Goal: Information Seeking & Learning: Learn about a topic

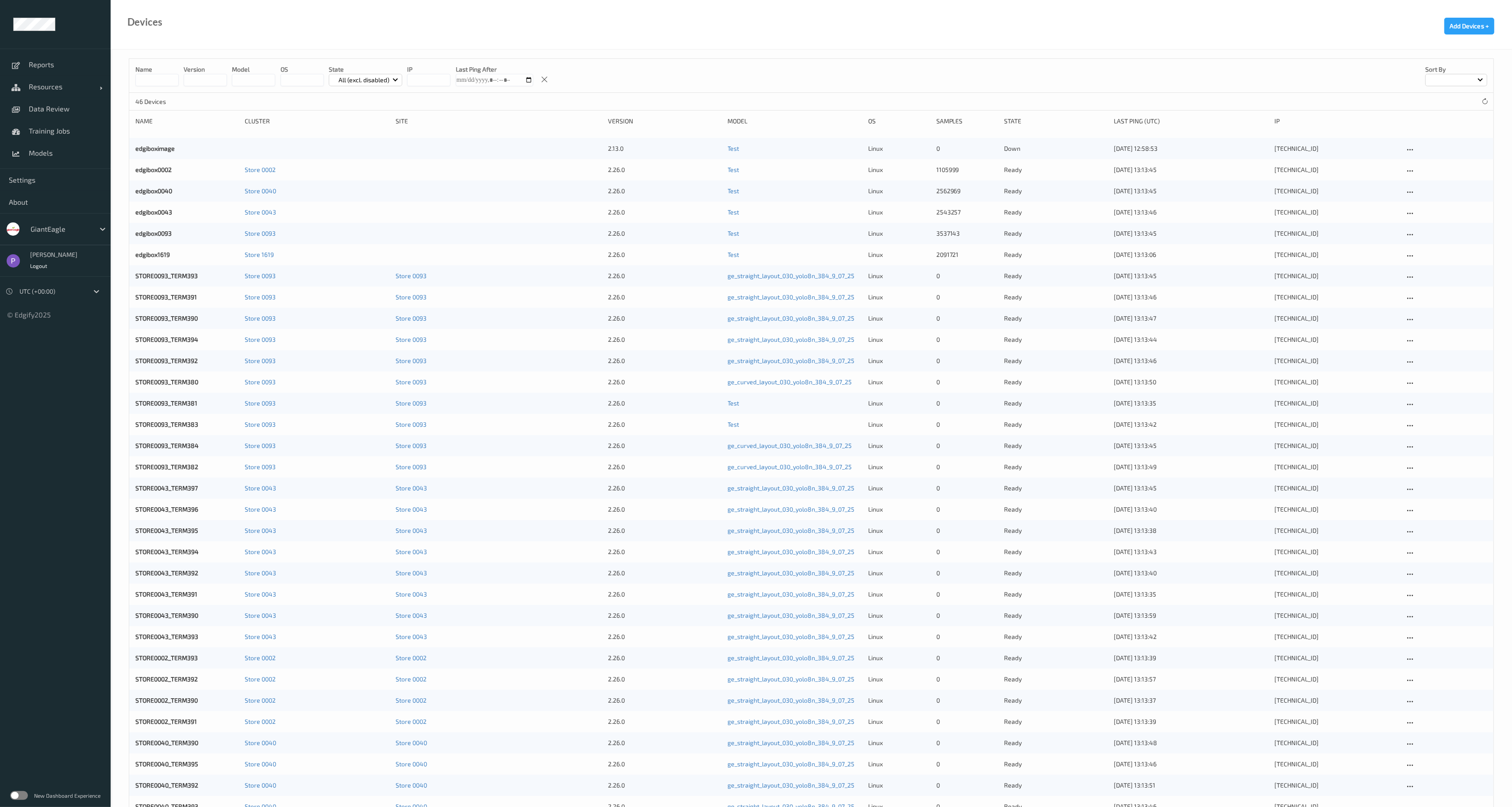
drag, startPoint x: 49, startPoint y: 242, endPoint x: 48, endPoint y: 232, distance: 10.0
click at [48, 242] on div "GiantEagle" at bounding box center [55, 229] width 111 height 32
click at [48, 232] on div at bounding box center [60, 229] width 60 height 10
type input "doll"
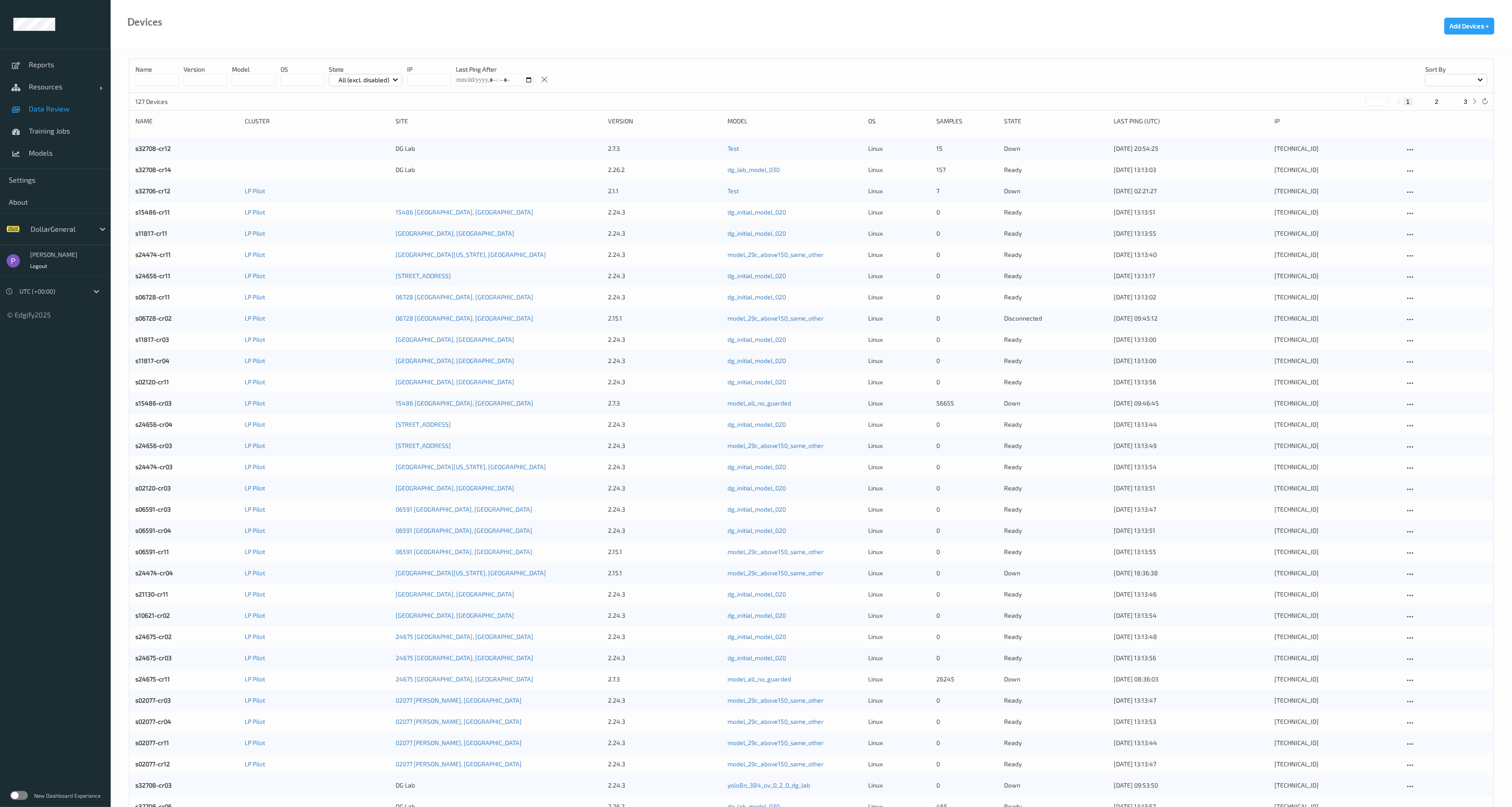
click at [57, 107] on span "Data Review" at bounding box center [65, 109] width 73 height 9
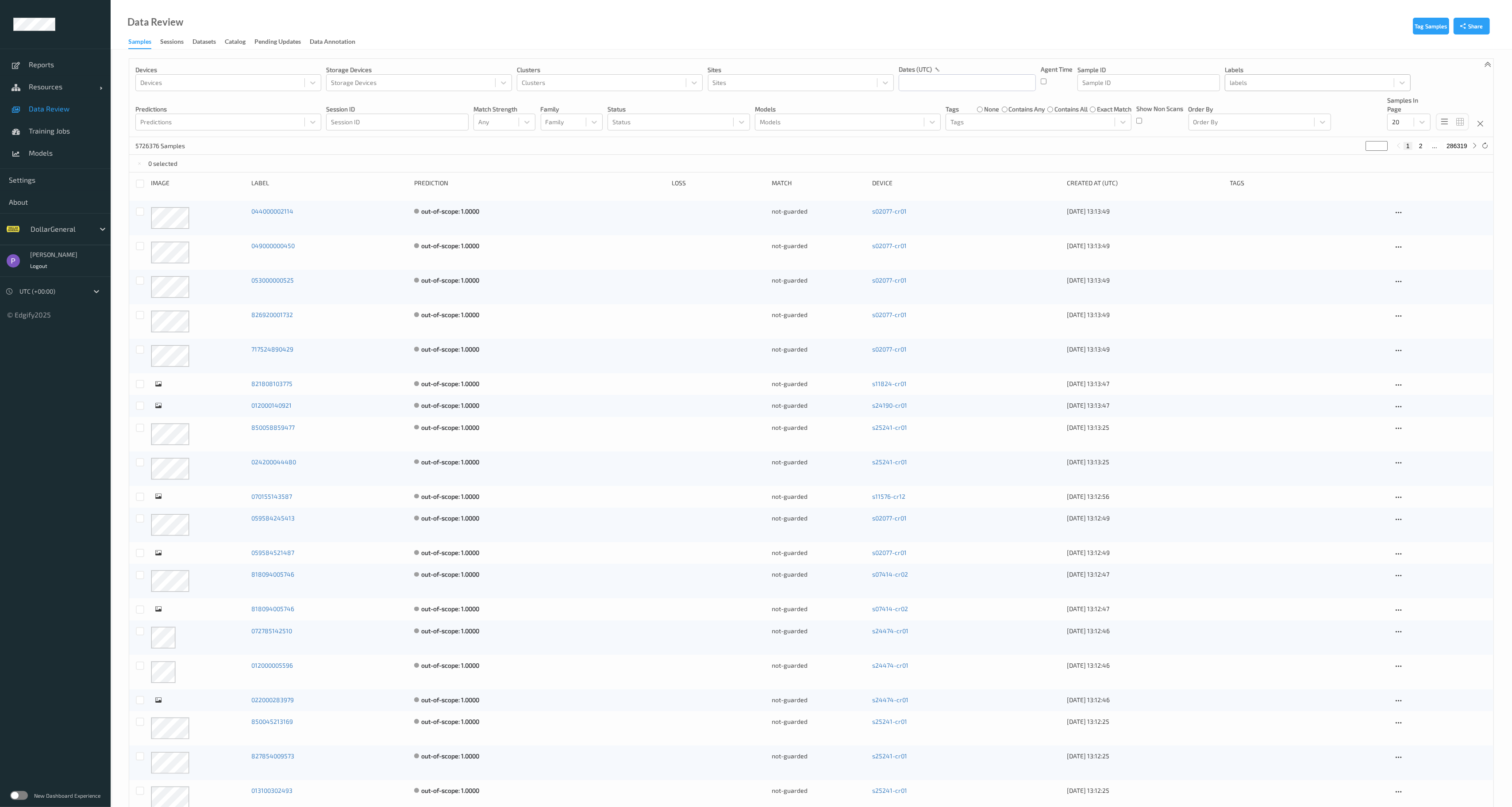
click at [1252, 85] on div at bounding box center [1309, 82] width 159 height 10
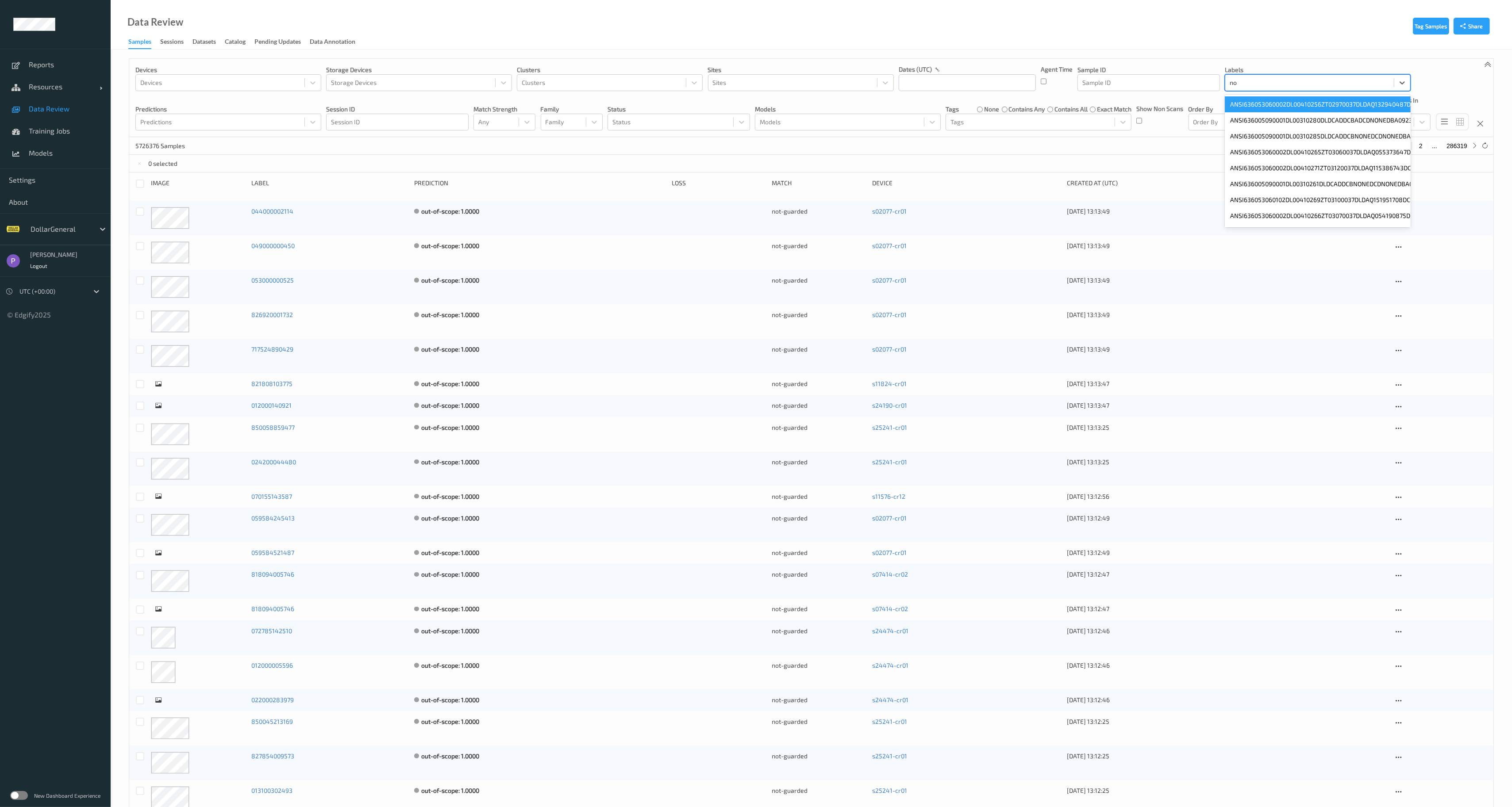
type input "n"
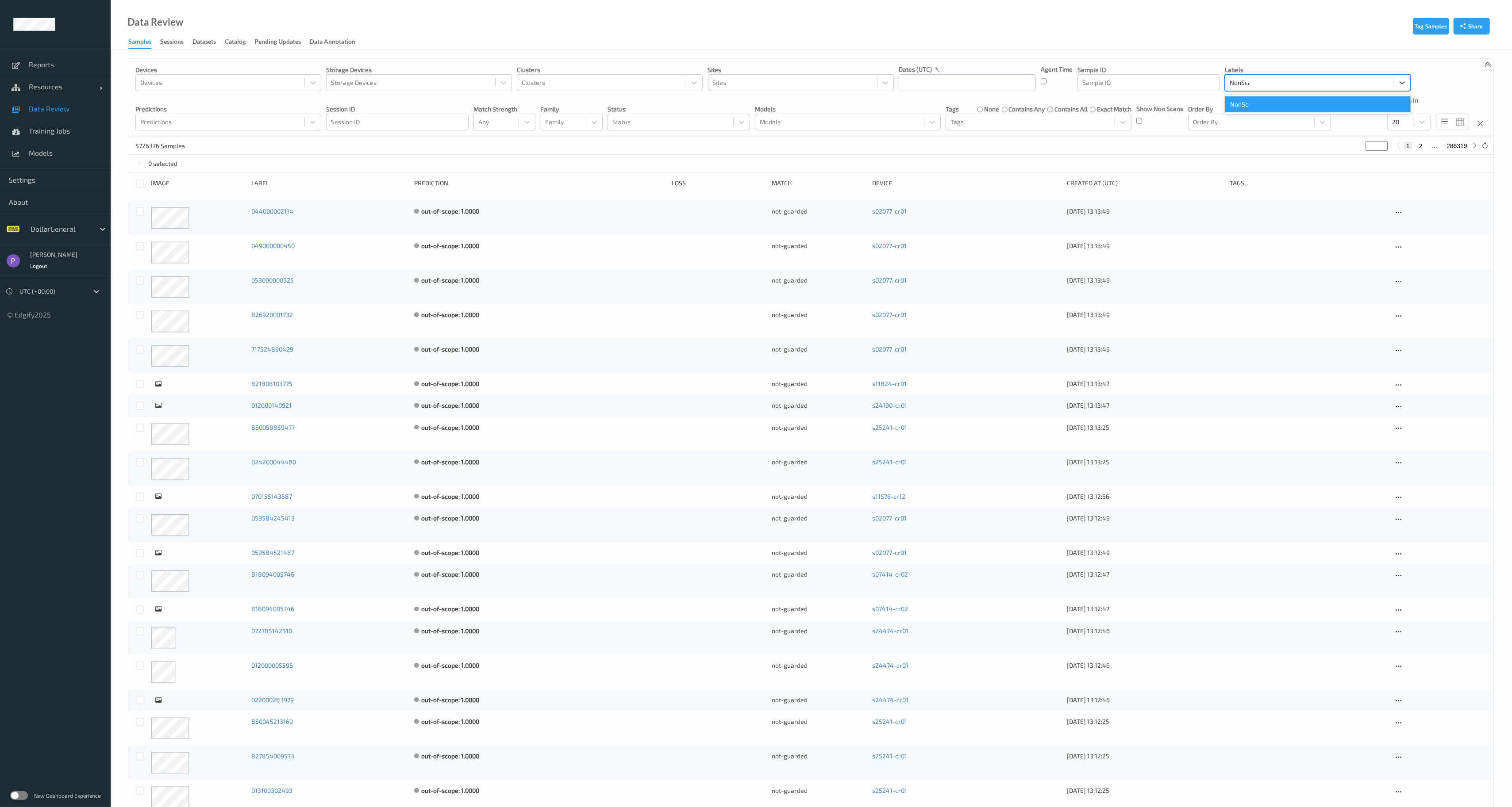
type input "NonScan"
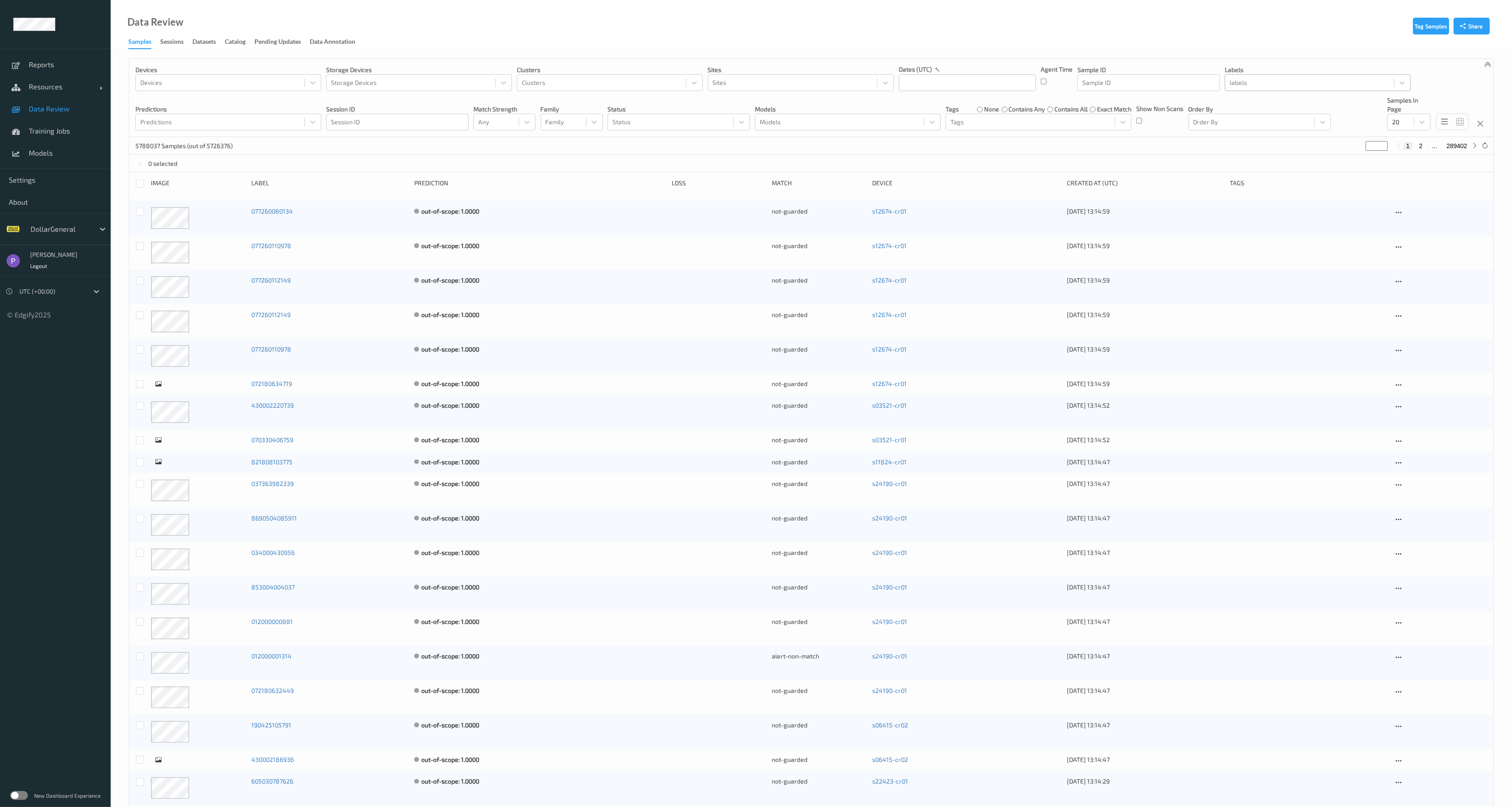
click at [1266, 77] on div at bounding box center [1309, 82] width 159 height 10
type input "Non Scan"
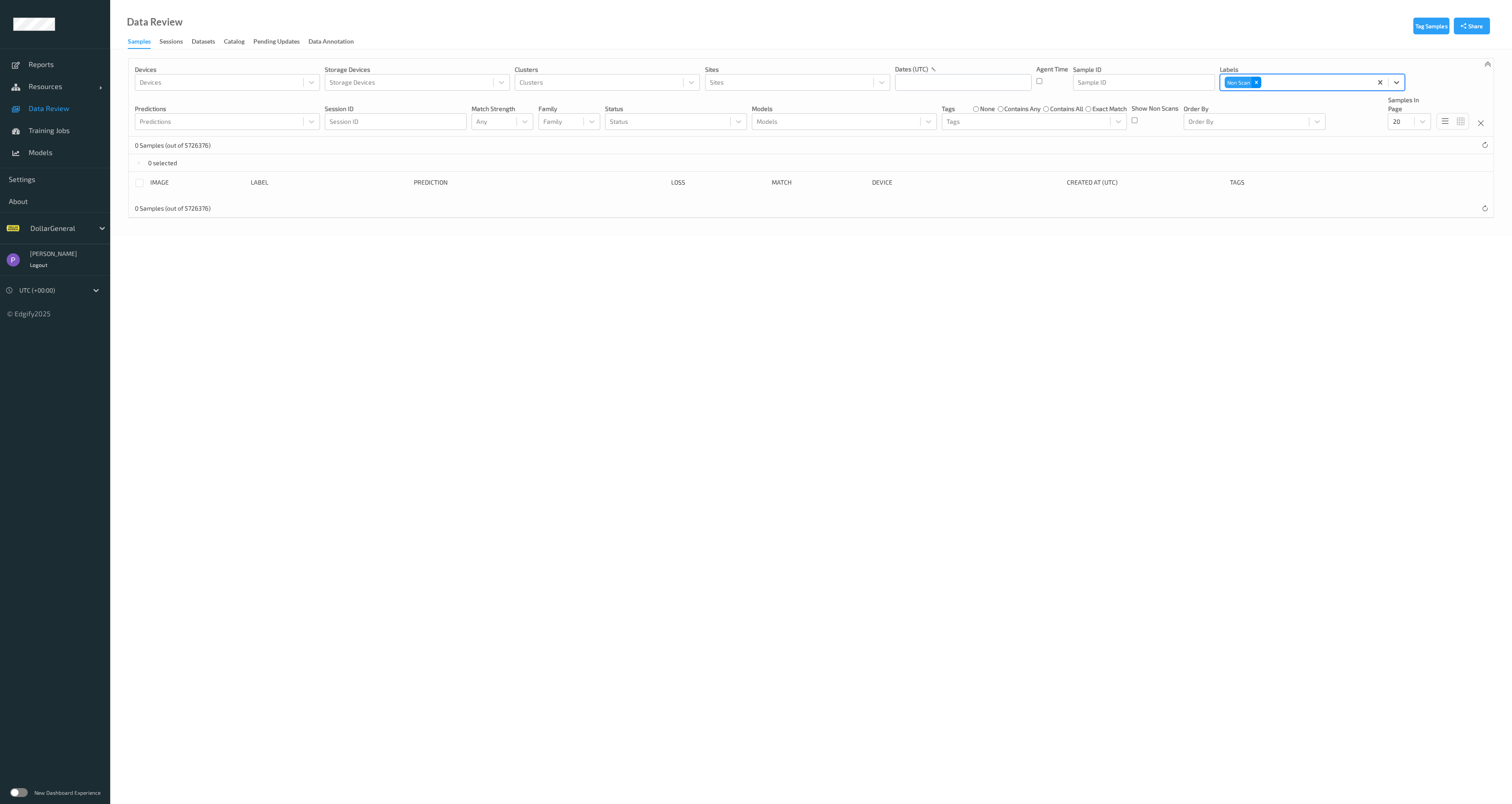
click at [1255, 83] on icon "Remove Non Scan" at bounding box center [1257, 82] width 3 height 3
click at [1255, 83] on div at bounding box center [1304, 82] width 159 height 10
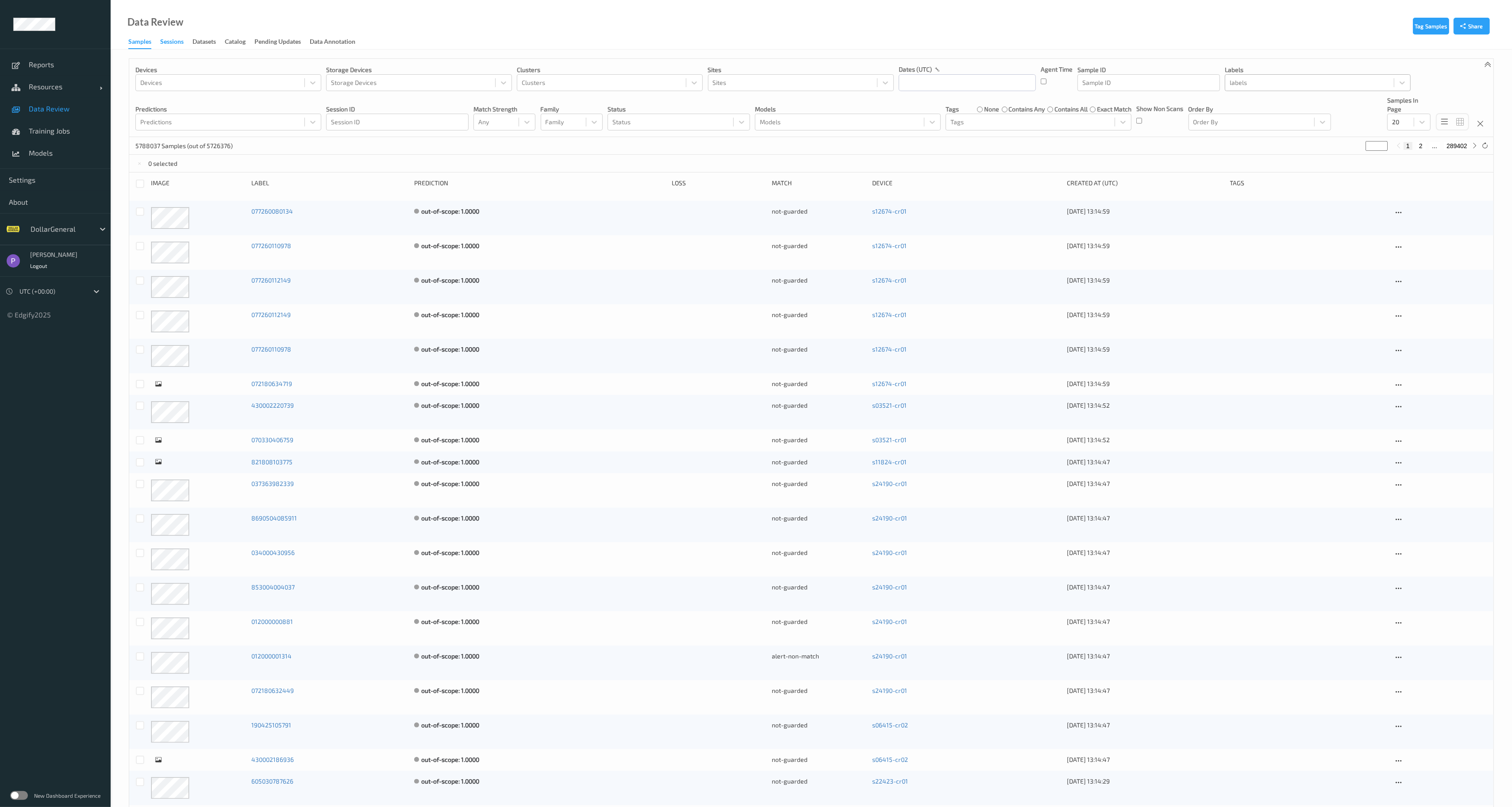
click at [178, 48] on div "Sessions" at bounding box center [171, 42] width 23 height 11
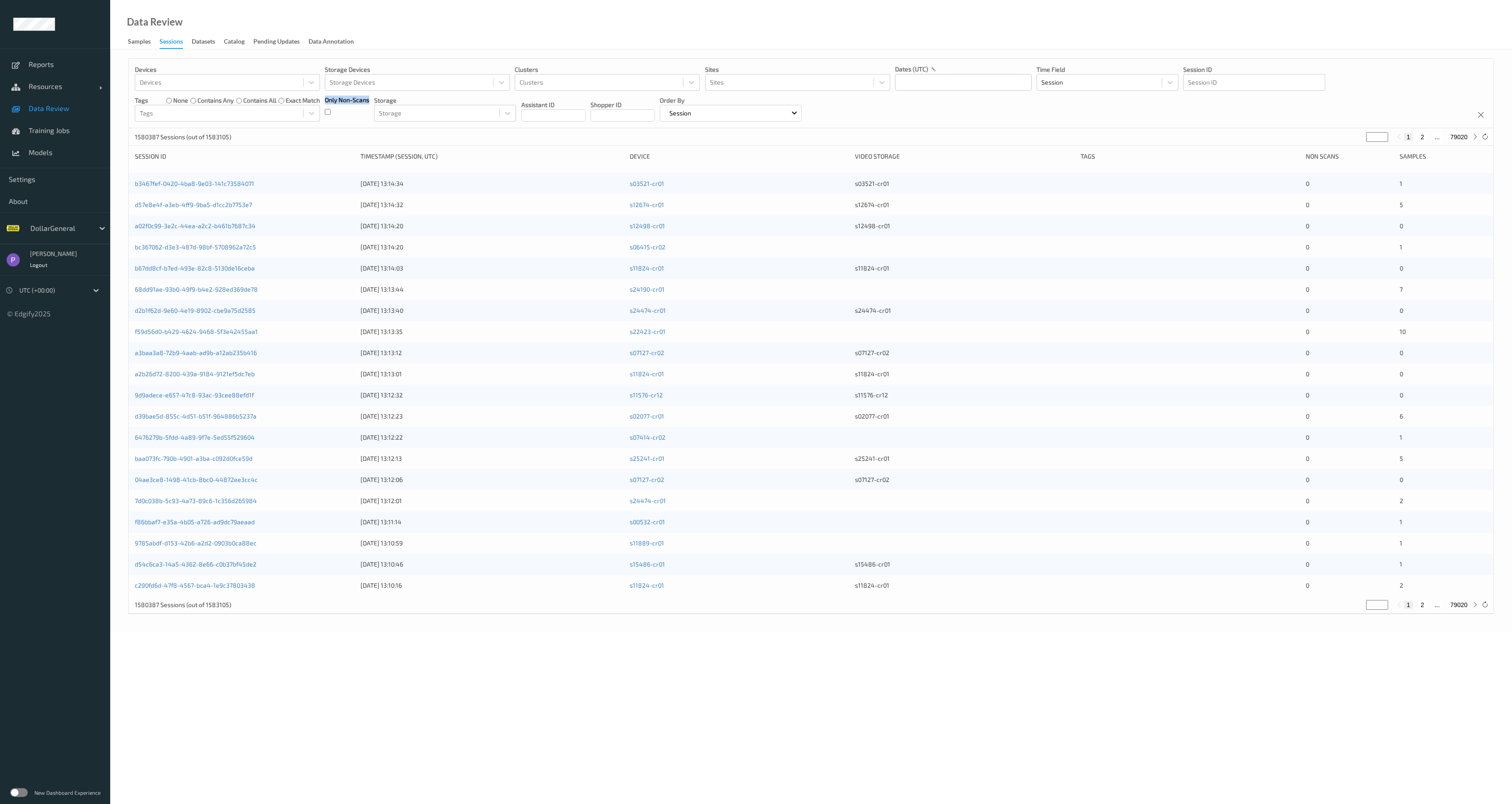
click at [330, 111] on div "Only Non-Scans" at bounding box center [348, 109] width 45 height 26
click at [226, 181] on link "45663008-a9b8-4ec8-9e83-15867239f8e8" at bounding box center [197, 183] width 124 height 8
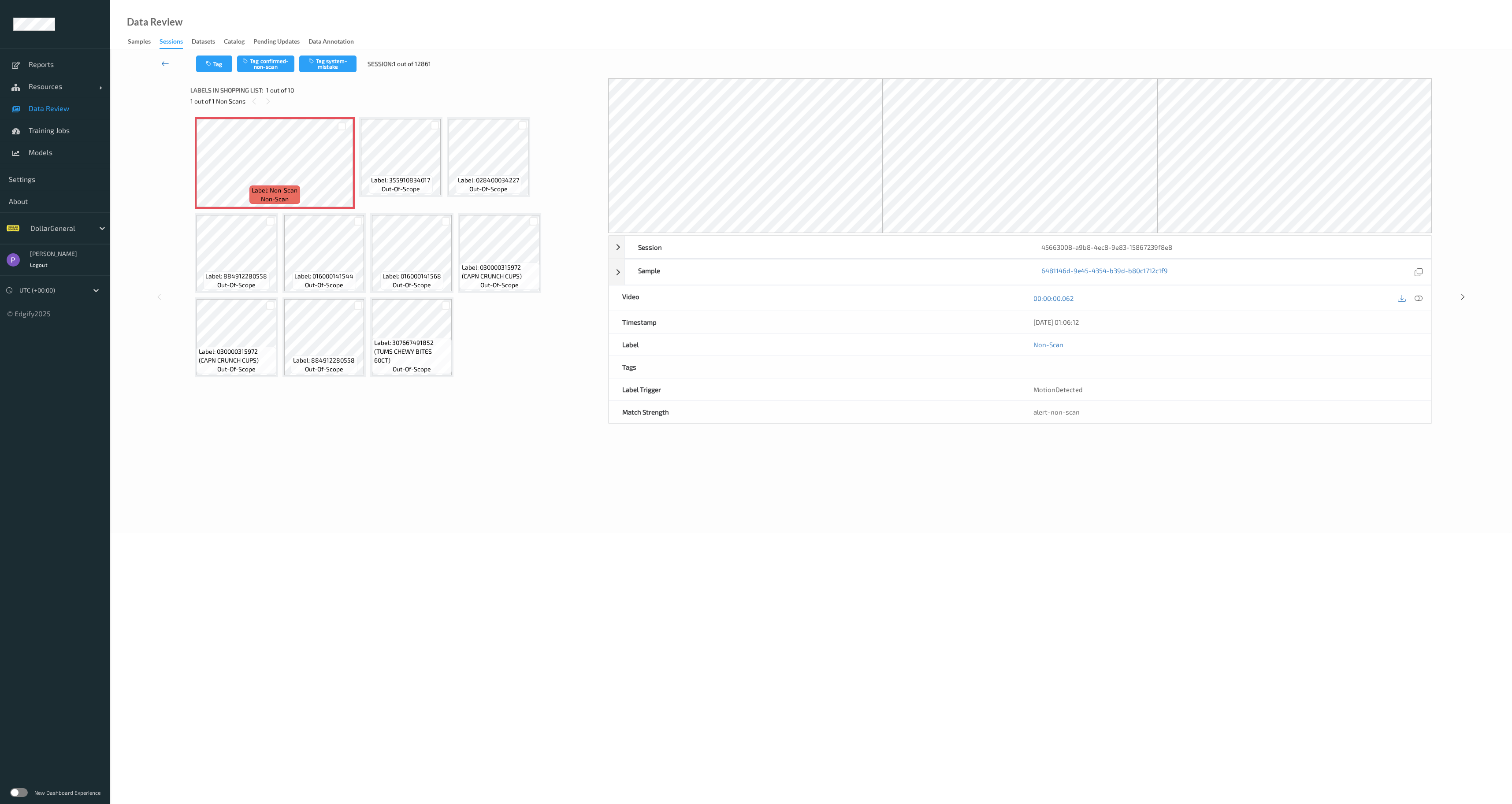
click at [166, 65] on icon at bounding box center [165, 63] width 8 height 9
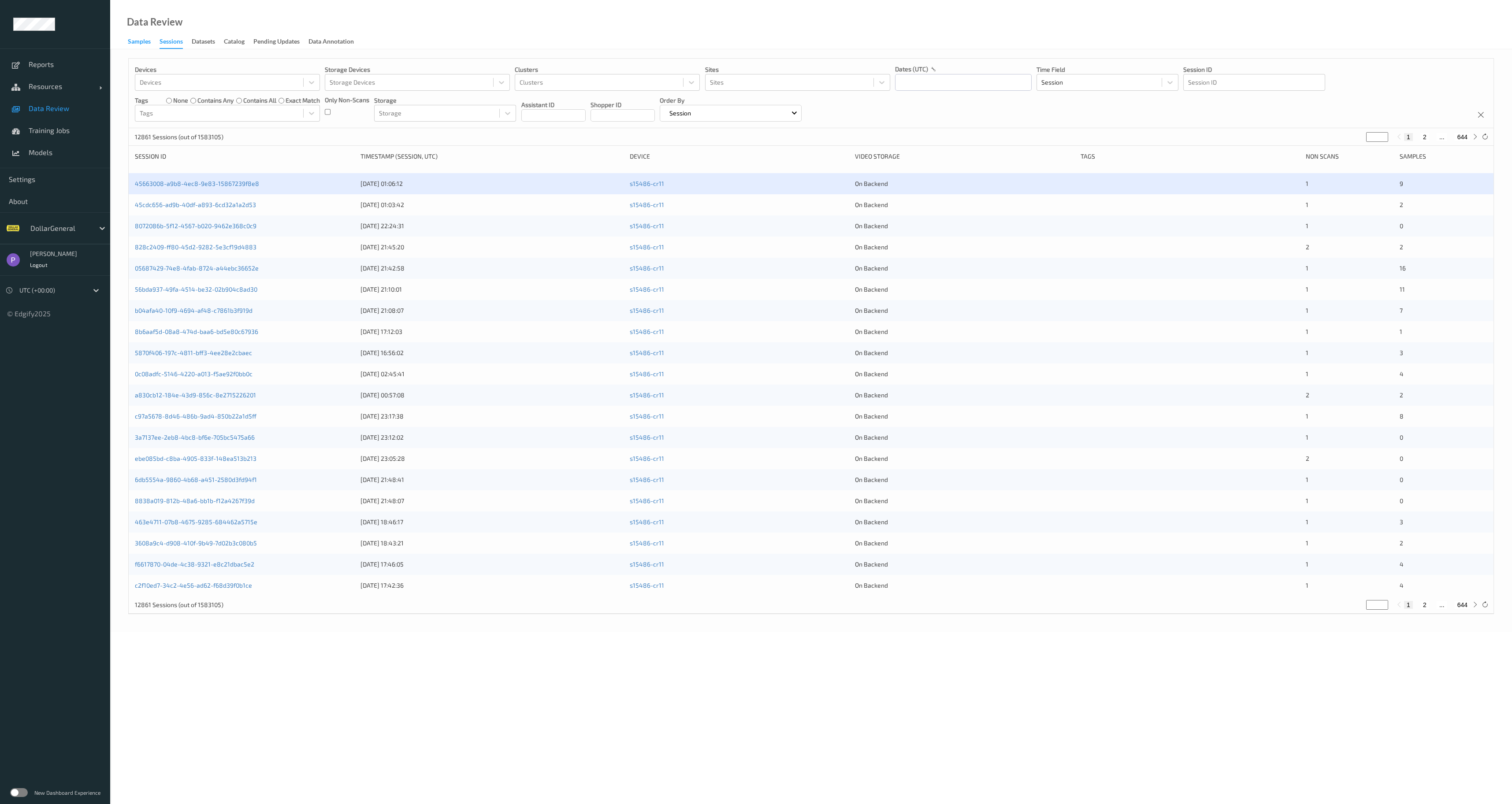
click at [143, 41] on div "Samples" at bounding box center [139, 42] width 23 height 11
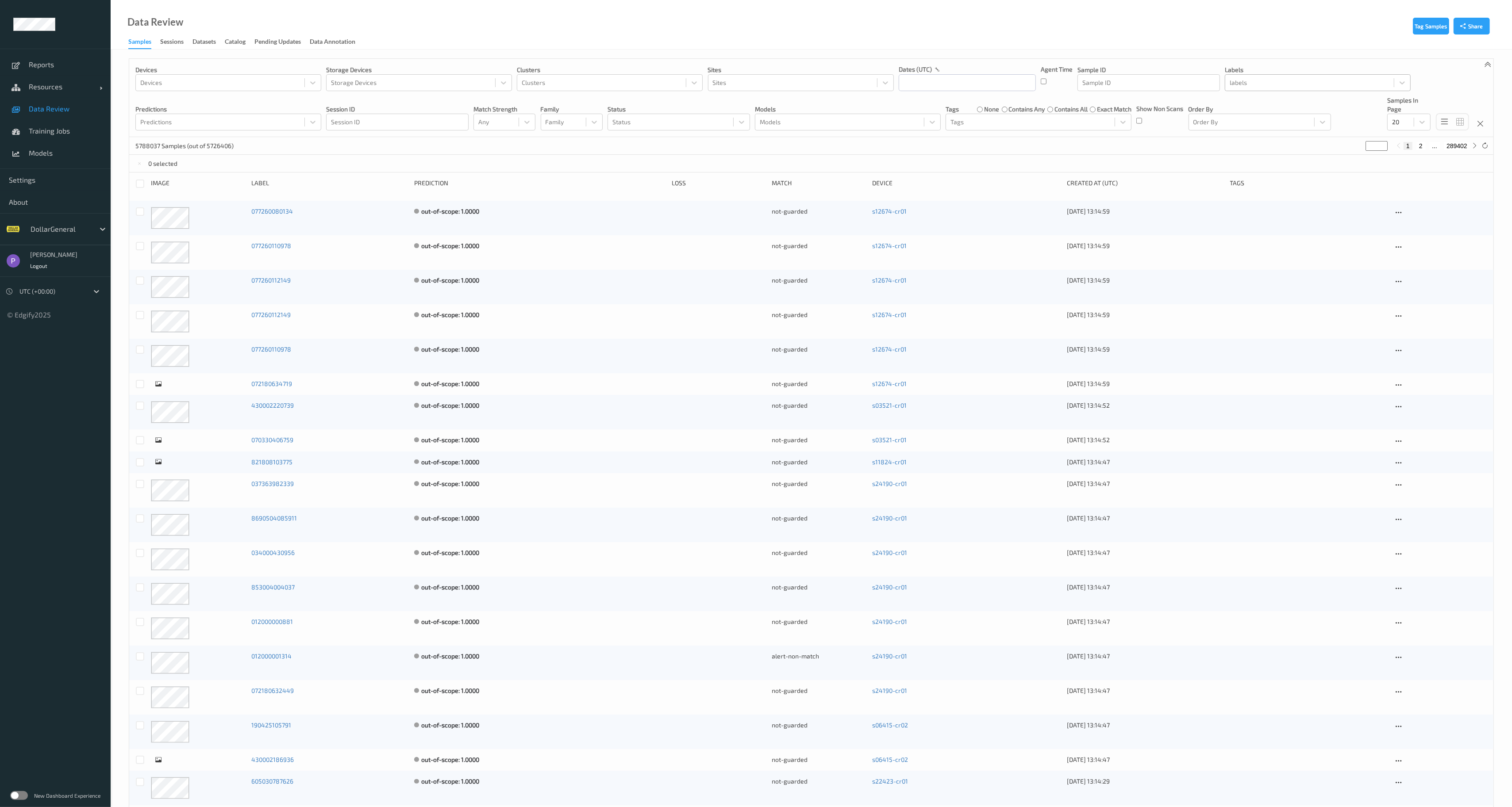
click at [1265, 86] on div at bounding box center [1309, 82] width 159 height 10
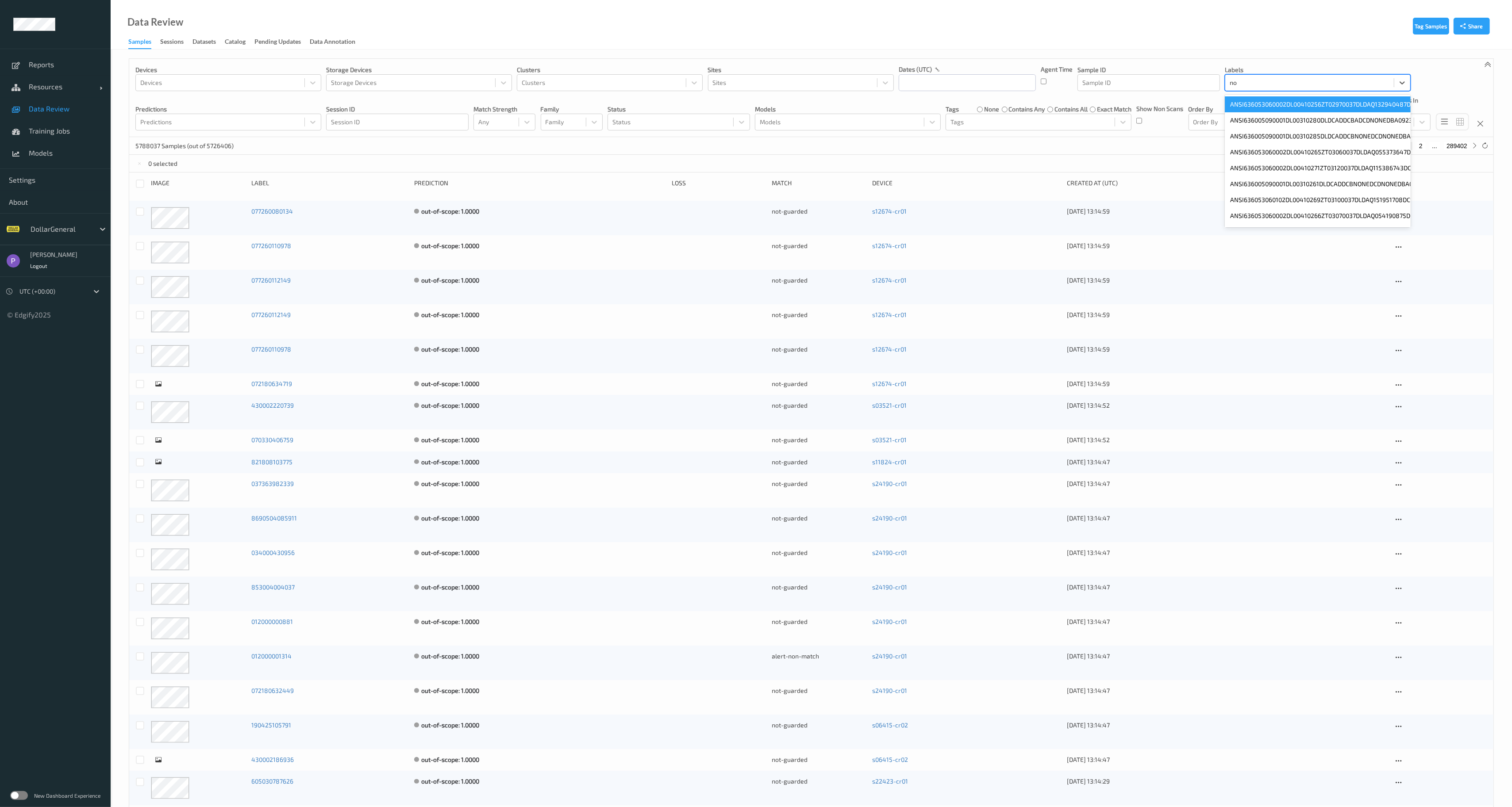
type input "n"
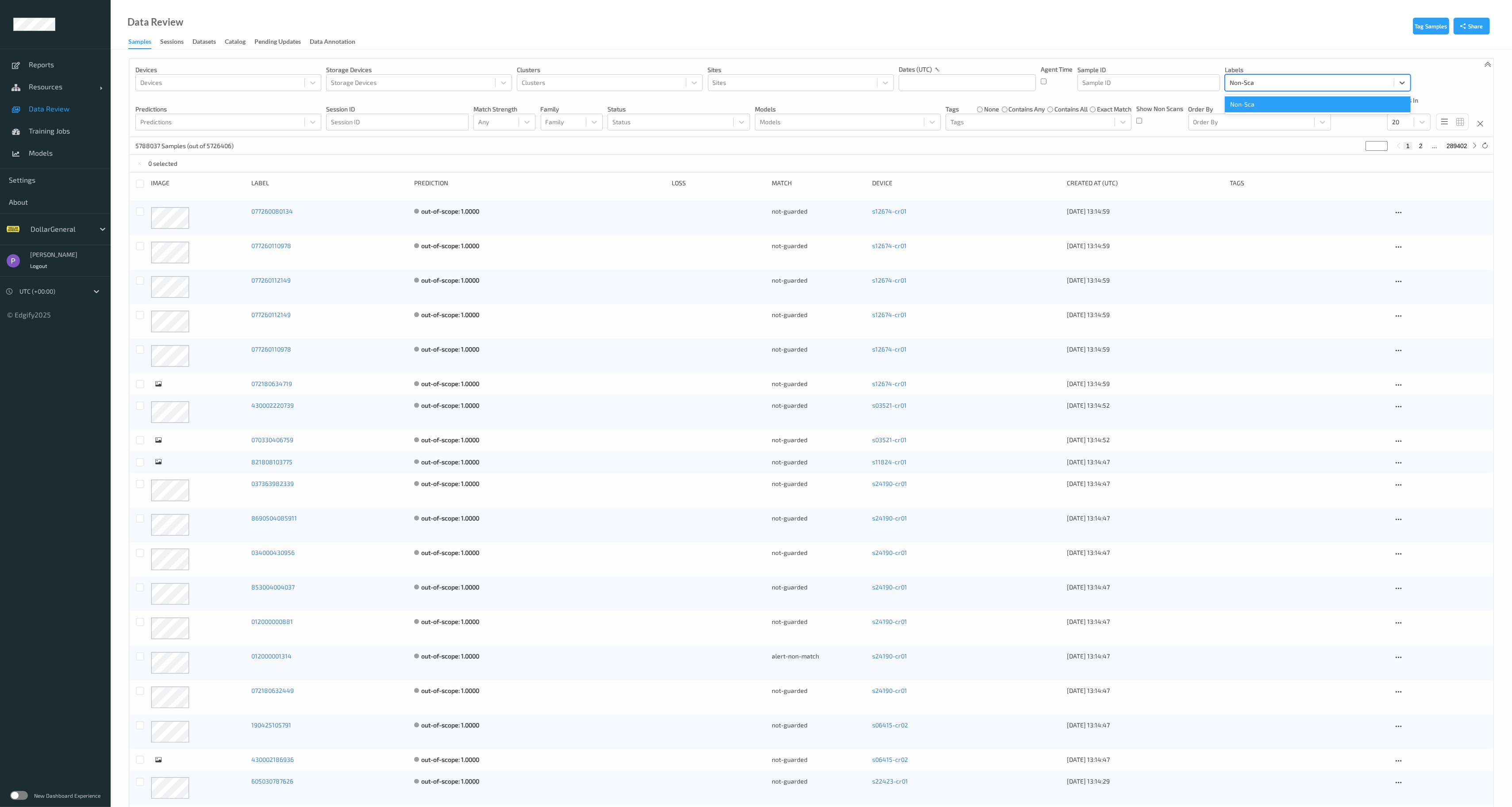
type input "Non-Scan"
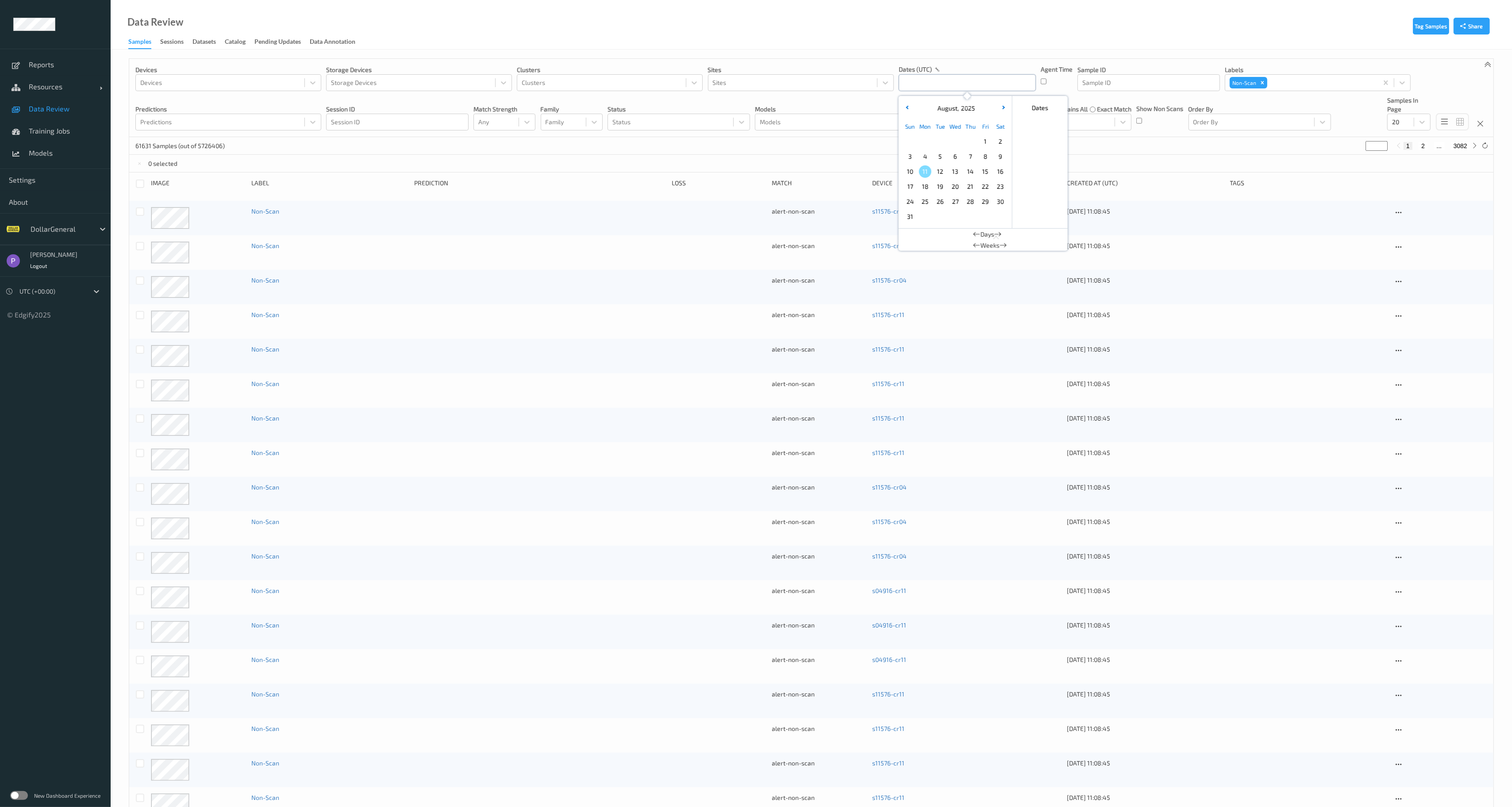
click at [979, 83] on input "text" at bounding box center [967, 82] width 137 height 16
click at [908, 109] on button "button" at bounding box center [907, 108] width 9 height 9
click at [910, 205] on span "27" at bounding box center [910, 202] width 12 height 12
click at [1003, 108] on icon "button" at bounding box center [1003, 107] width 3 height 3
click at [910, 156] on span "3" at bounding box center [910, 157] width 12 height 12
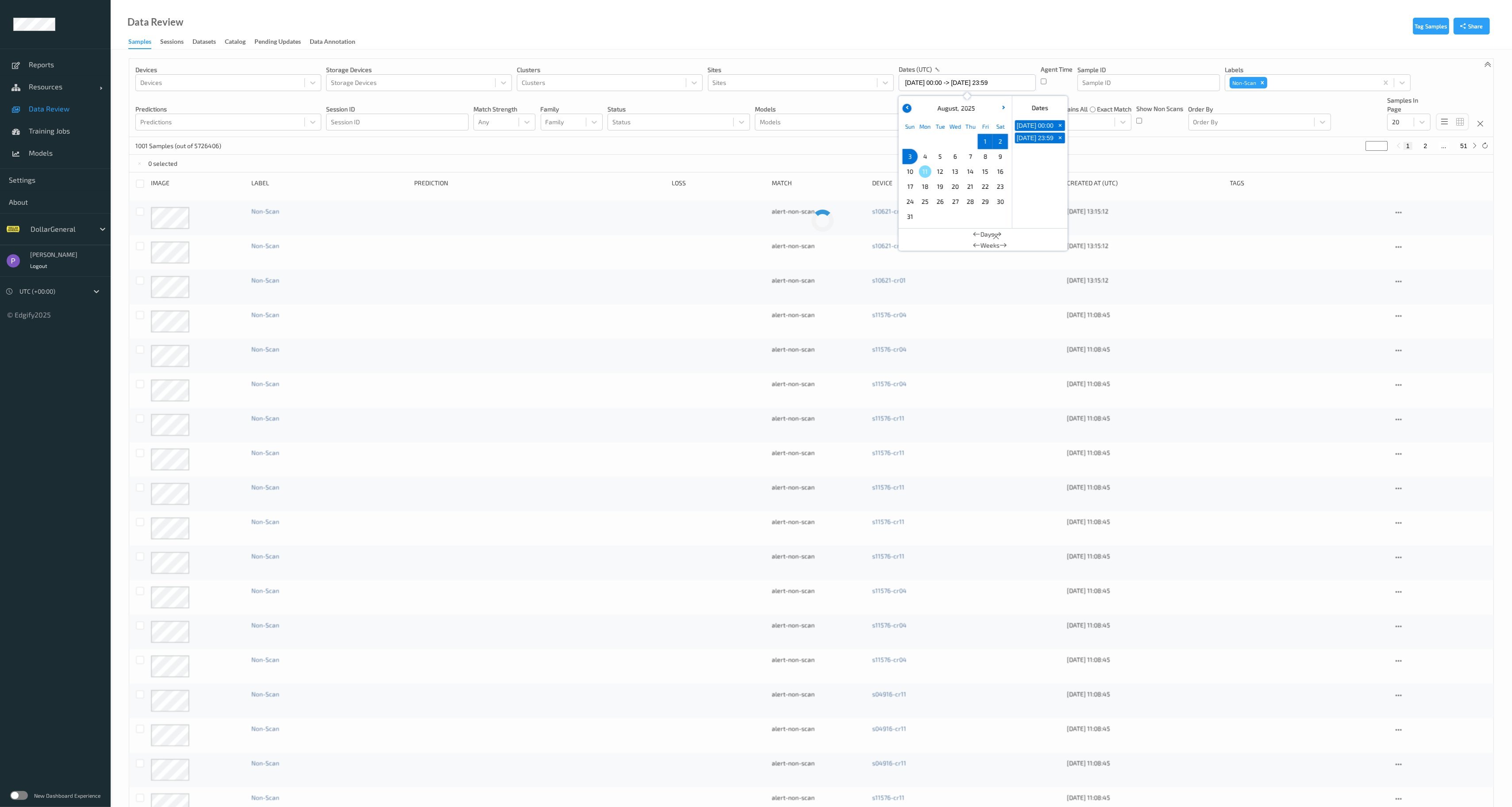
click at [907, 107] on icon "button" at bounding box center [908, 107] width 3 height 3
click at [1002, 107] on icon "button" at bounding box center [1003, 107] width 3 height 3
click at [908, 107] on icon "button" at bounding box center [908, 107] width 3 height 3
click at [1000, 108] on button "button" at bounding box center [1004, 108] width 9 height 9
click at [908, 106] on button "button" at bounding box center [907, 108] width 9 height 9
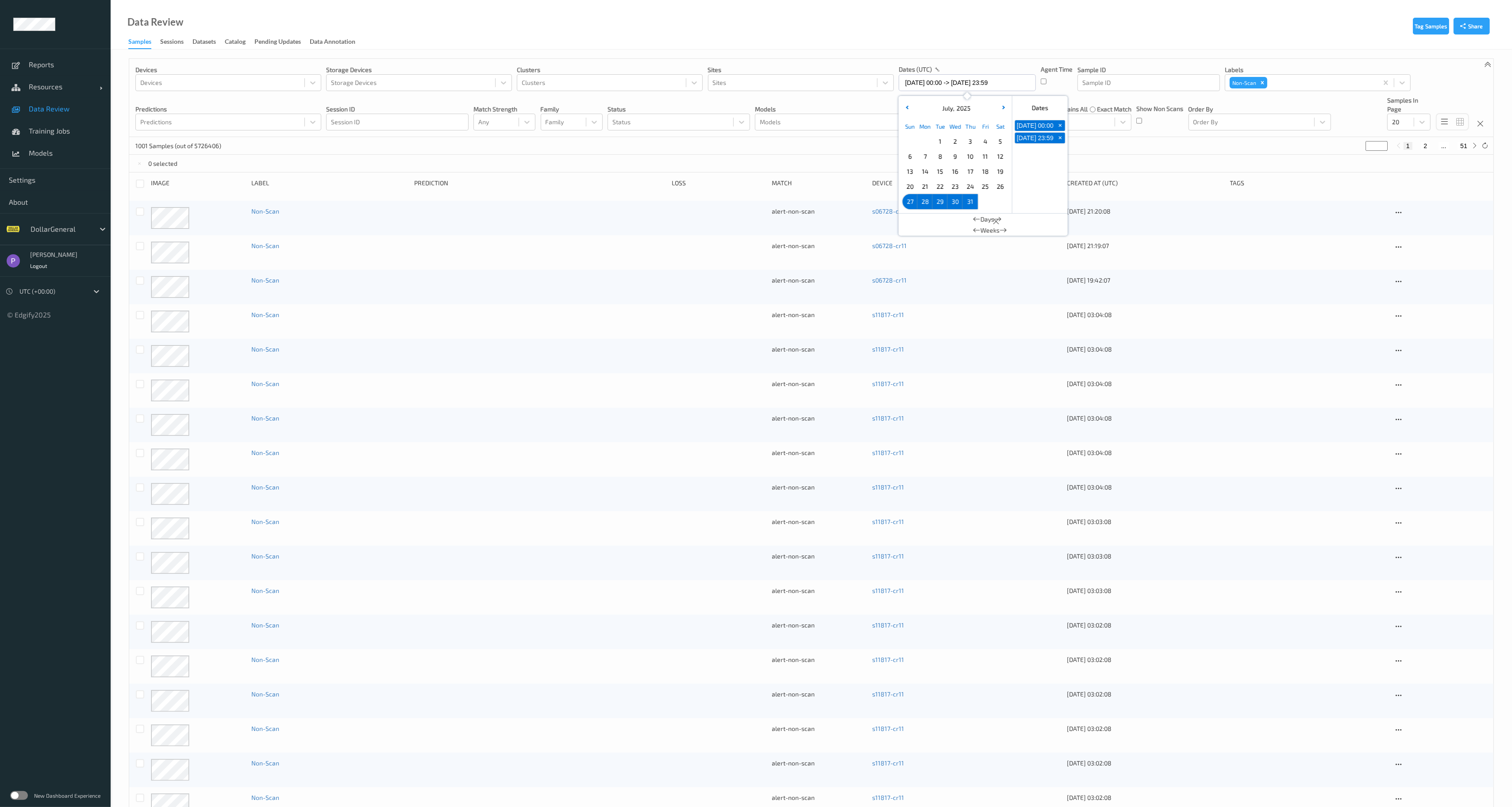
click at [910, 198] on span "27" at bounding box center [910, 202] width 12 height 12
click at [1001, 110] on button "button" at bounding box center [1004, 108] width 9 height 9
click at [1002, 140] on span "2" at bounding box center [1000, 141] width 12 height 12
type input "27/07/2025 00:00 -> 02/08/2025 23:59"
click at [856, 143] on div "803 Samples (out of 5726406) * 1 2 ... 41" at bounding box center [811, 145] width 1364 height 17
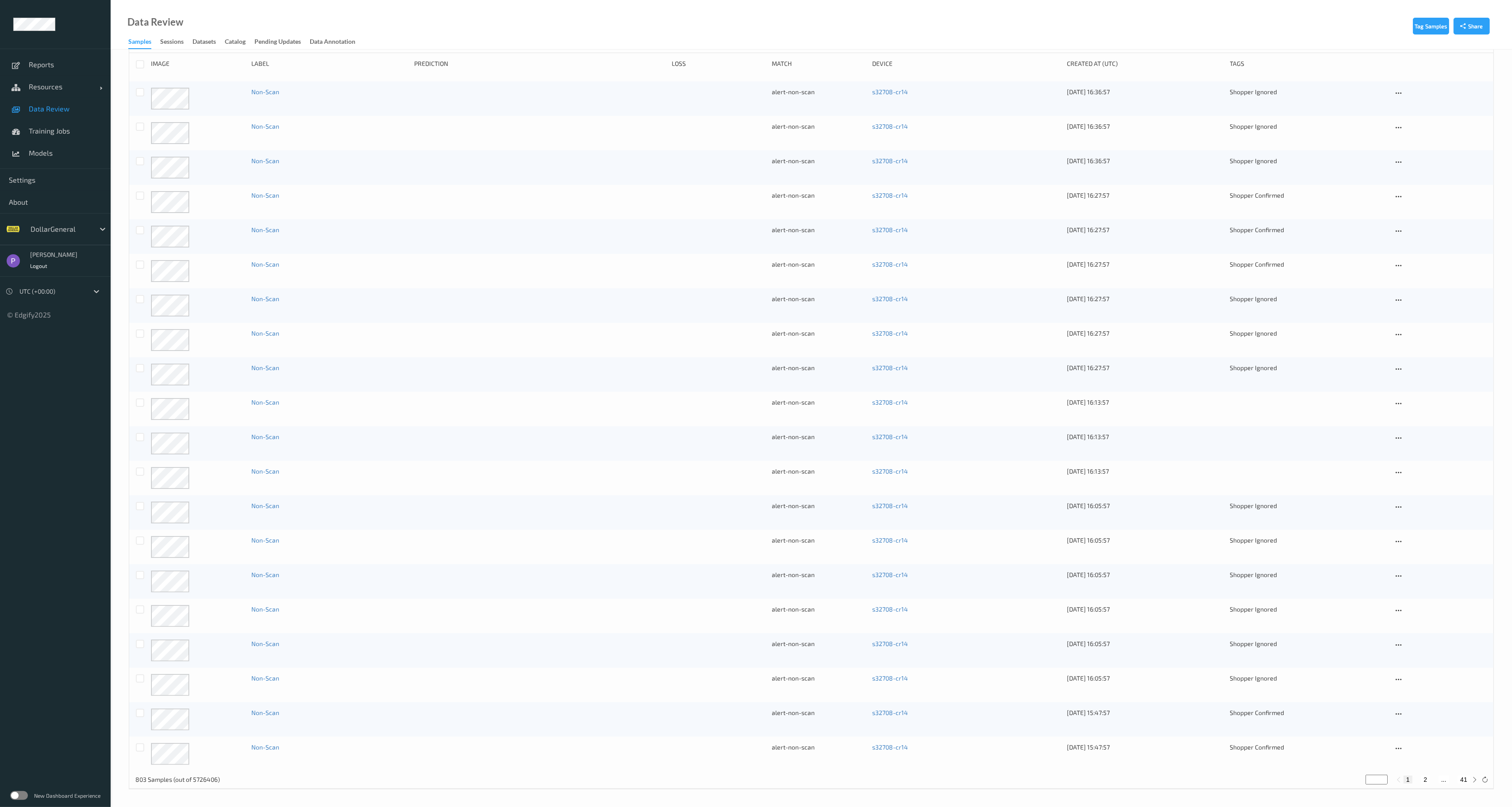
scroll to position [119, 0]
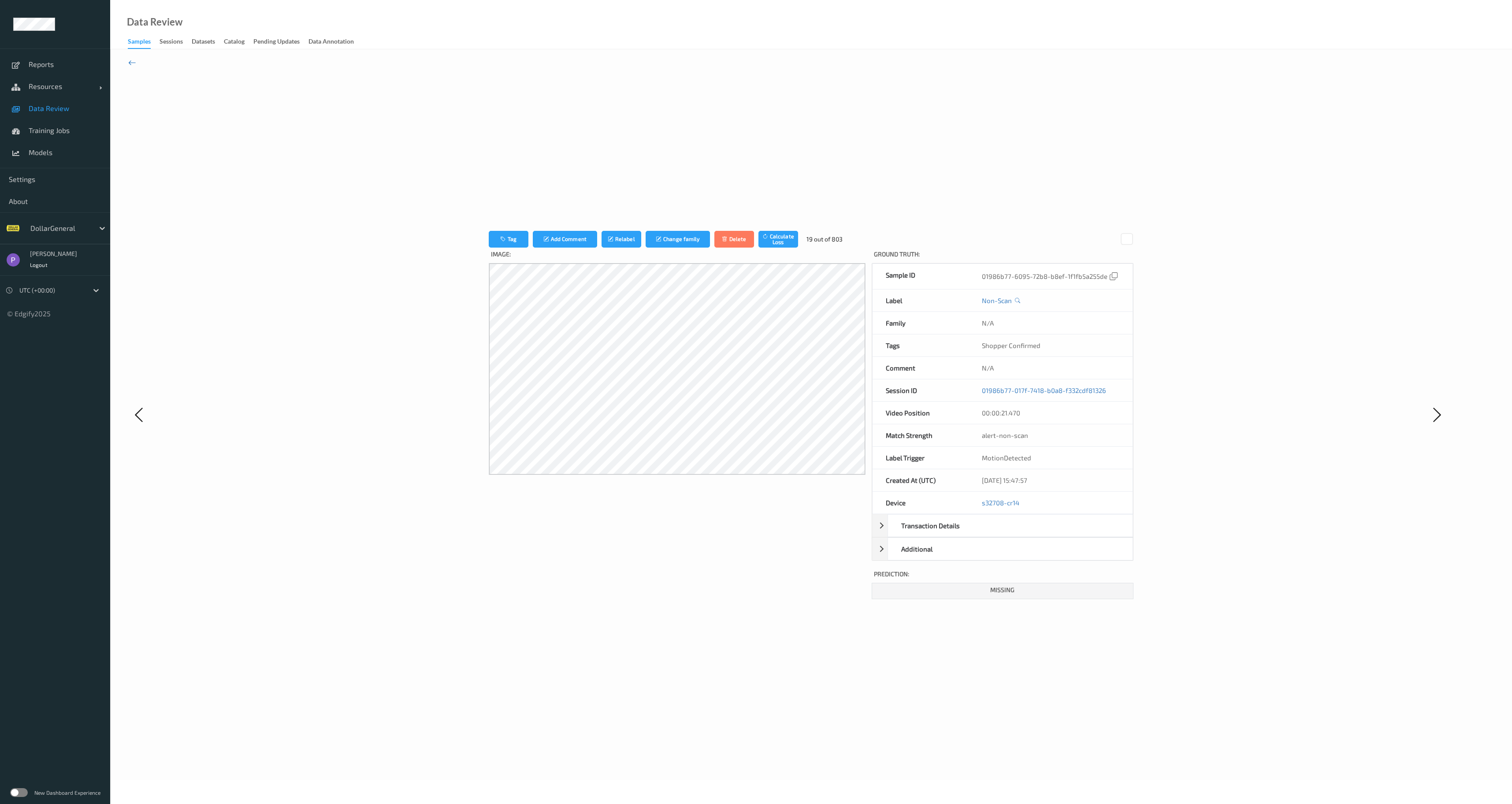
click at [135, 67] on link at bounding box center [132, 62] width 8 height 9
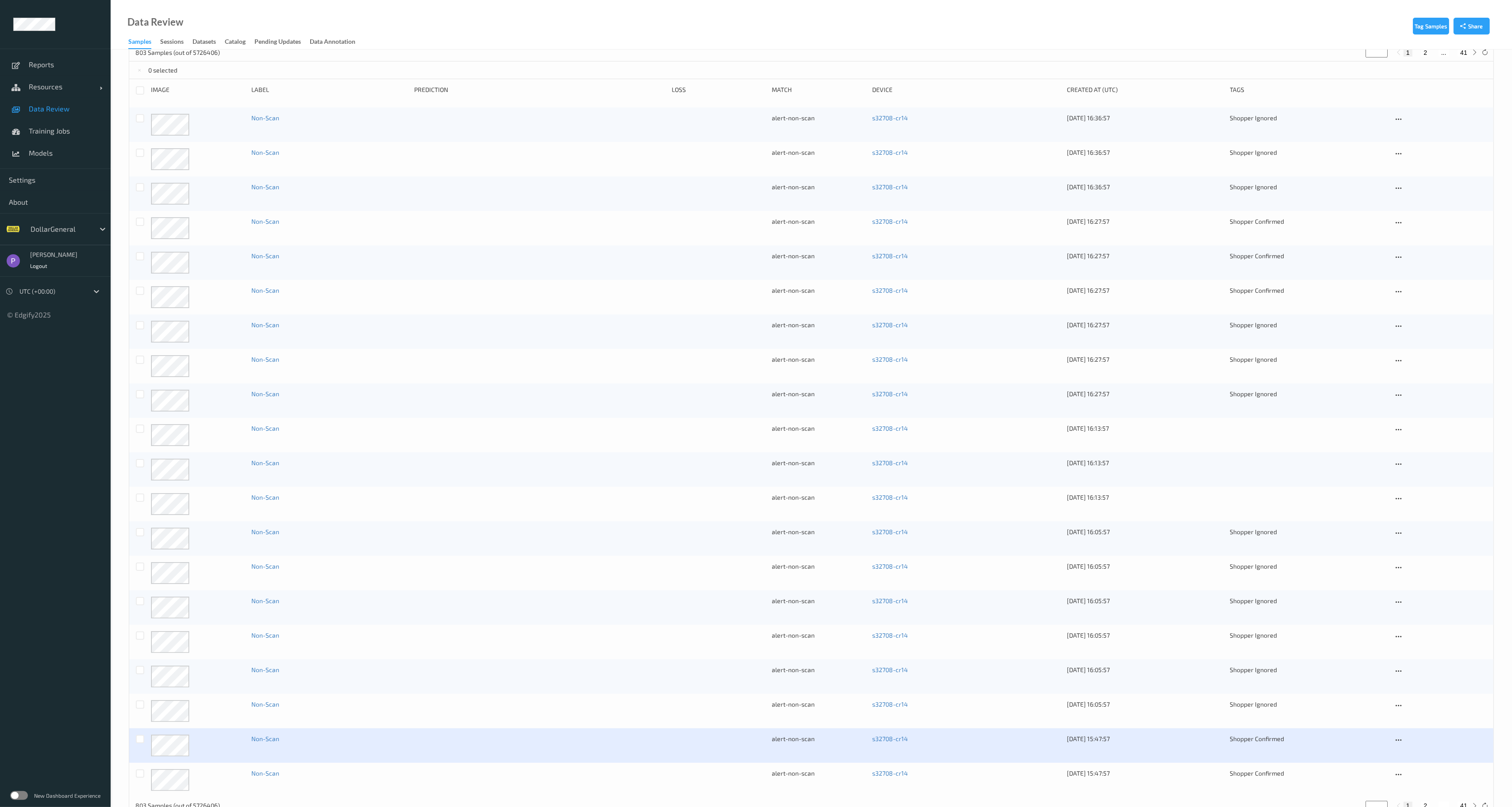
scroll to position [119, 0]
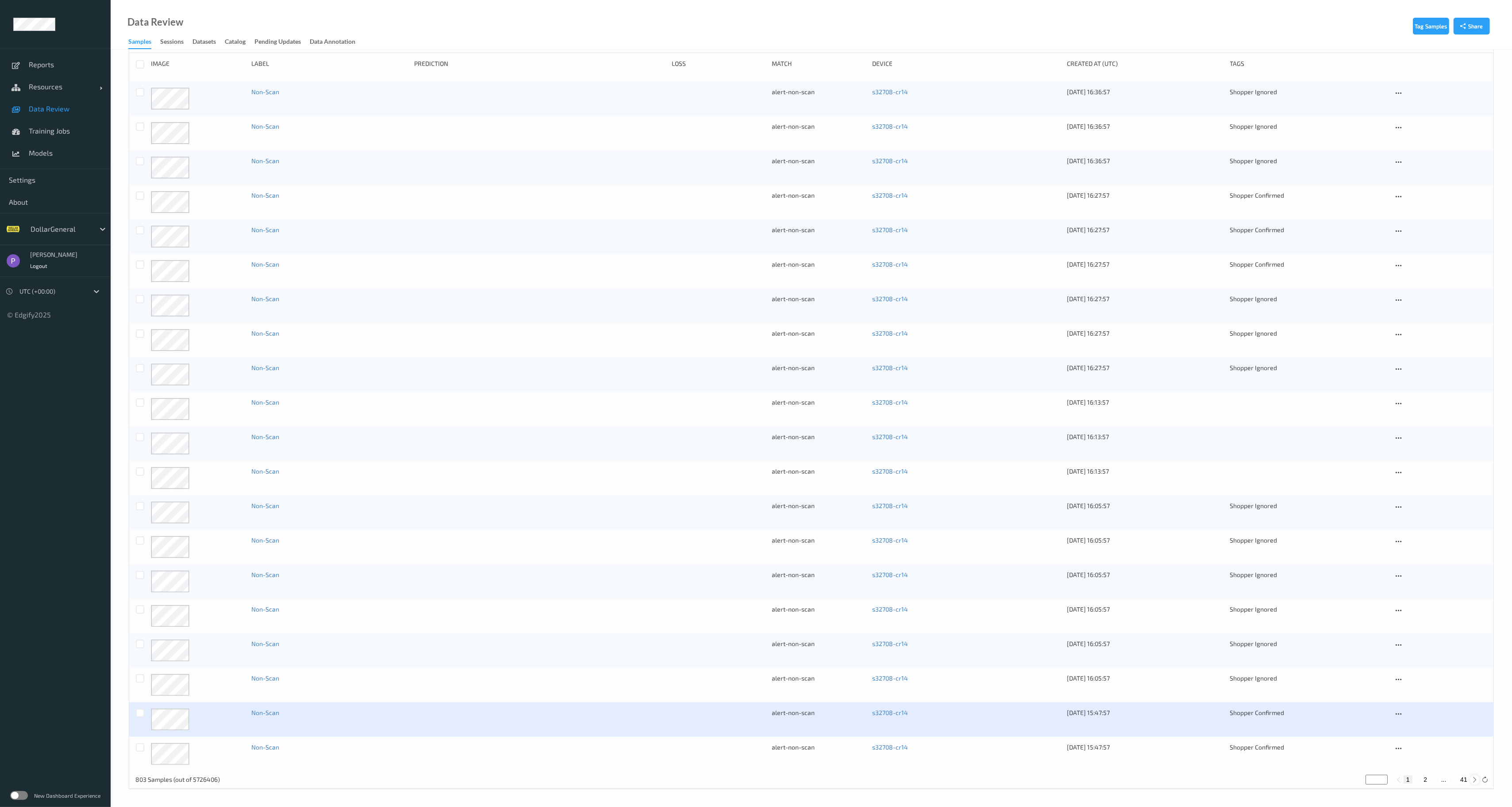
click at [1473, 777] on icon at bounding box center [1475, 780] width 7 height 7
type input "*"
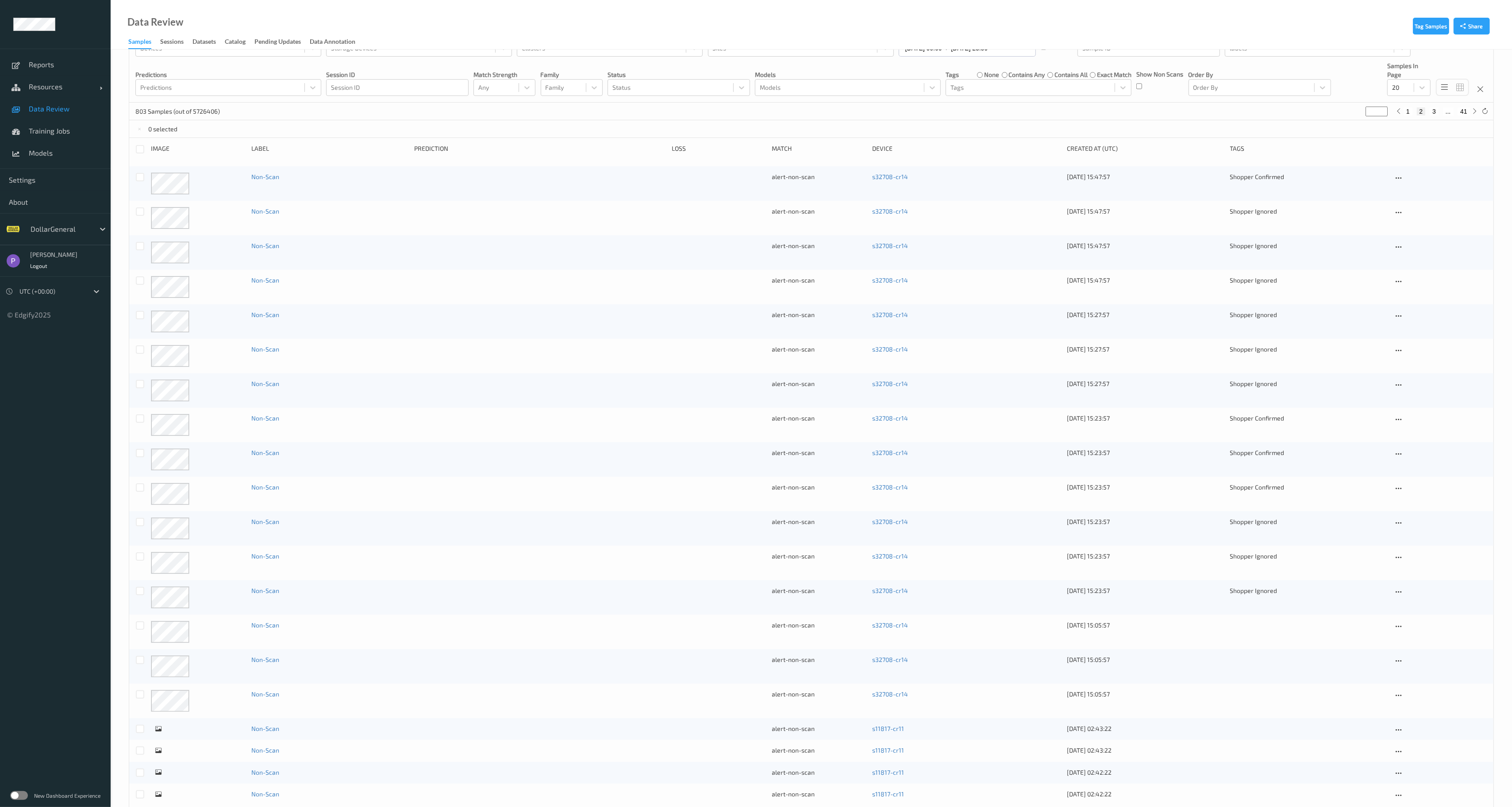
scroll to position [69, 0]
click at [1476, 782] on icon at bounding box center [1475, 780] width 7 height 7
type input "*"
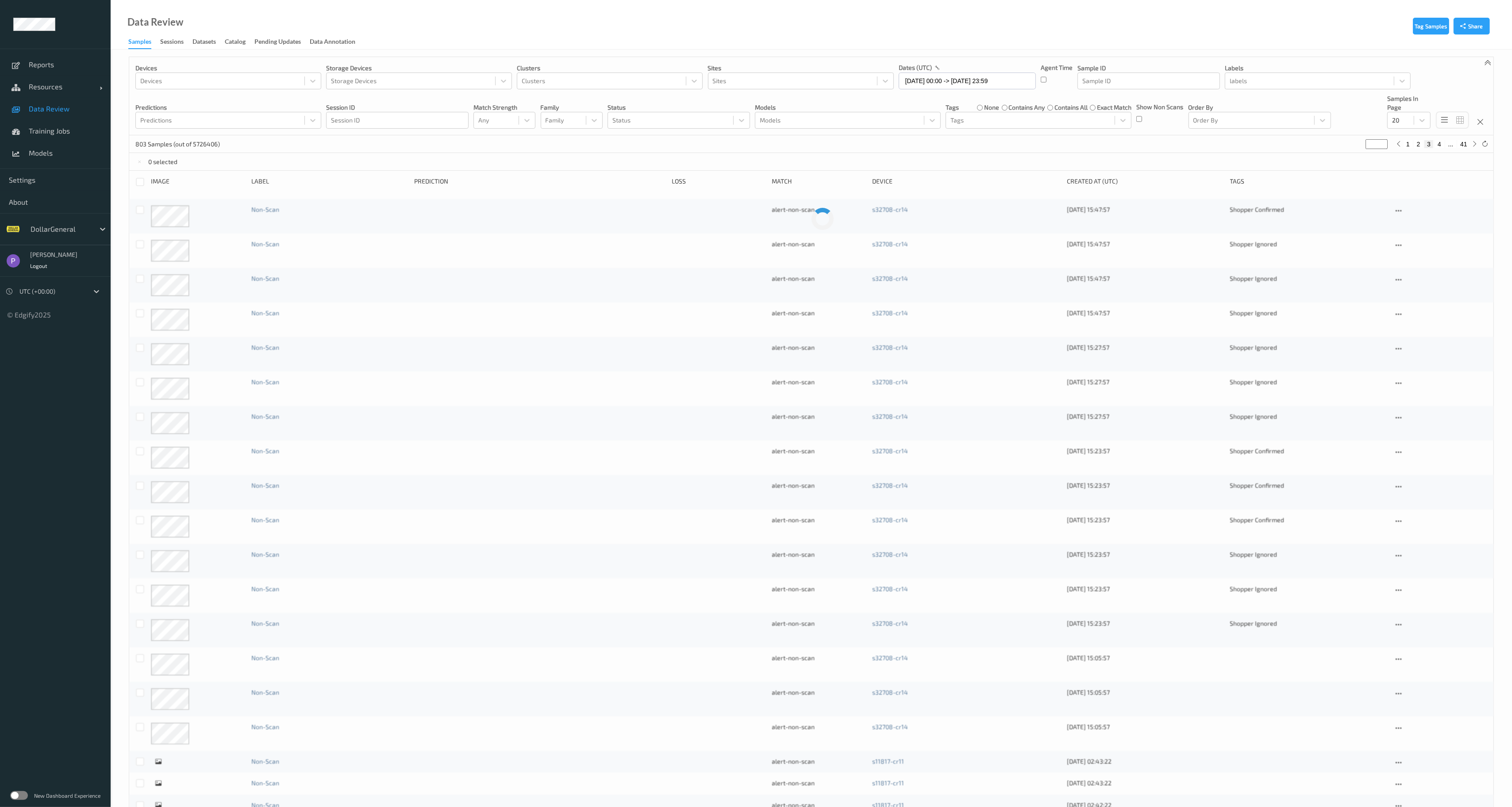
scroll to position [0, 0]
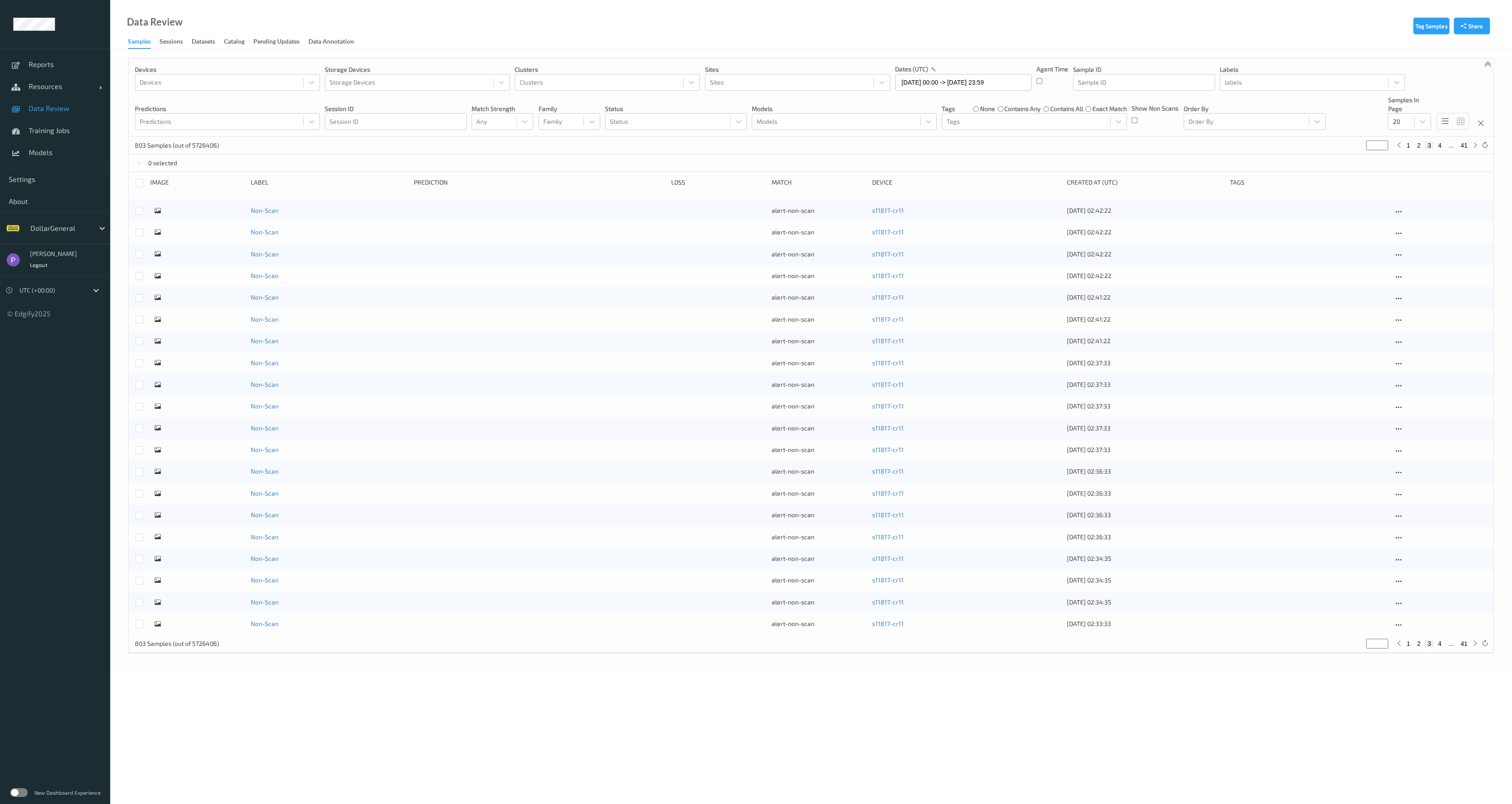
click at [1440, 646] on button "4" at bounding box center [1440, 644] width 9 height 8
type input "*"
click at [1443, 644] on button "5" at bounding box center [1443, 644] width 9 height 8
type input "*"
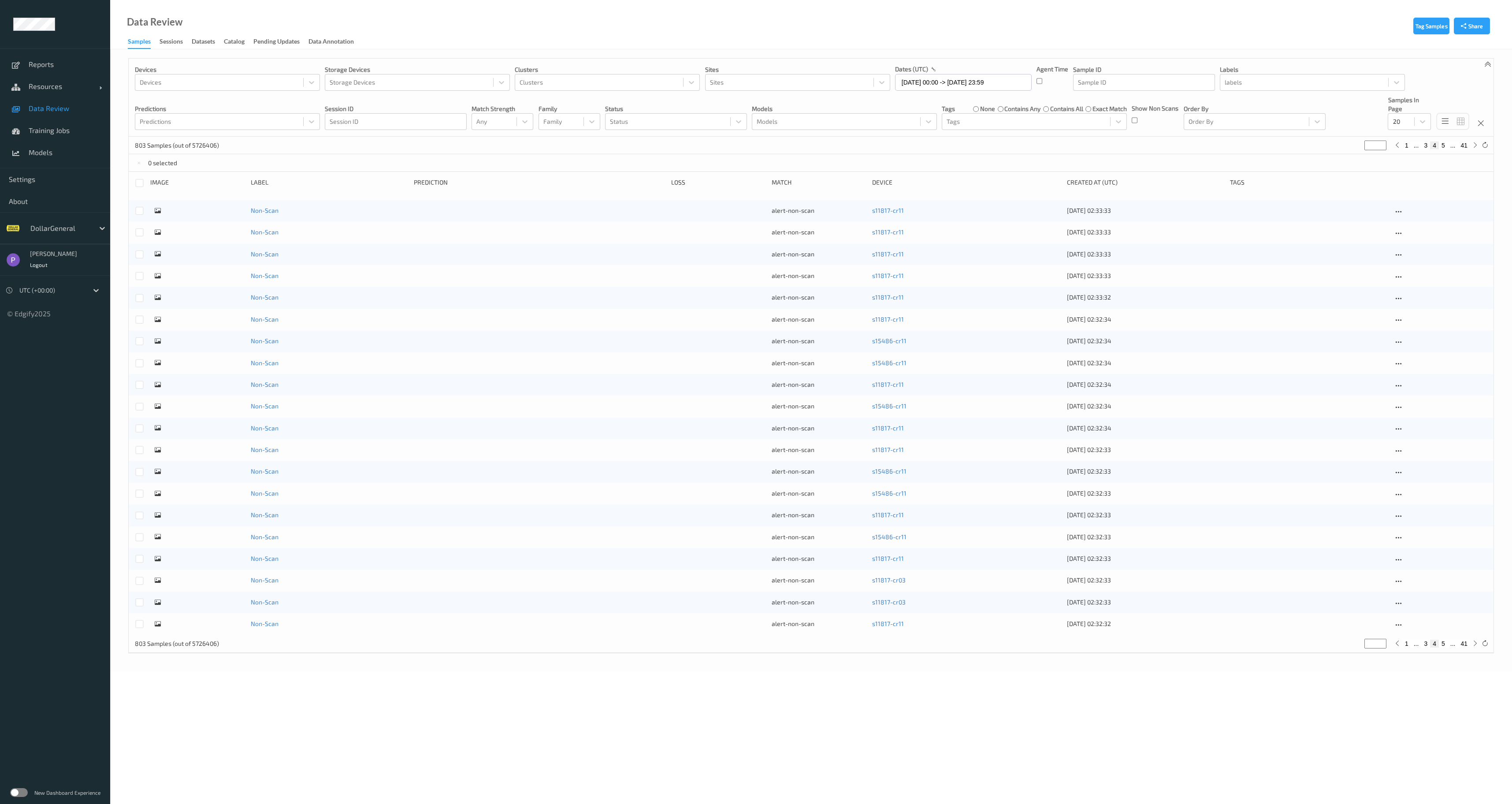
type input "*"
click at [1440, 644] on button "6" at bounding box center [1443, 644] width 9 height 8
type input "*"
click at [1441, 645] on button "7" at bounding box center [1443, 644] width 9 height 8
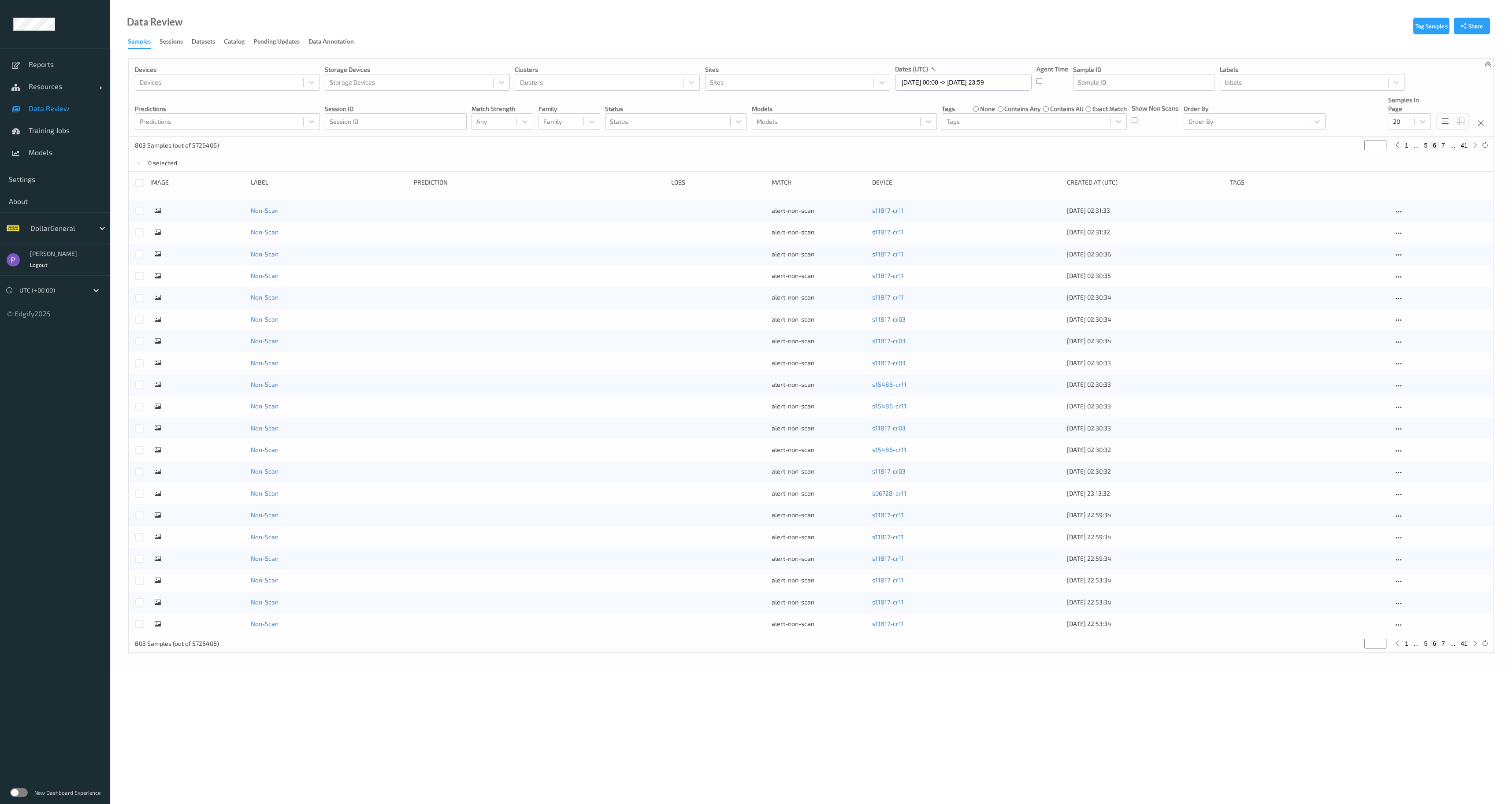
type input "*"
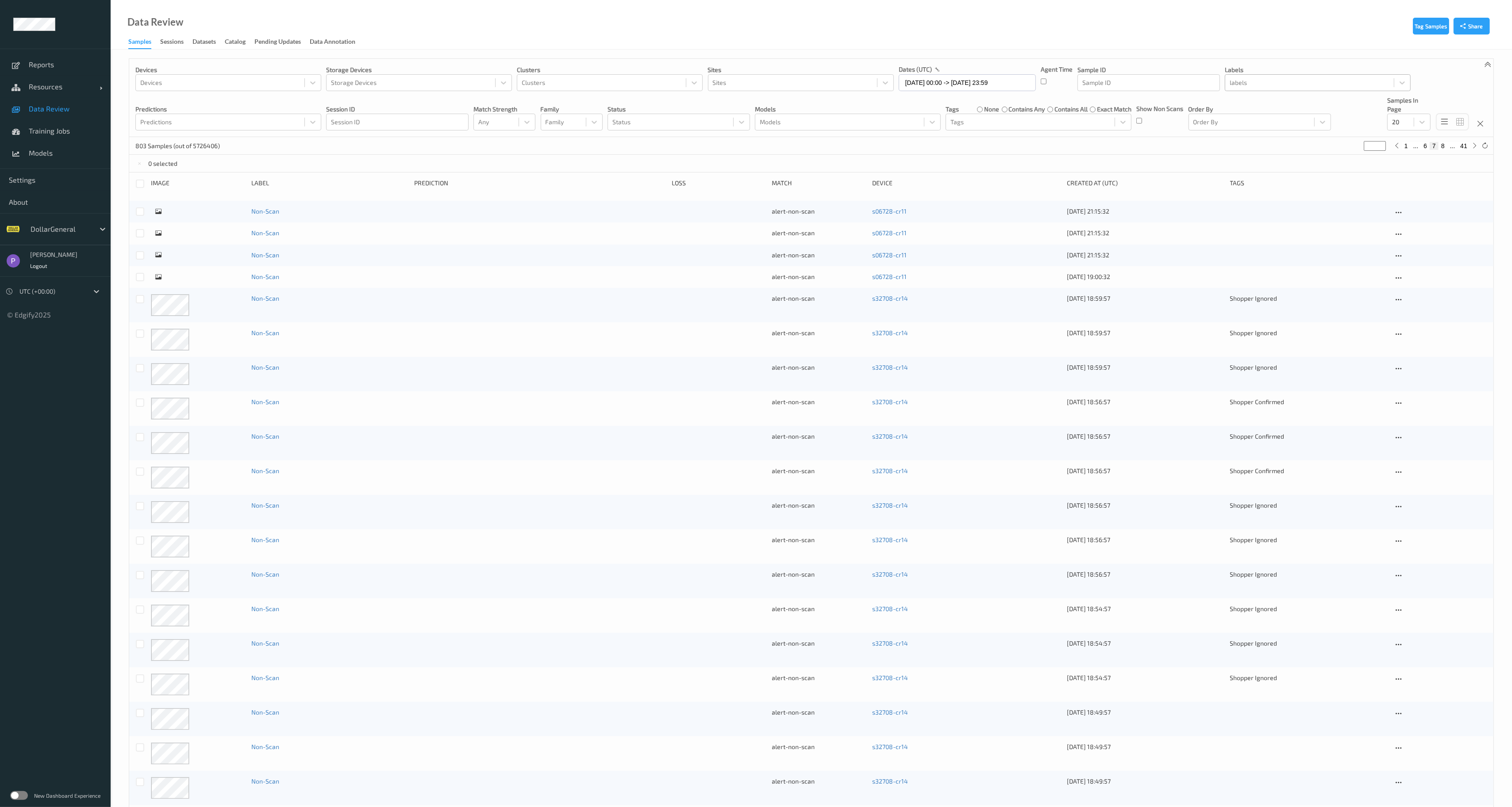
click at [1240, 87] on div at bounding box center [1309, 82] width 159 height 10
type input "Non-Scan"
type input "*"
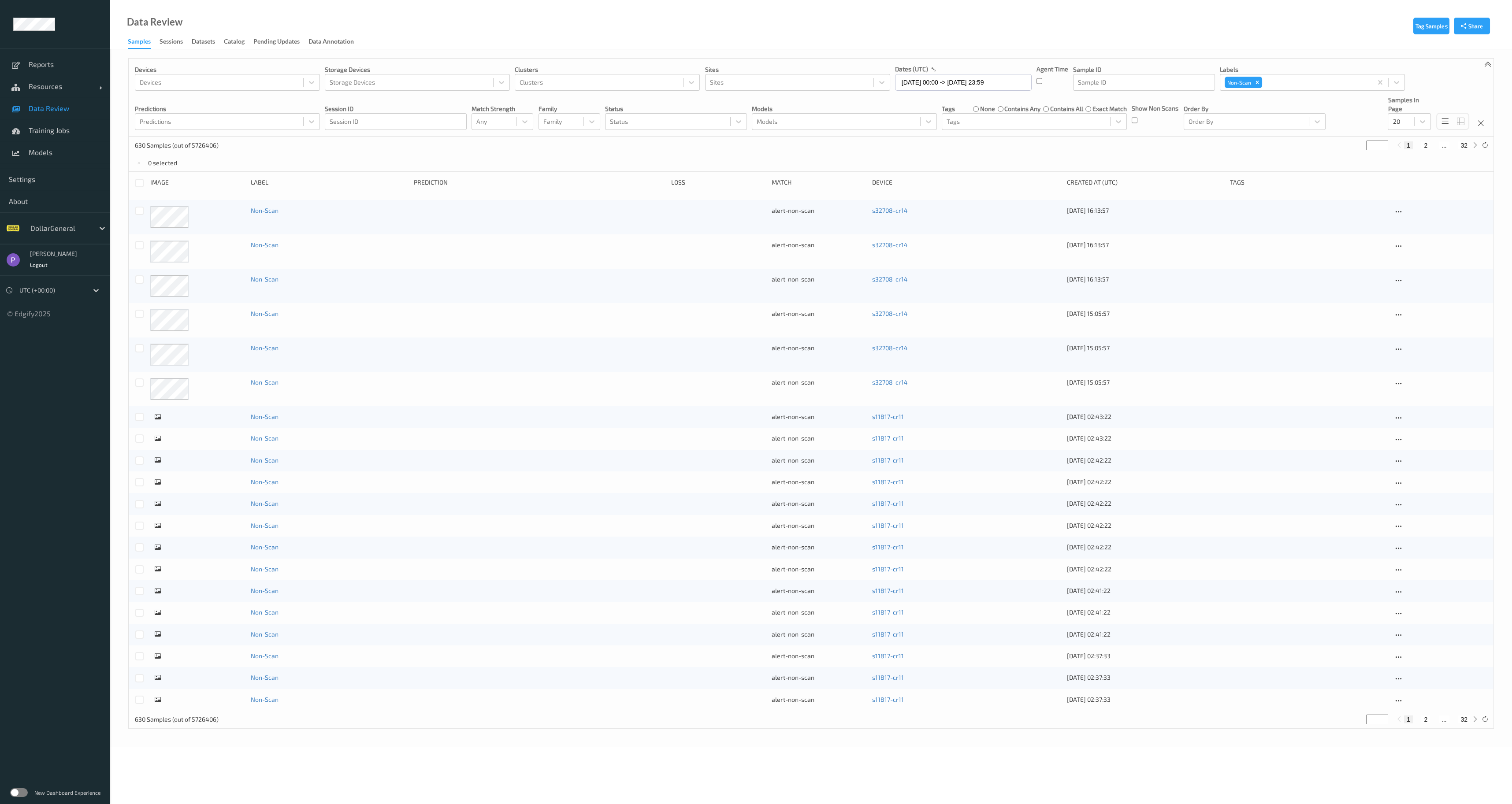
click at [1426, 723] on button "2" at bounding box center [1426, 719] width 9 height 8
type input "*"
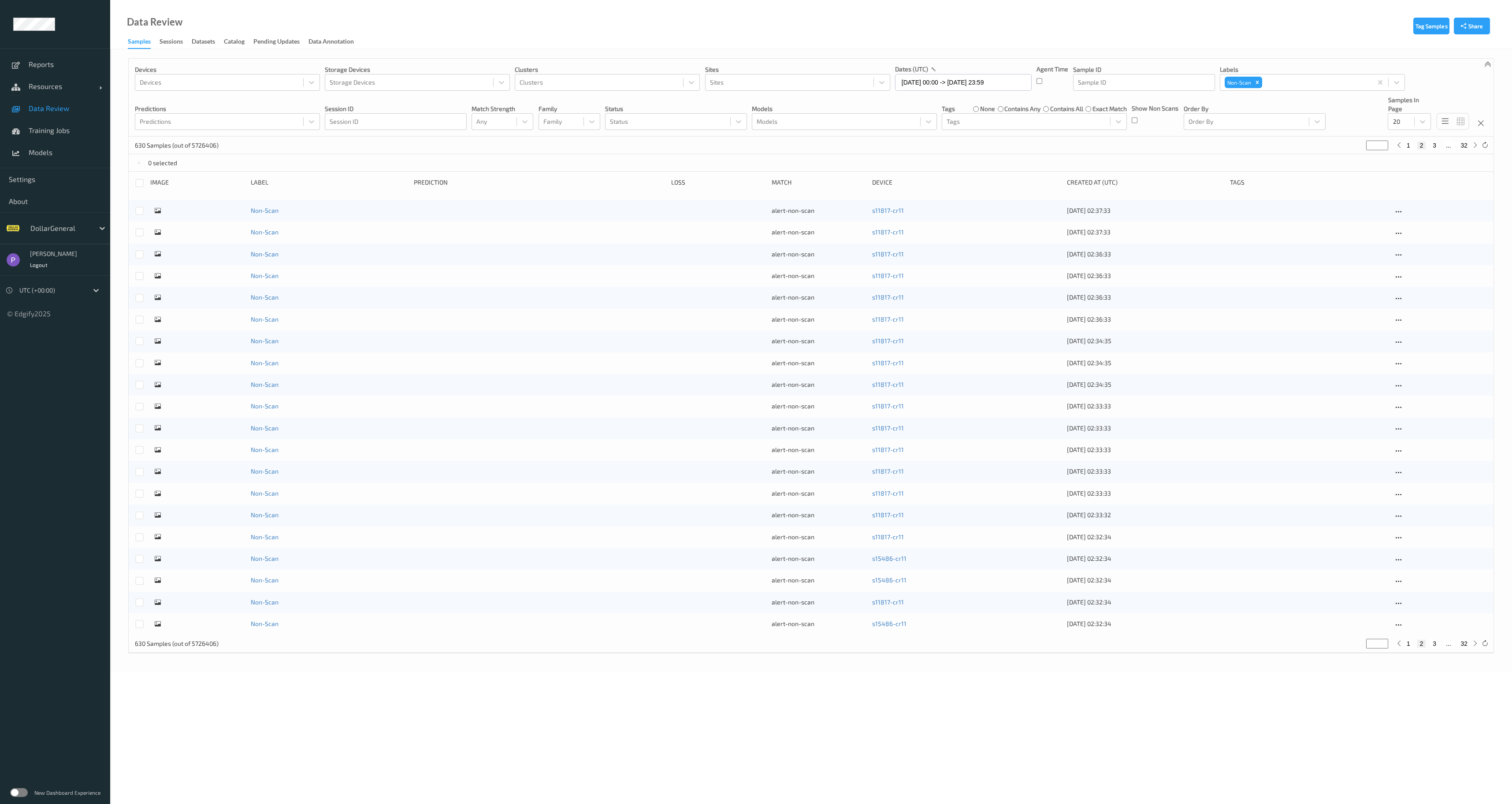
click at [1436, 645] on button "3" at bounding box center [1434, 644] width 9 height 8
type input "*"
click at [1440, 648] on div "1 2 3 4 ... 32" at bounding box center [1437, 644] width 86 height 9
click at [1440, 645] on button "4" at bounding box center [1440, 644] width 9 height 8
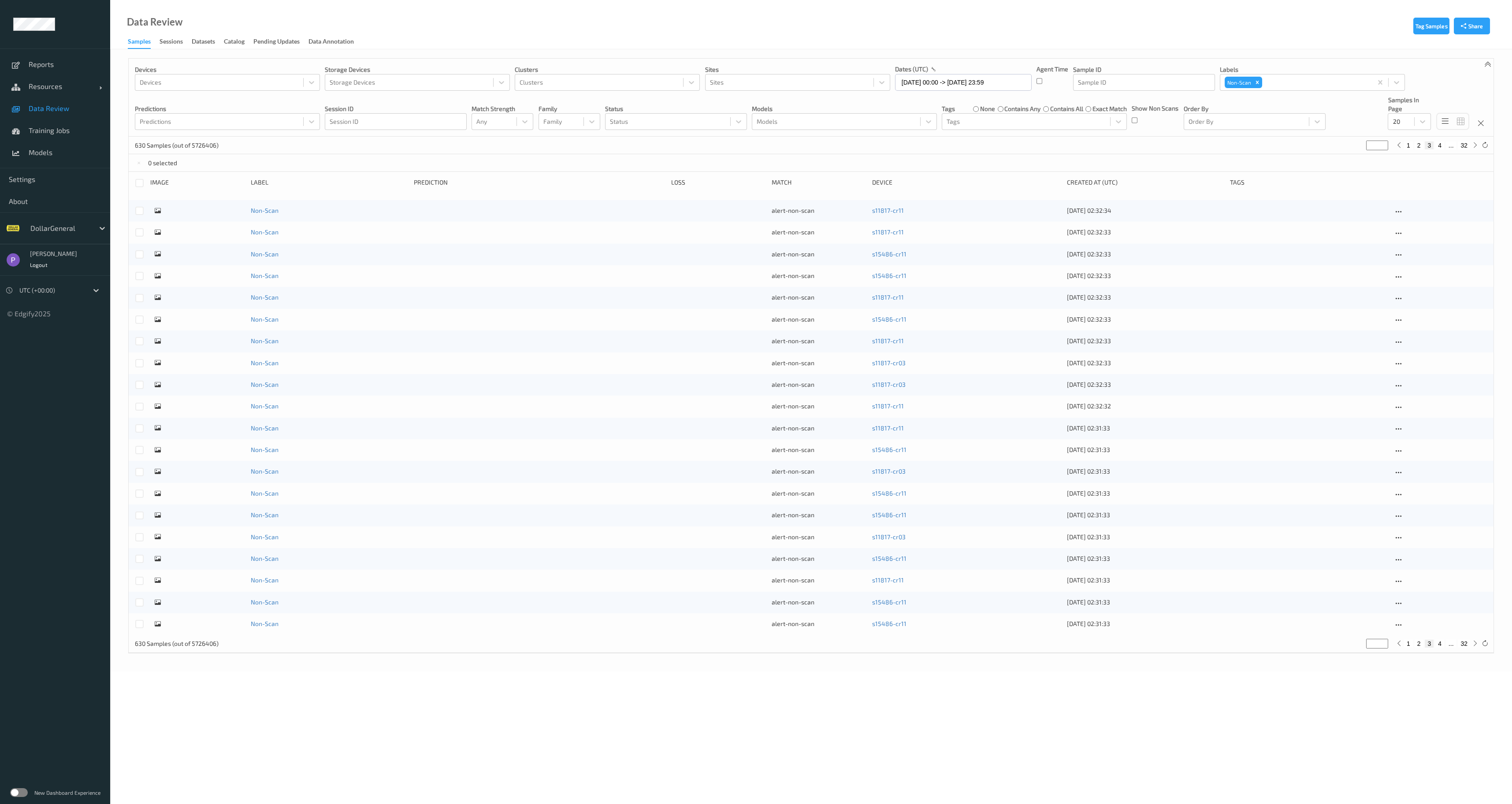
type input "*"
click at [1445, 645] on button "5" at bounding box center [1443, 644] width 9 height 8
type input "*"
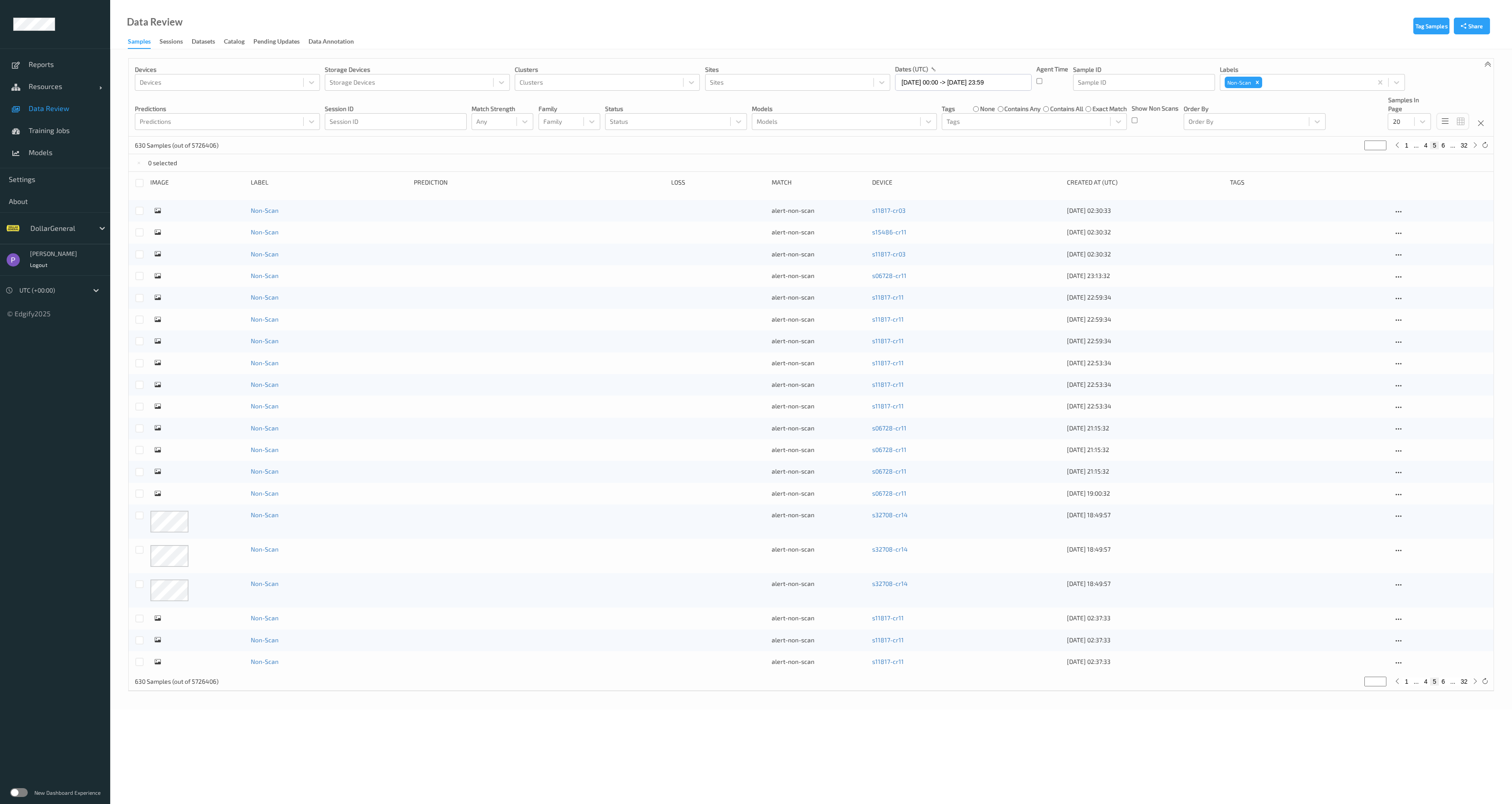
click at [1407, 683] on button "1" at bounding box center [1407, 682] width 9 height 8
type input "*"
click at [140, 180] on div at bounding box center [140, 183] width 9 height 9
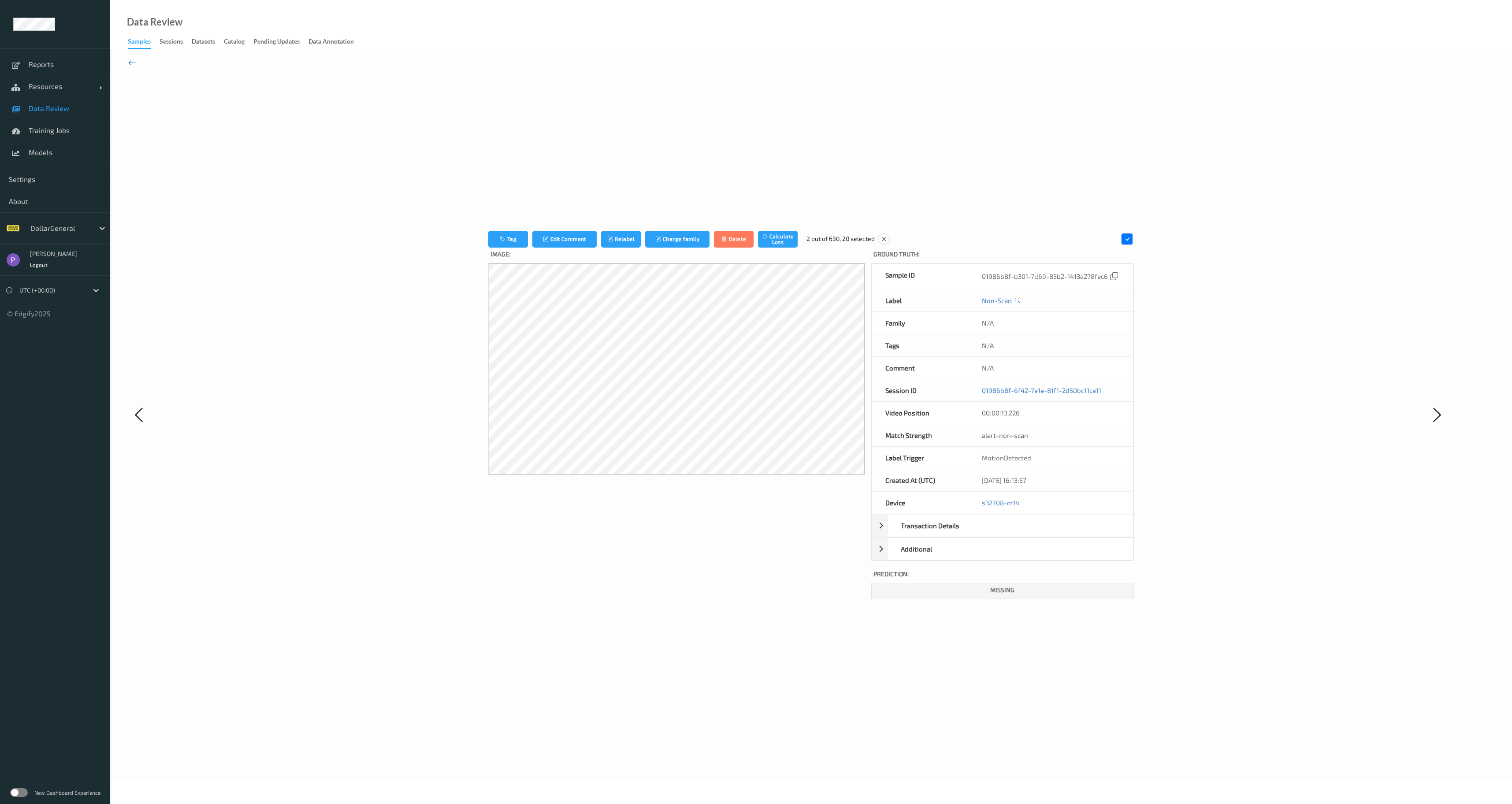
click at [130, 64] on icon at bounding box center [132, 62] width 8 height 9
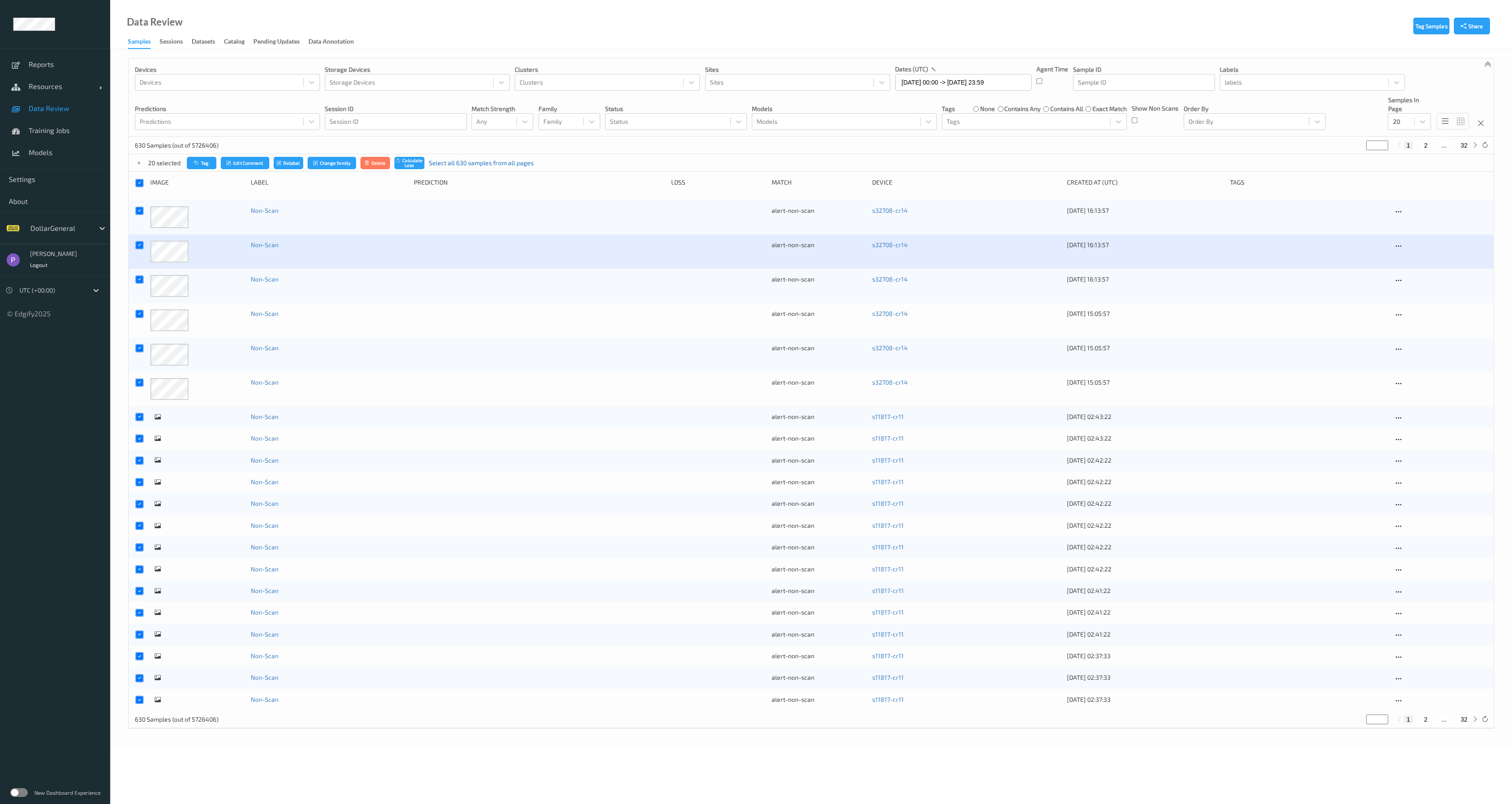
click at [525, 164] on link "Select all 630 samples from all pages" at bounding box center [481, 163] width 105 height 9
click at [1397, 418] on icon at bounding box center [1398, 418] width 8 height 8
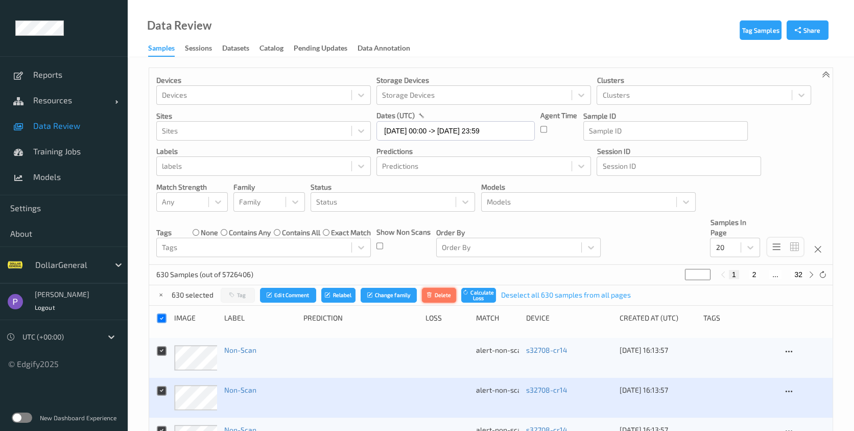
click at [448, 294] on button "Delete" at bounding box center [439, 295] width 35 height 15
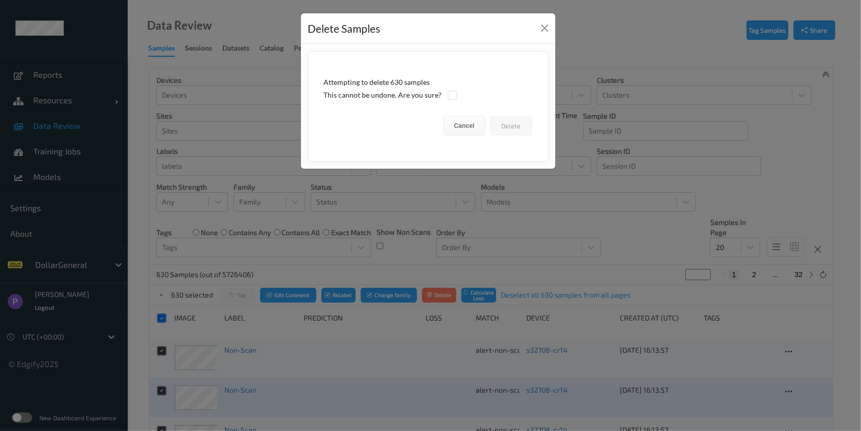
click at [447, 98] on div at bounding box center [452, 95] width 11 height 11
click at [449, 99] on div at bounding box center [453, 95] width 10 height 10
click at [522, 124] on button "Delete" at bounding box center [511, 125] width 42 height 19
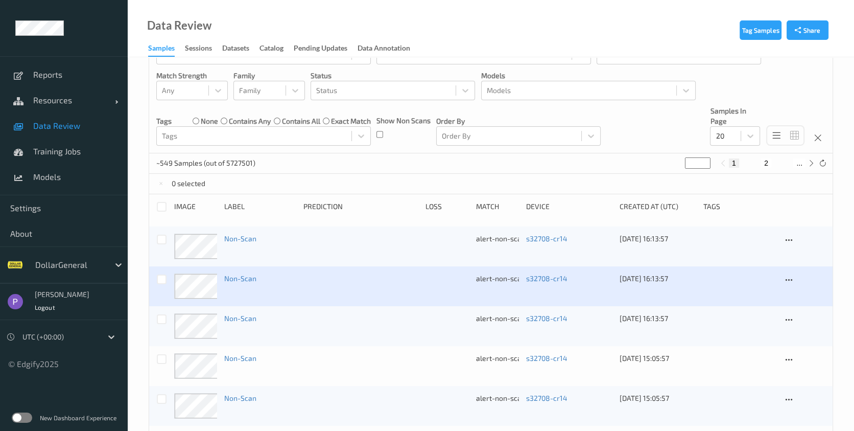
scroll to position [56, 0]
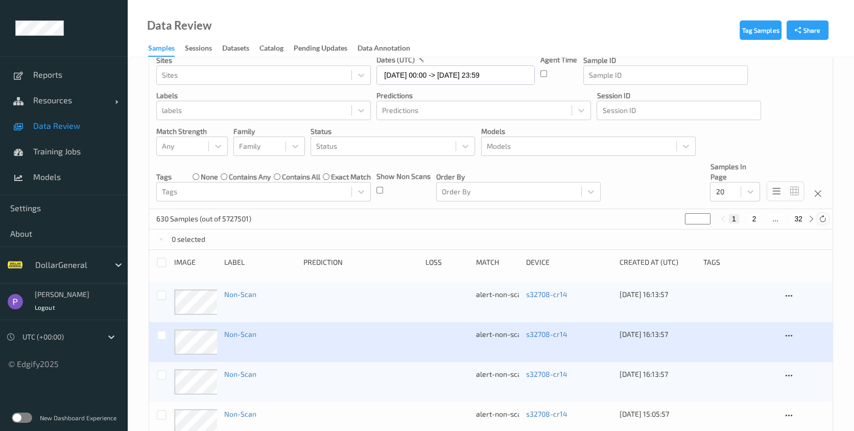
click at [823, 218] on icon at bounding box center [823, 219] width 8 height 8
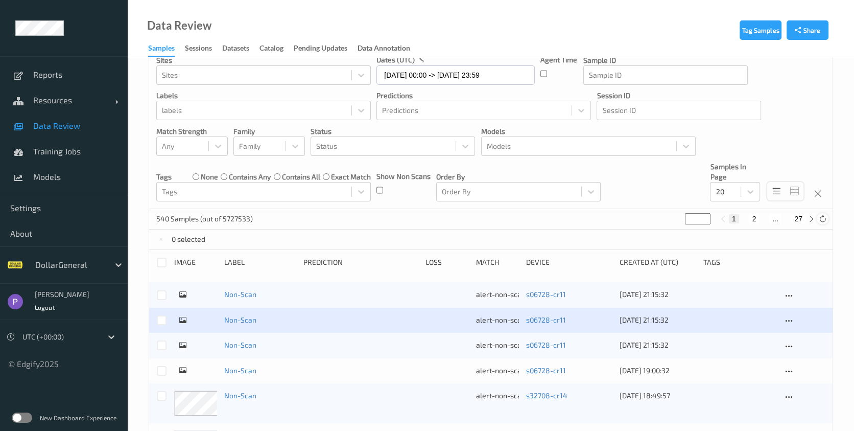
click at [826, 219] on icon at bounding box center [823, 219] width 8 height 8
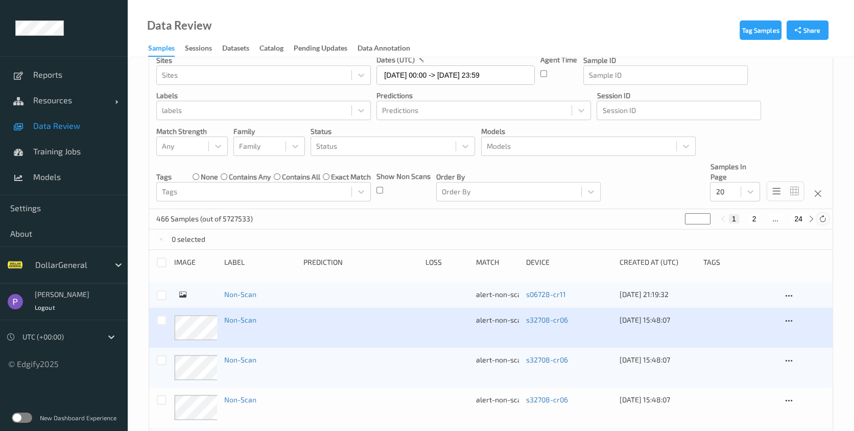
click at [826, 219] on icon at bounding box center [823, 219] width 8 height 8
click at [820, 216] on icon at bounding box center [823, 219] width 8 height 8
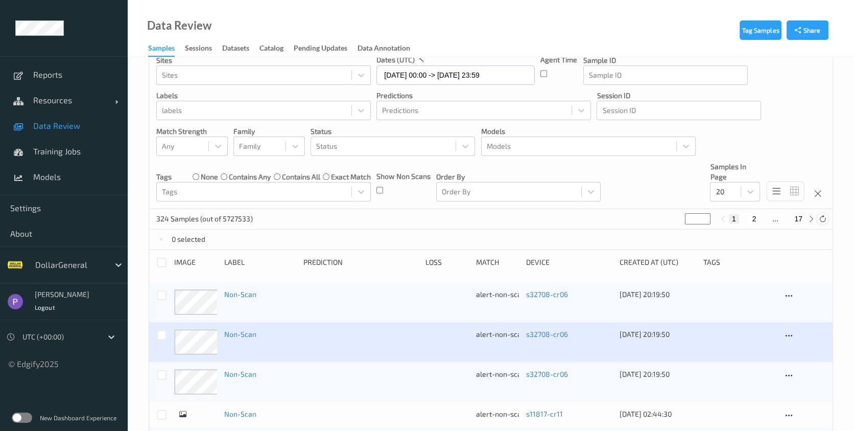
click at [820, 216] on icon at bounding box center [823, 219] width 8 height 8
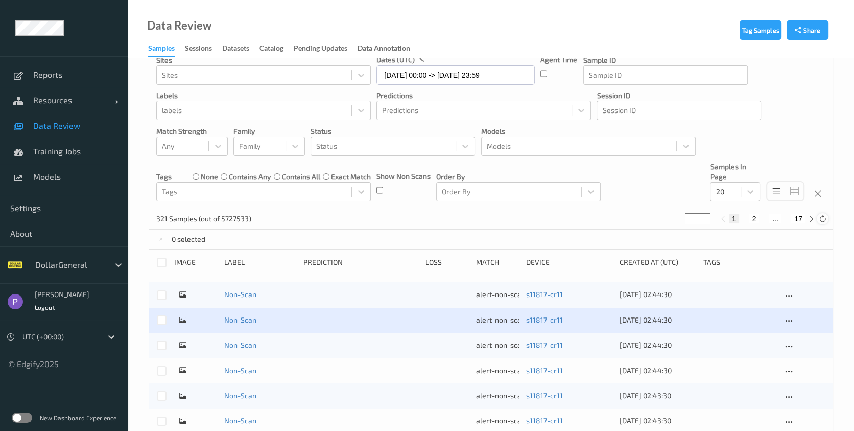
click at [820, 217] on icon at bounding box center [823, 219] width 8 height 8
click at [825, 215] on icon at bounding box center [823, 219] width 8 height 8
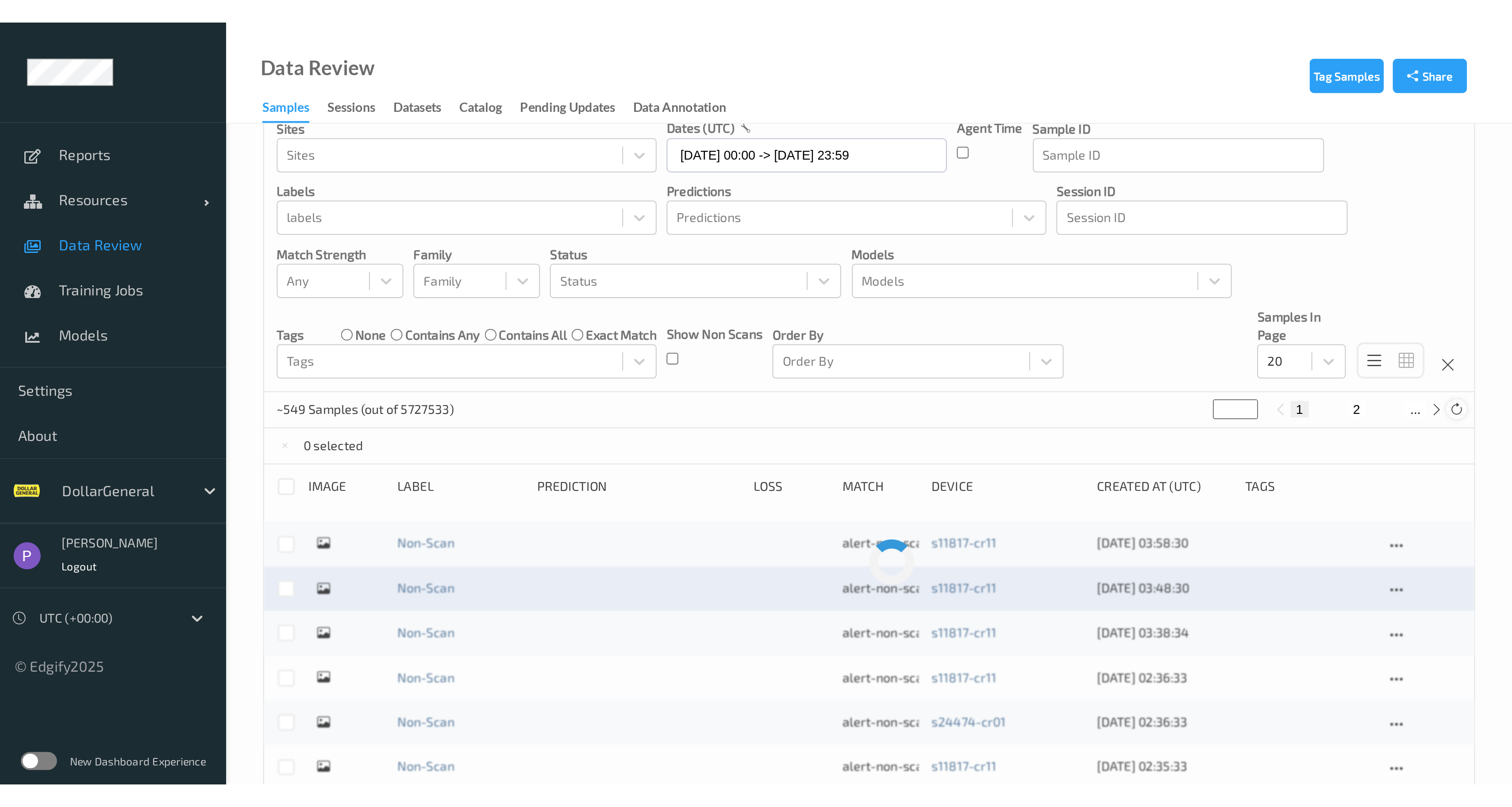
scroll to position [0, 0]
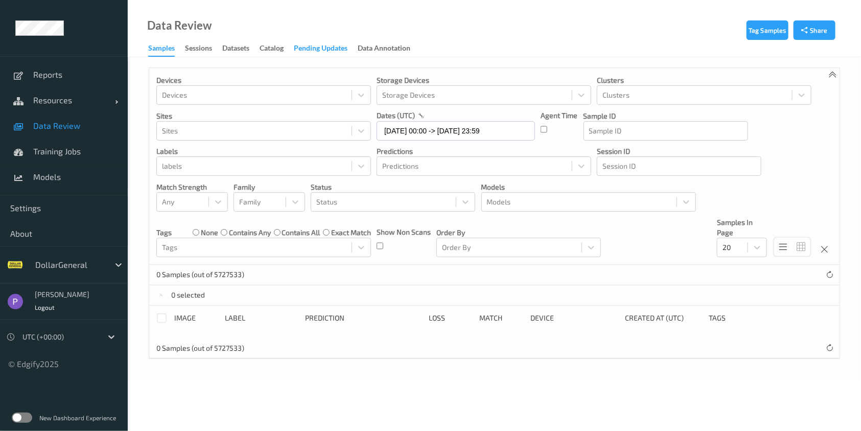
click at [309, 54] on div "Pending Updates" at bounding box center [321, 49] width 54 height 13
click at [295, 230] on label "contains all" at bounding box center [301, 232] width 38 height 10
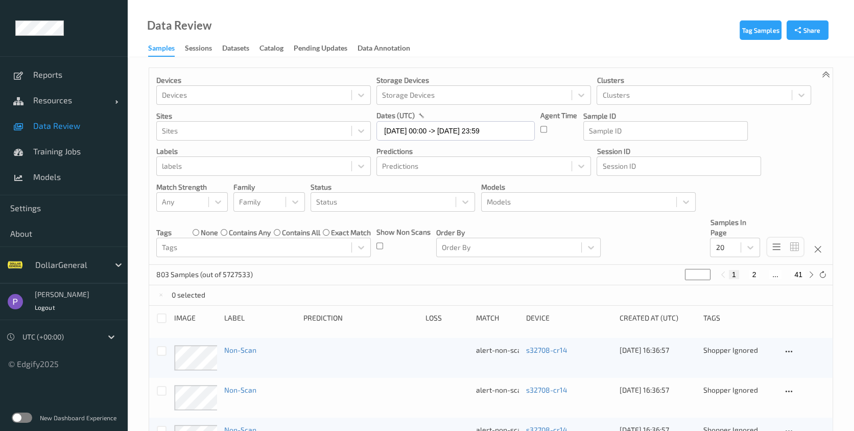
click at [259, 229] on label "contains any" at bounding box center [250, 232] width 42 height 10
click at [204, 233] on label "none" at bounding box center [209, 232] width 17 height 10
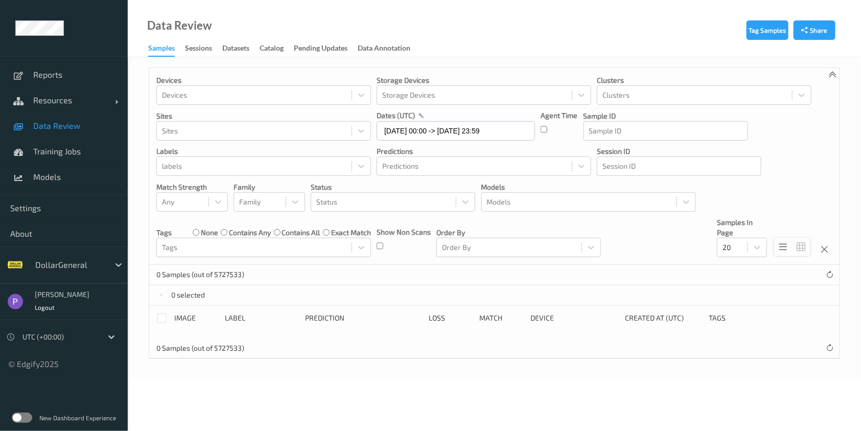
click at [237, 232] on label "contains any" at bounding box center [250, 232] width 42 height 10
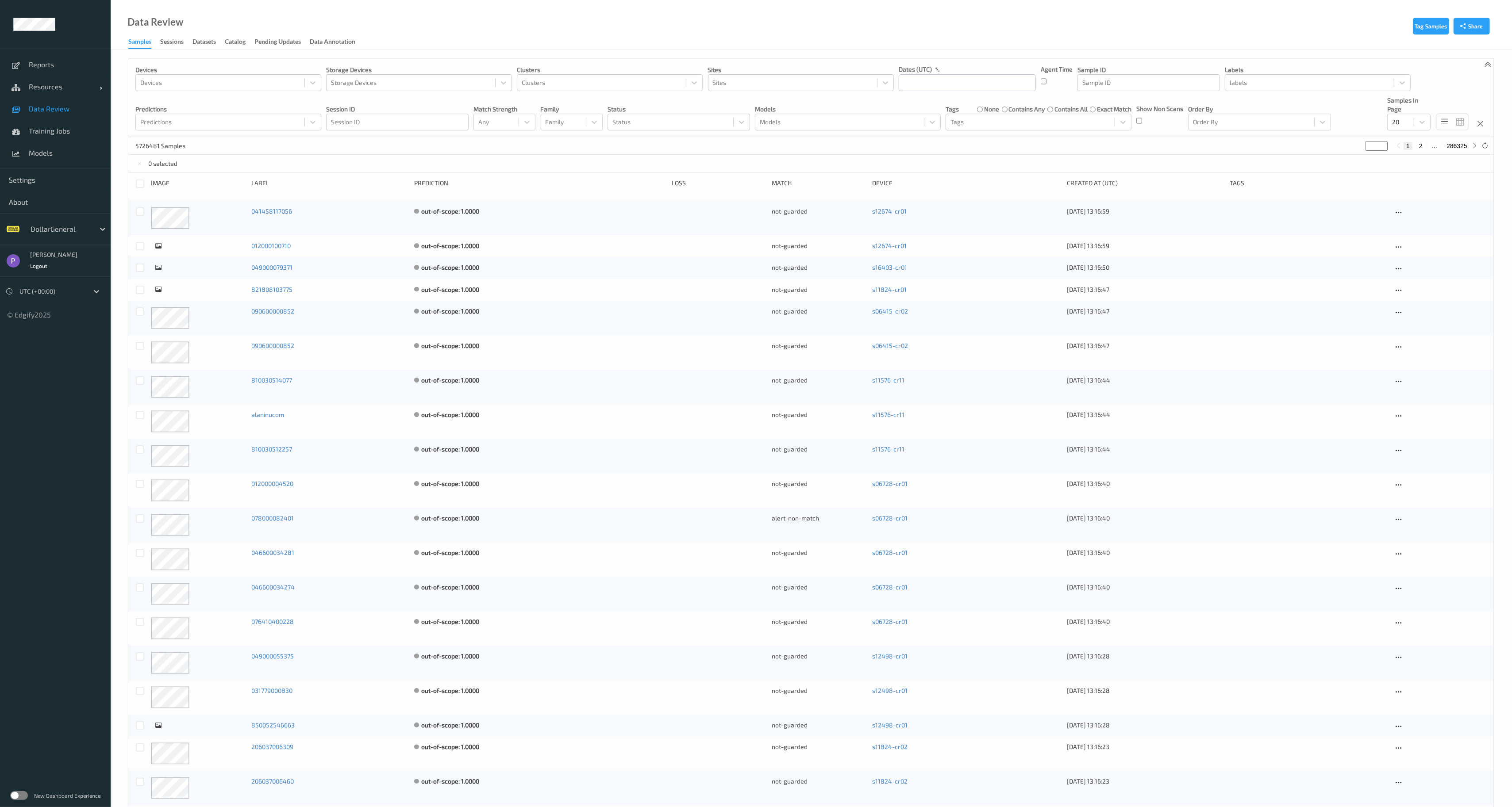
click at [42, 106] on span "Data Review" at bounding box center [65, 109] width 73 height 9
click at [24, 791] on div "New Dashboard Experience" at bounding box center [55, 796] width 111 height 23
click at [23, 796] on label at bounding box center [19, 796] width 17 height 9
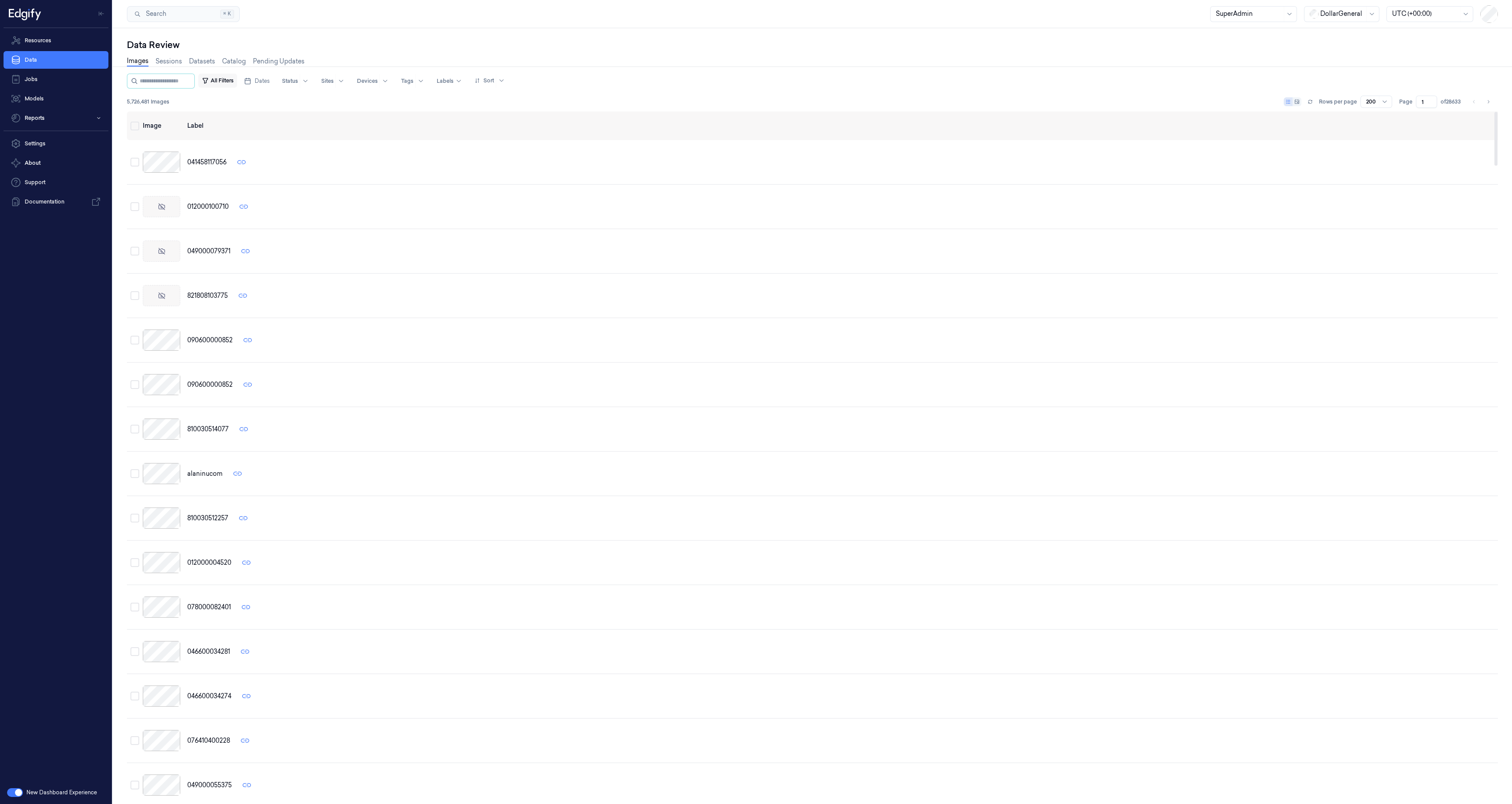
click at [231, 78] on button "All Filters" at bounding box center [217, 80] width 39 height 14
click at [311, 89] on div "All Filters Dates Status Sites Devices Tags Labels Sort 5,726,481 Images Rows p…" at bounding box center [812, 92] width 1371 height 38
click at [298, 83] on div at bounding box center [290, 80] width 16 height 8
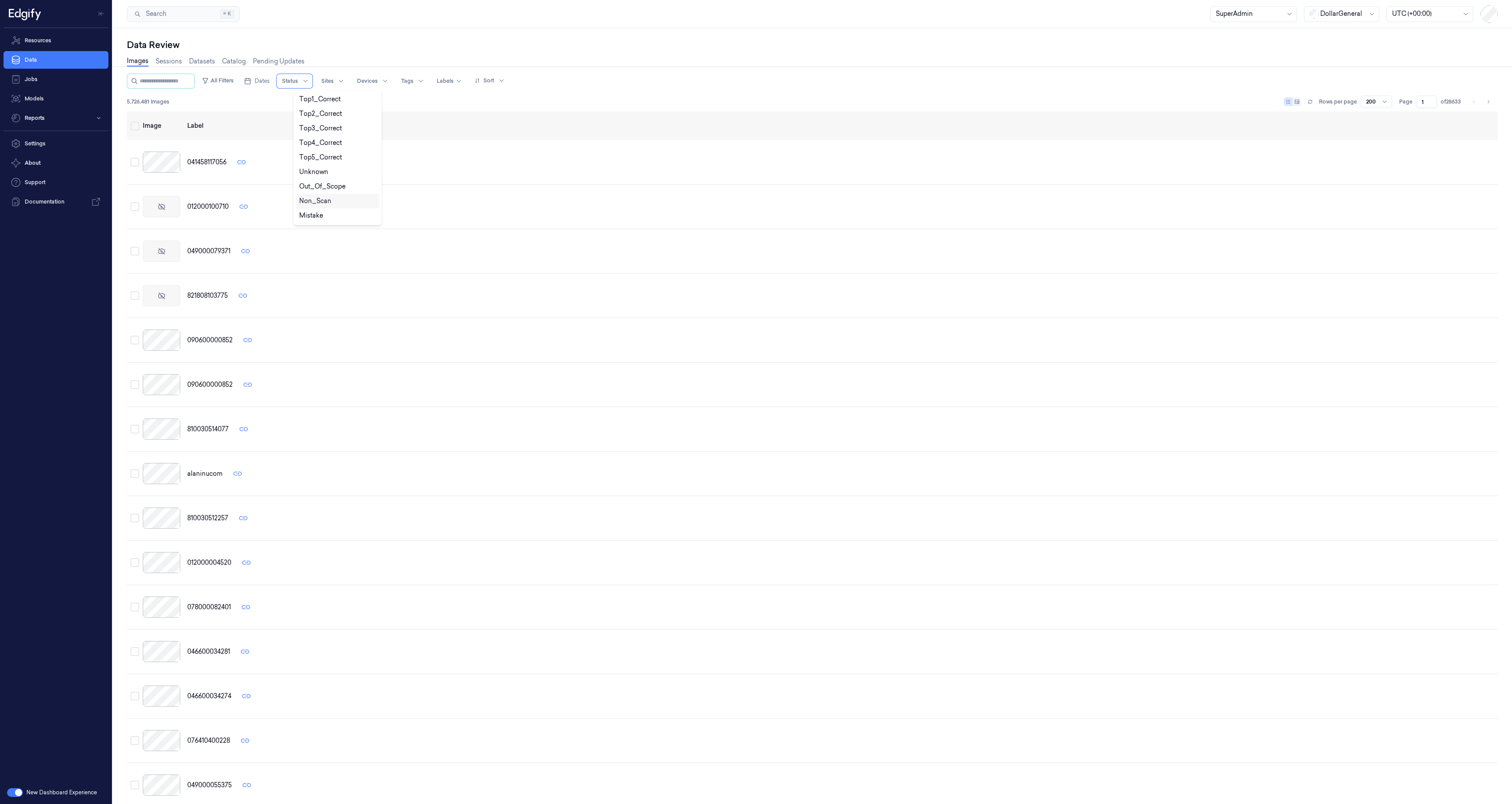
click at [322, 197] on div "Non_Scan" at bounding box center [315, 201] width 32 height 9
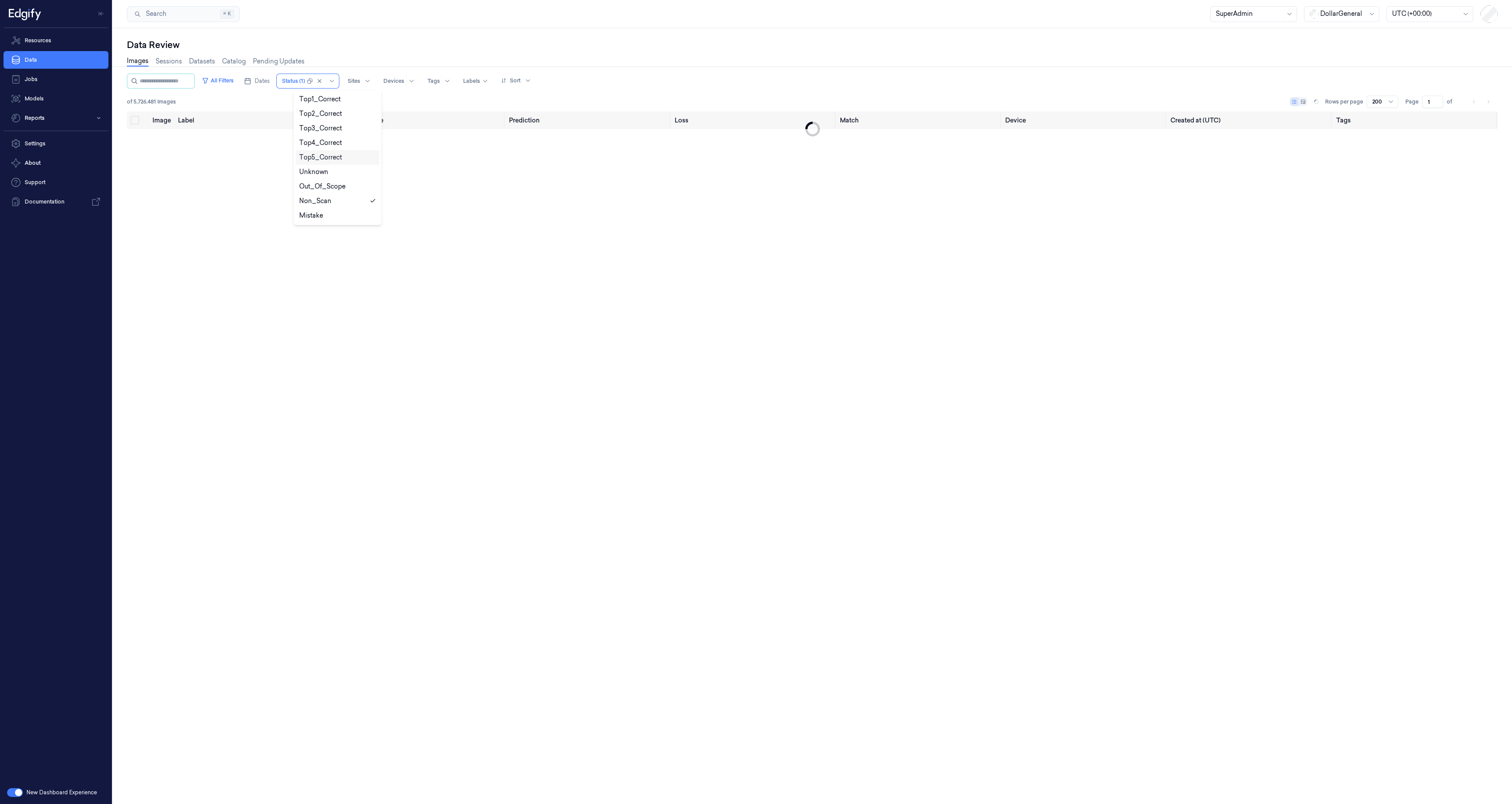
click at [268, 93] on div "All Filters Dates option Non_Scan, selected. 9 results available. Use Up and Do…" at bounding box center [812, 92] width 1371 height 38
click at [301, 85] on div "Status (1)" at bounding box center [293, 81] width 23 height 14
click at [341, 201] on div "Non_Scan" at bounding box center [337, 201] width 77 height 9
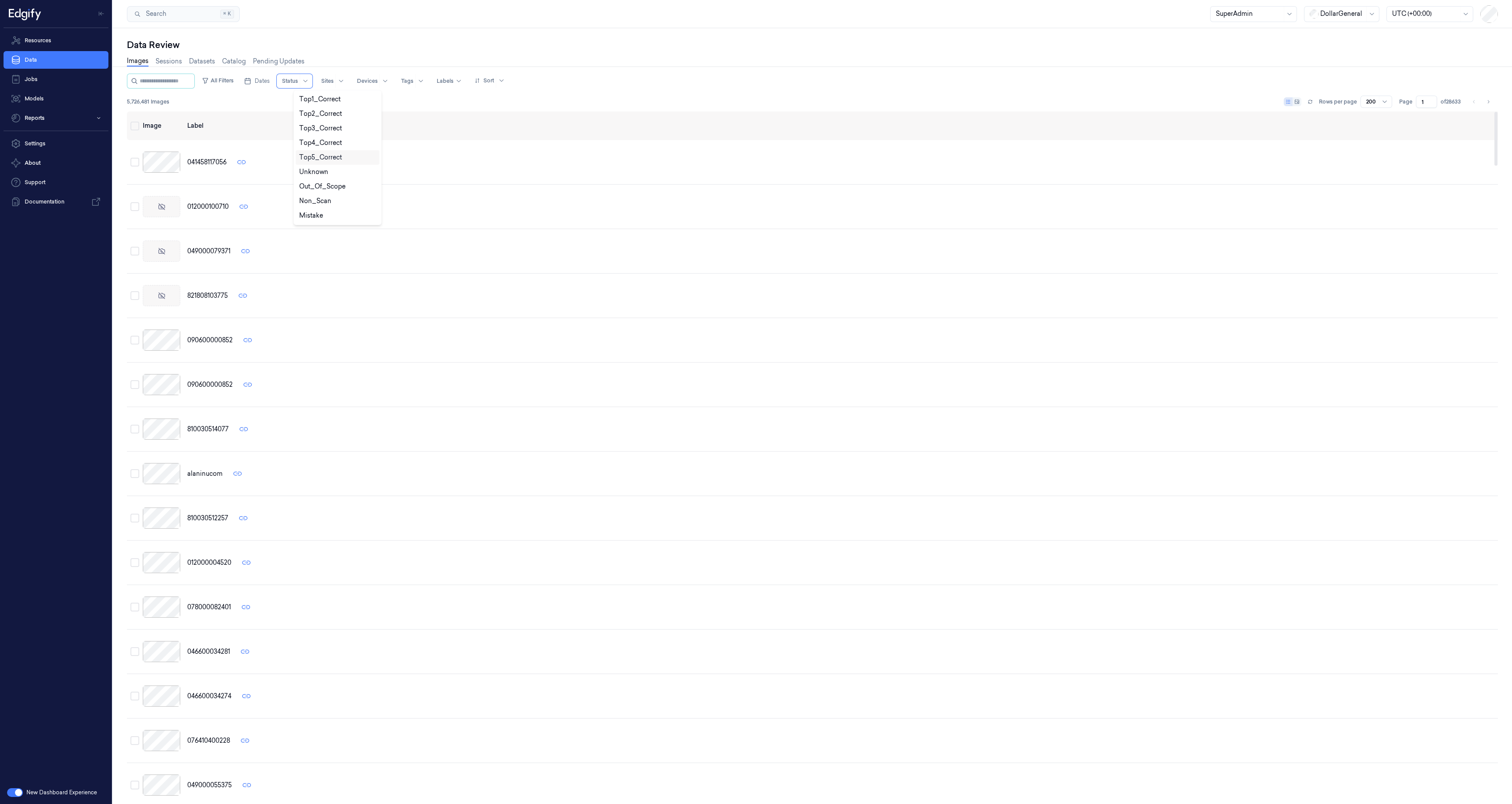
click at [254, 92] on div "All Filters Dates option Non_Scan, deselected. 9 results available. Use Up and …" at bounding box center [812, 92] width 1371 height 38
click at [236, 82] on button "All Filters" at bounding box center [217, 80] width 39 height 14
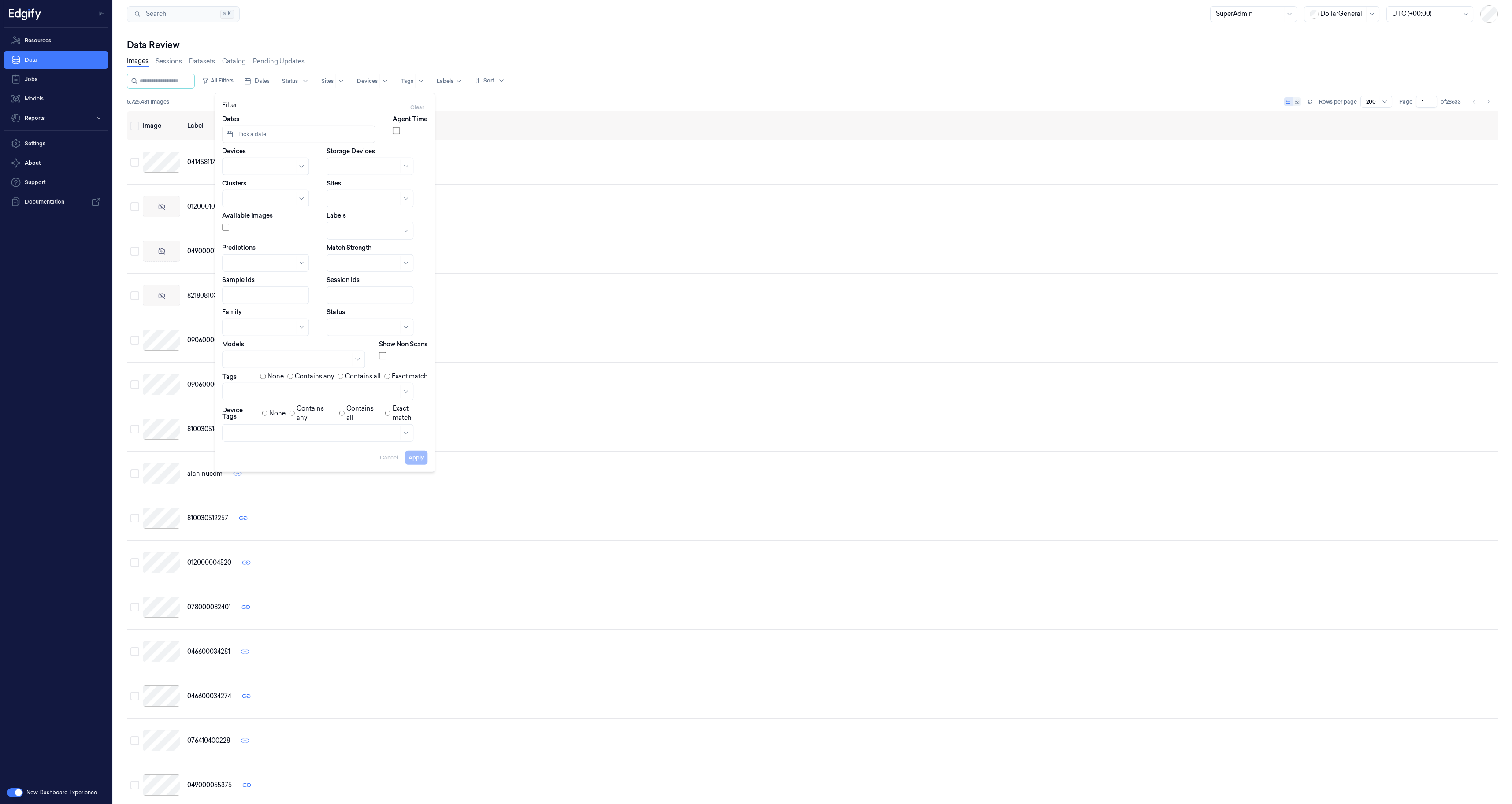
click at [339, 221] on div "Labels" at bounding box center [377, 225] width 101 height 28
click at [342, 228] on div at bounding box center [361, 230] width 58 height 9
type input "Non-Scan\"
click at [227, 85] on button "All Filters" at bounding box center [217, 80] width 39 height 14
click at [347, 228] on div at bounding box center [361, 230] width 58 height 9
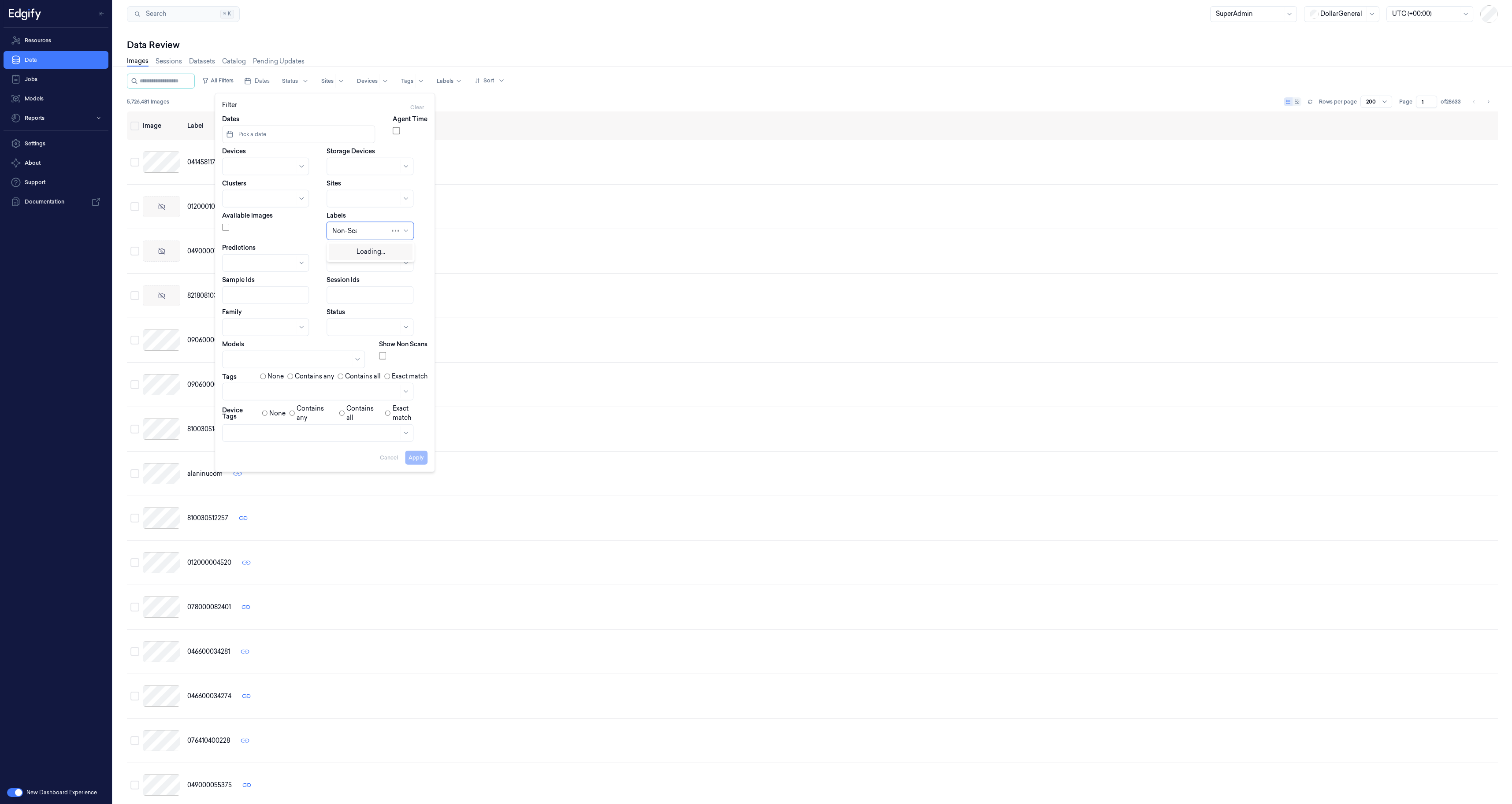
type input "Non-Scan"
click at [356, 260] on div "X9907504123114390" at bounding box center [398, 261] width 132 height 9
drag, startPoint x: 426, startPoint y: 456, endPoint x: 361, endPoint y: 264, distance: 202.7
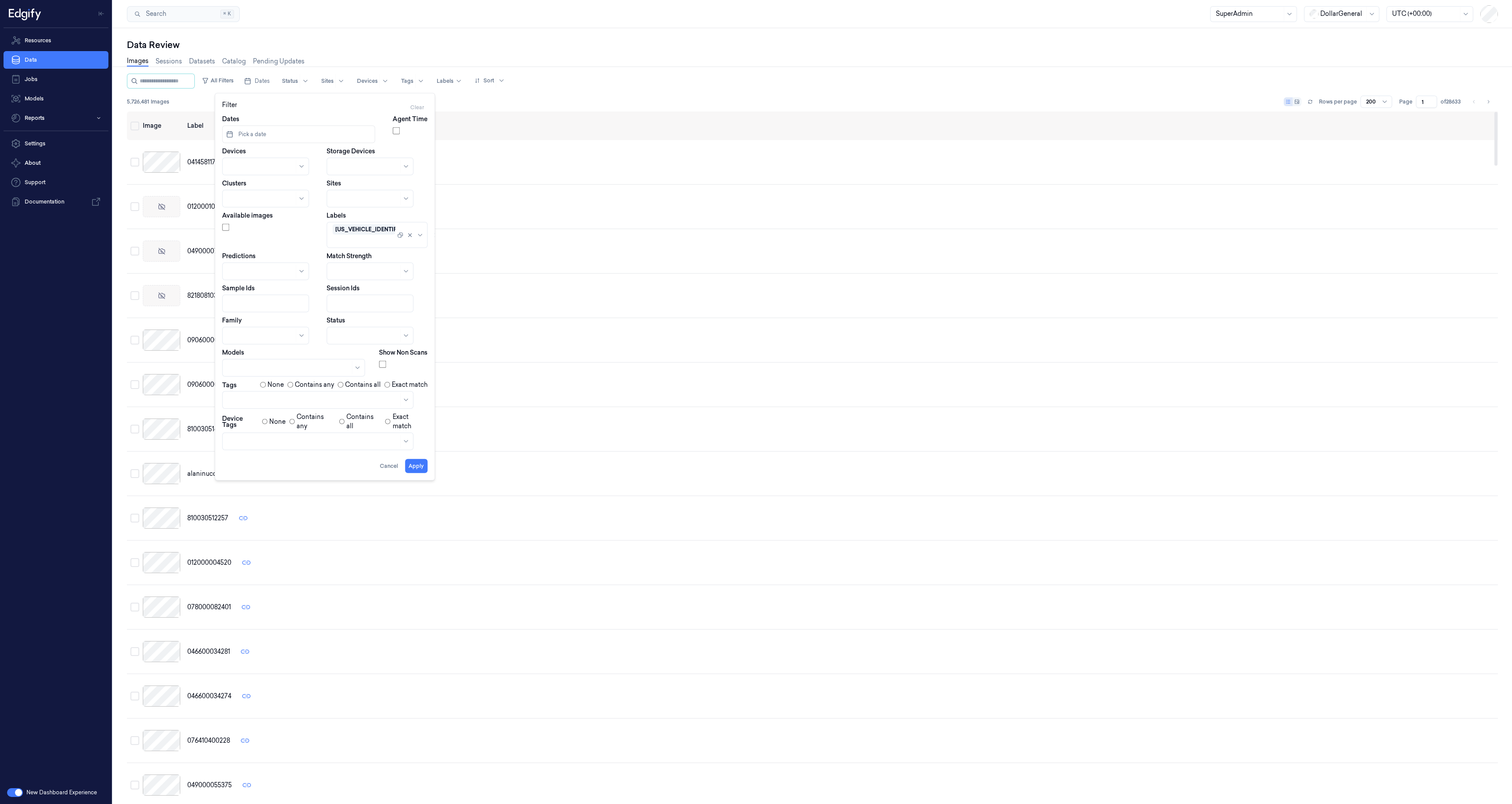
click at [426, 459] on button "Apply" at bounding box center [416, 466] width 22 height 14
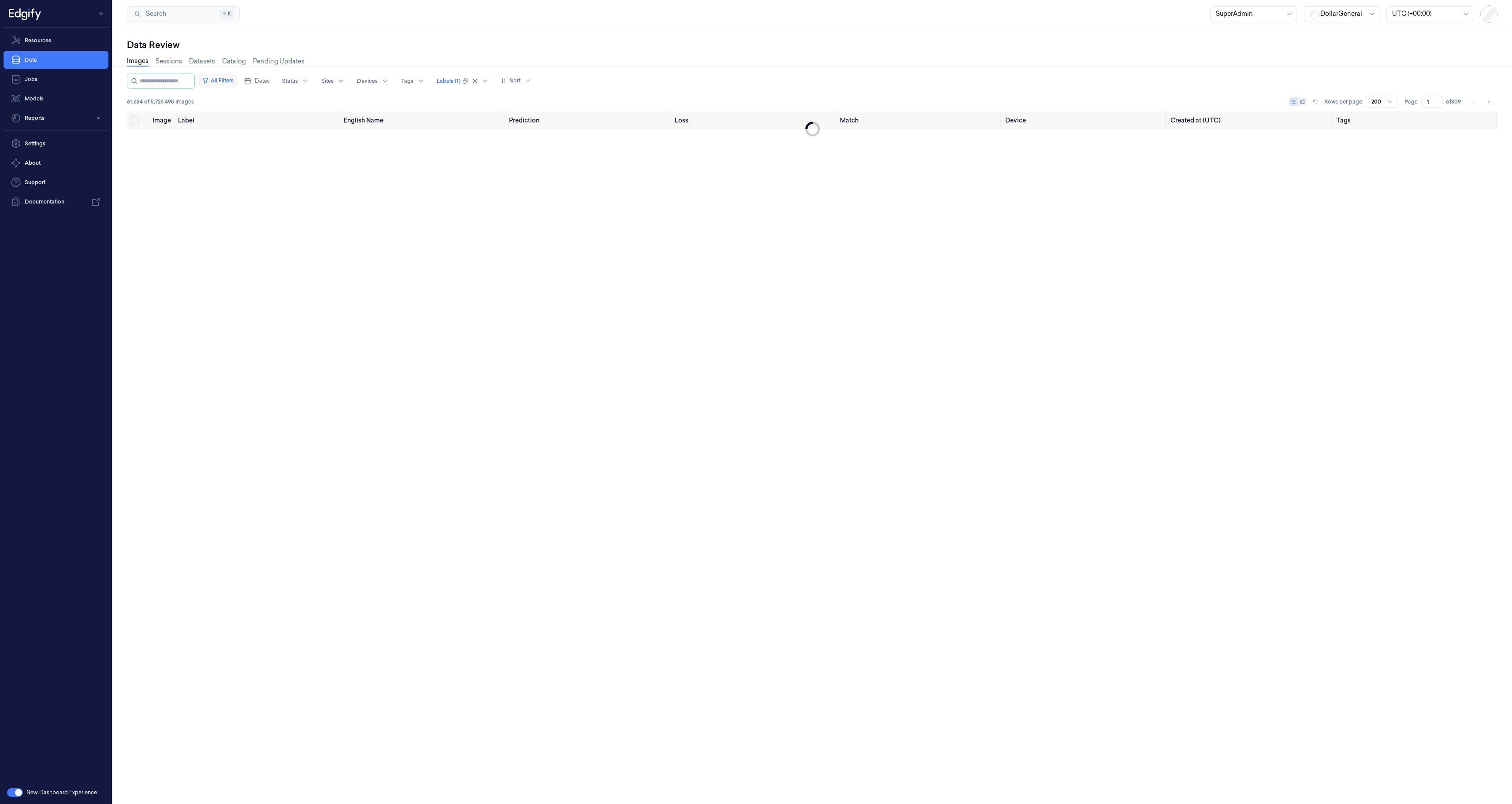
click at [237, 79] on button "All Filters" at bounding box center [217, 80] width 39 height 14
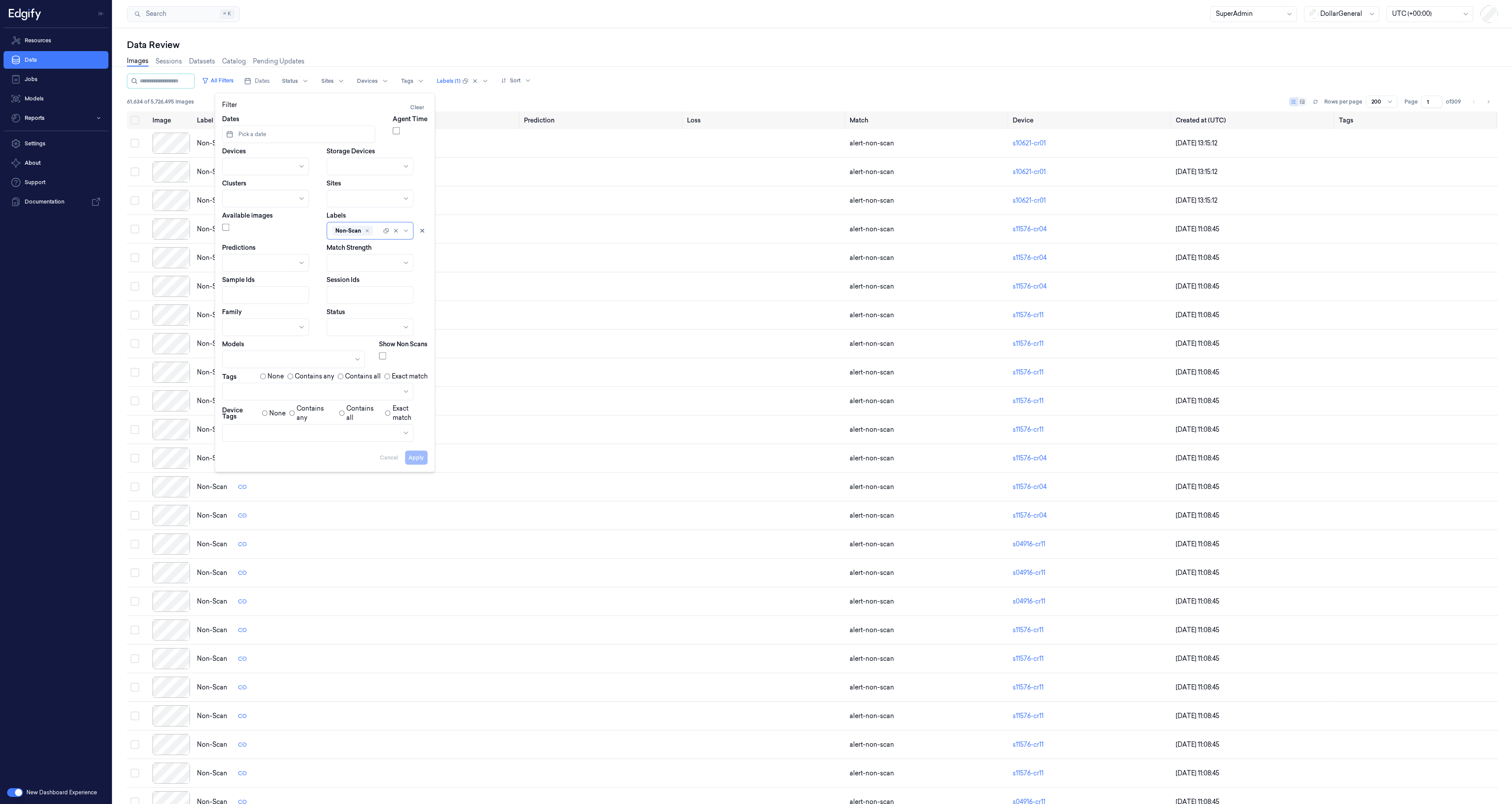
click at [611, 92] on div "All Filters Dates Status Sites Devices Tags Labels (1) Sort 61,634 of 5,726,495…" at bounding box center [812, 92] width 1371 height 38
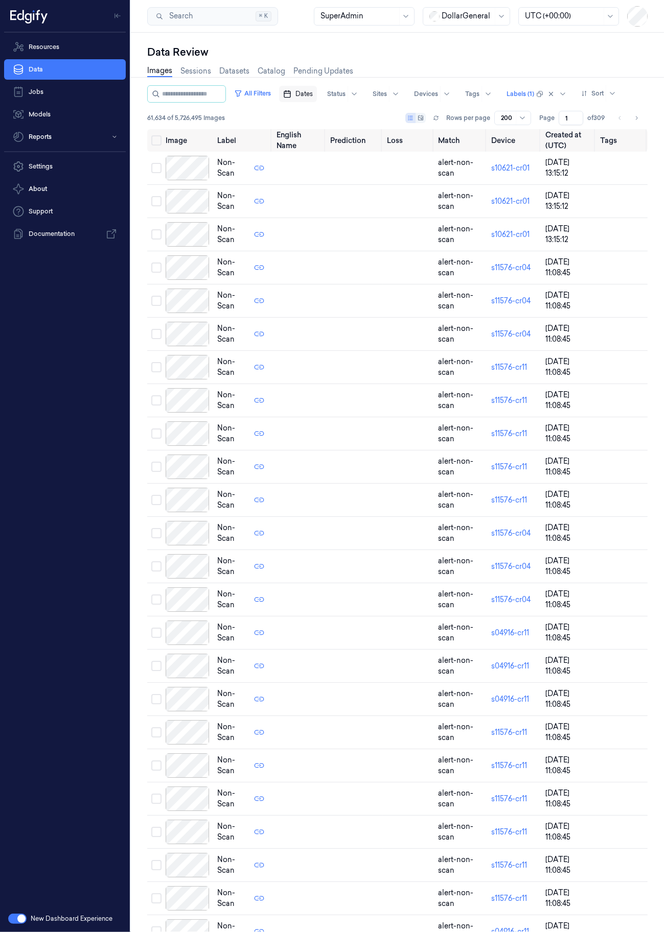
click at [313, 91] on span "Dates" at bounding box center [303, 93] width 17 height 9
click at [316, 118] on icon "Go to the Previous Month" at bounding box center [313, 118] width 8 height 8
click at [318, 240] on button "27" at bounding box center [314, 237] width 16 height 16
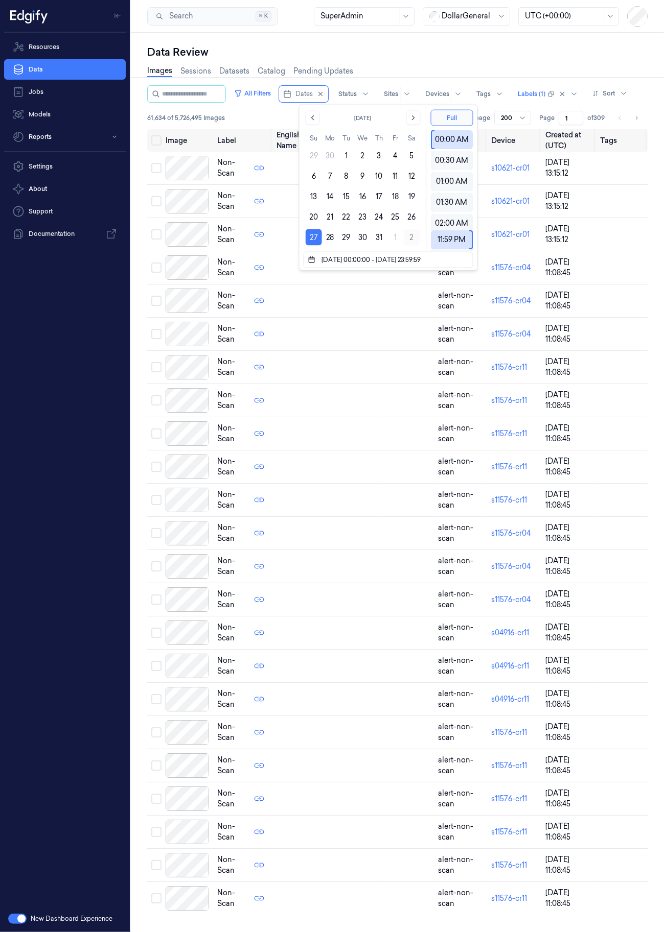
click at [414, 241] on button "2" at bounding box center [412, 237] width 16 height 16
type input "27/07/2025 00:00:00 - 02/08/2025 23:59:59"
click at [543, 103] on div "All Filters Dates Status Sites Devices Tags Labels (1) Sort" at bounding box center [389, 93] width 484 height 17
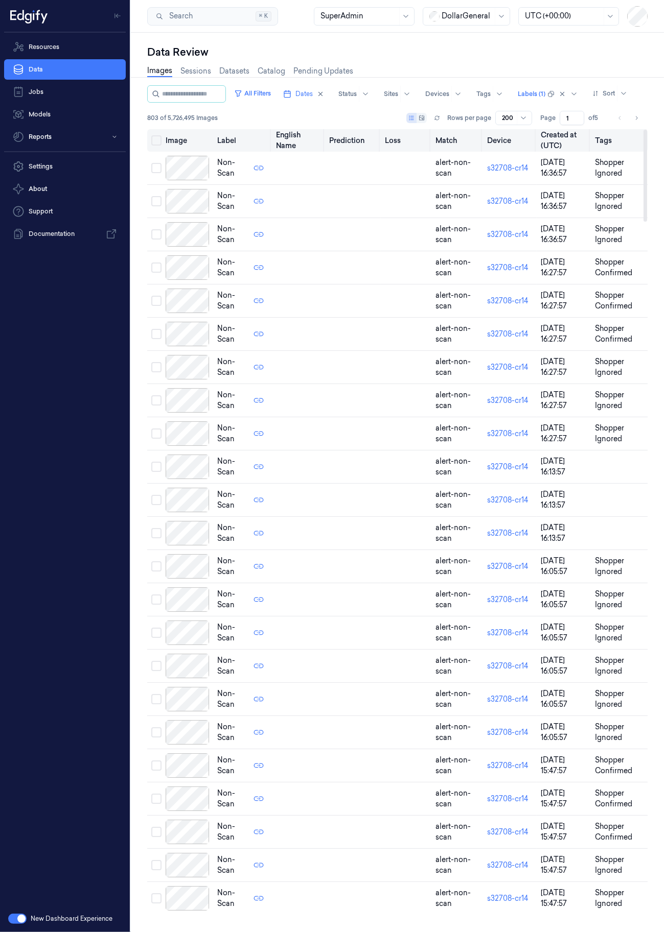
click at [157, 146] on button "Select all" at bounding box center [156, 140] width 10 height 10
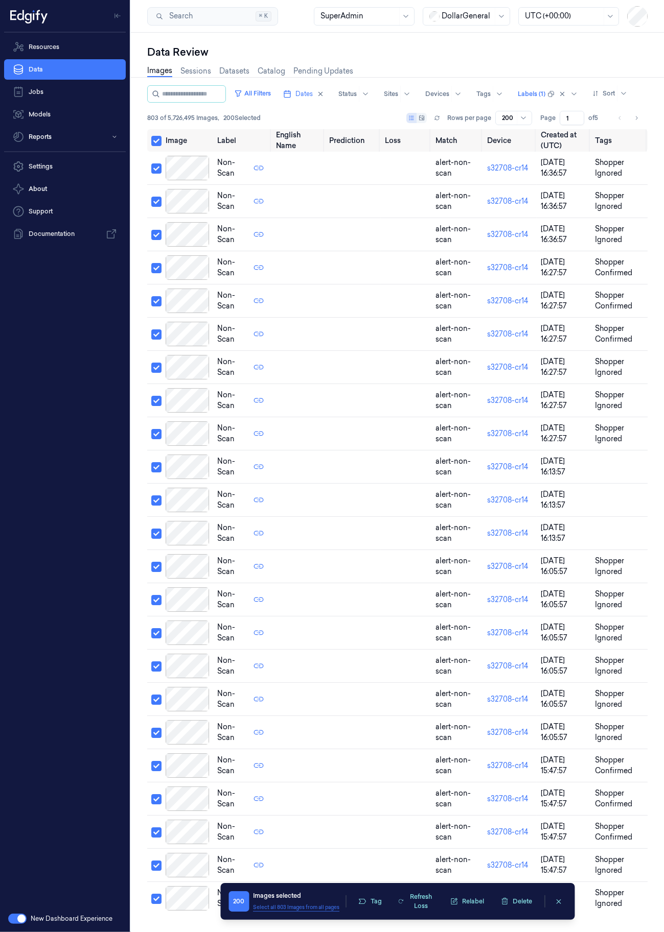
click at [289, 908] on button "Select all 803 Images from all pages" at bounding box center [296, 908] width 86 height 8
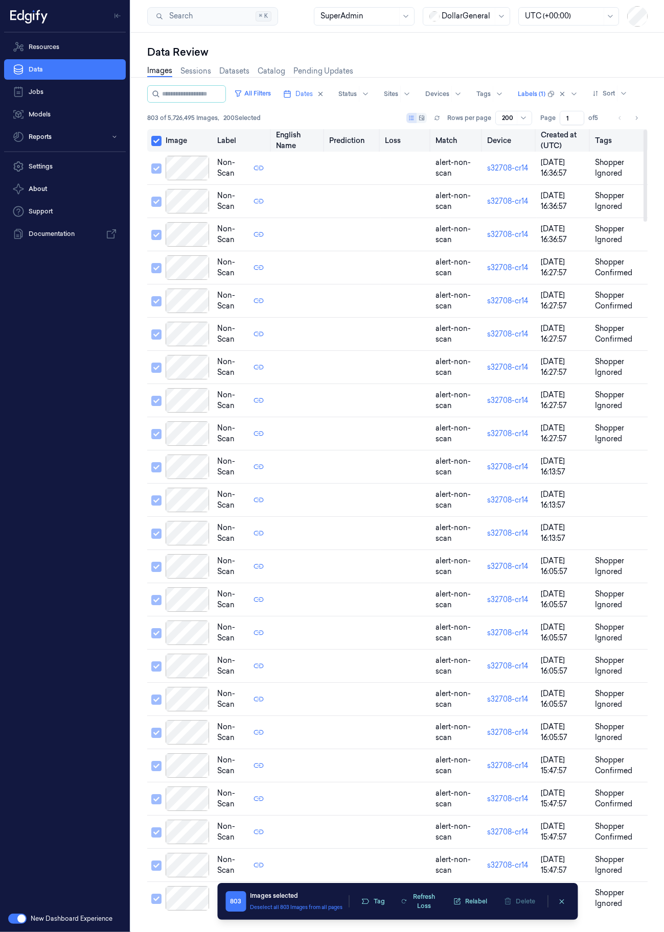
click at [158, 146] on button "Select all" at bounding box center [156, 141] width 10 height 10
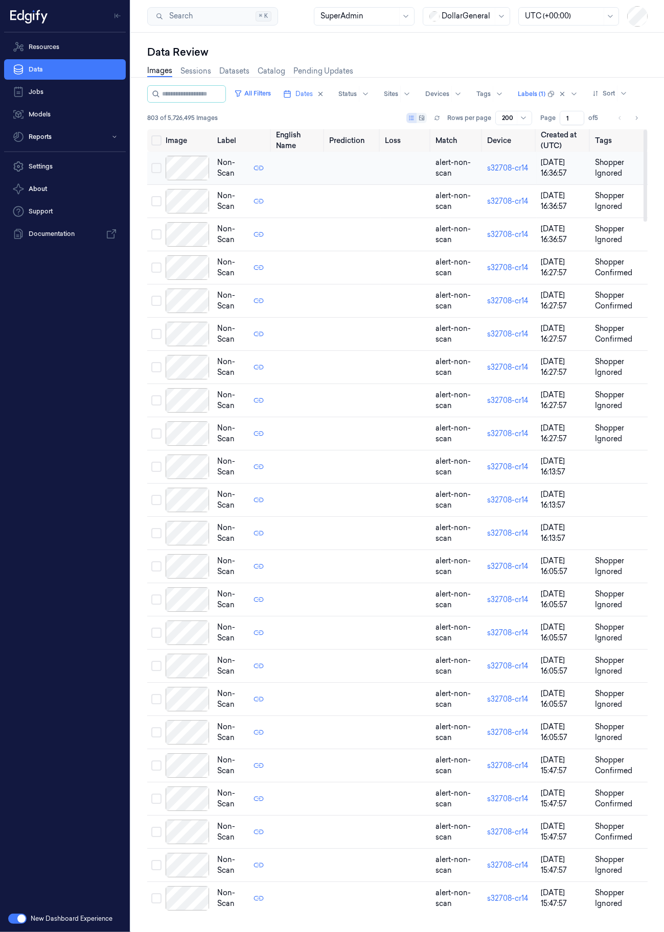
click at [158, 173] on button "Select row" at bounding box center [156, 168] width 10 height 10
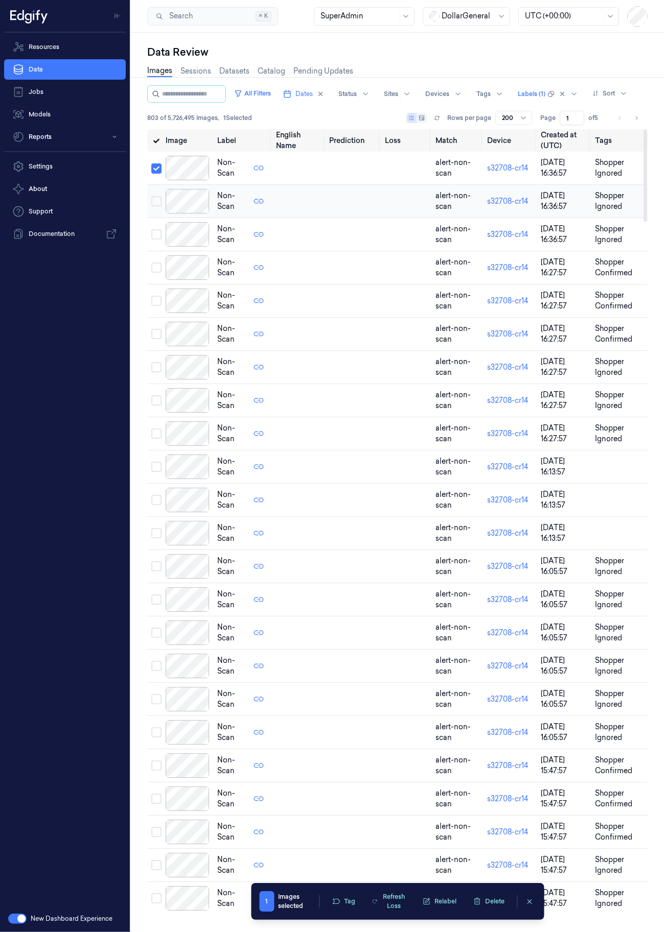
click at [157, 206] on button "Select row" at bounding box center [156, 201] width 10 height 10
click at [152, 240] on button "Select row" at bounding box center [156, 234] width 10 height 10
click at [158, 207] on button "Select row" at bounding box center [156, 202] width 10 height 10
click at [158, 174] on button "Select row" at bounding box center [156, 168] width 10 height 10
click at [155, 240] on button "Select row" at bounding box center [156, 235] width 10 height 10
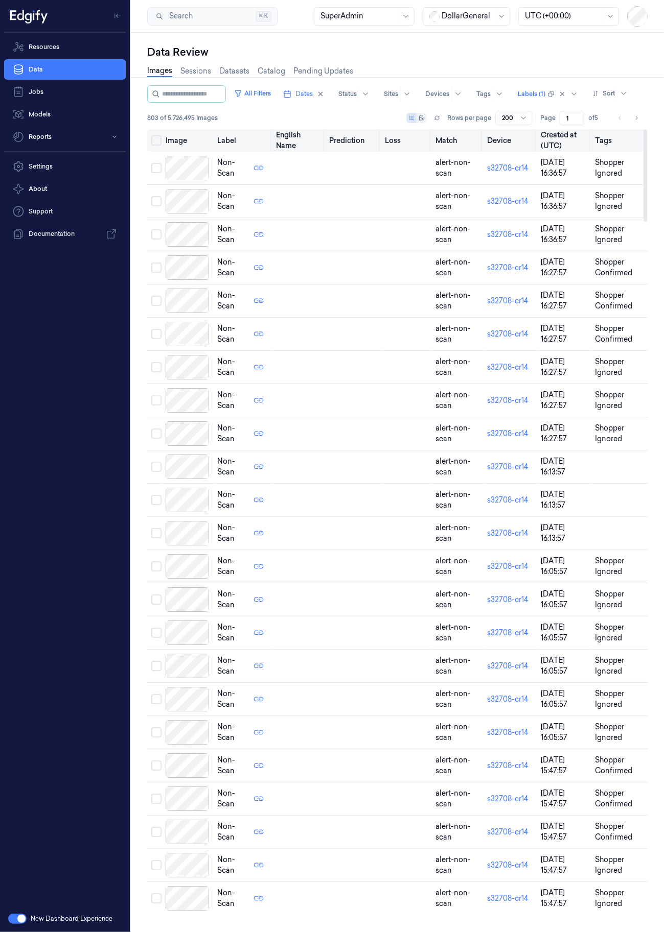
click at [158, 146] on button "Select all" at bounding box center [156, 140] width 10 height 10
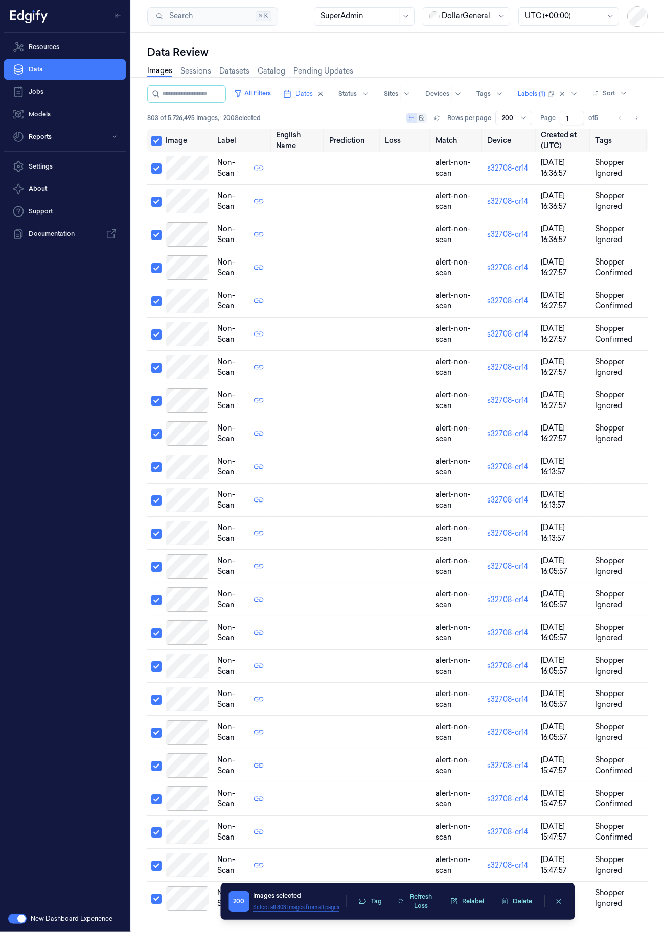
click at [299, 905] on button "Select all 803 Images from all pages" at bounding box center [296, 908] width 86 height 8
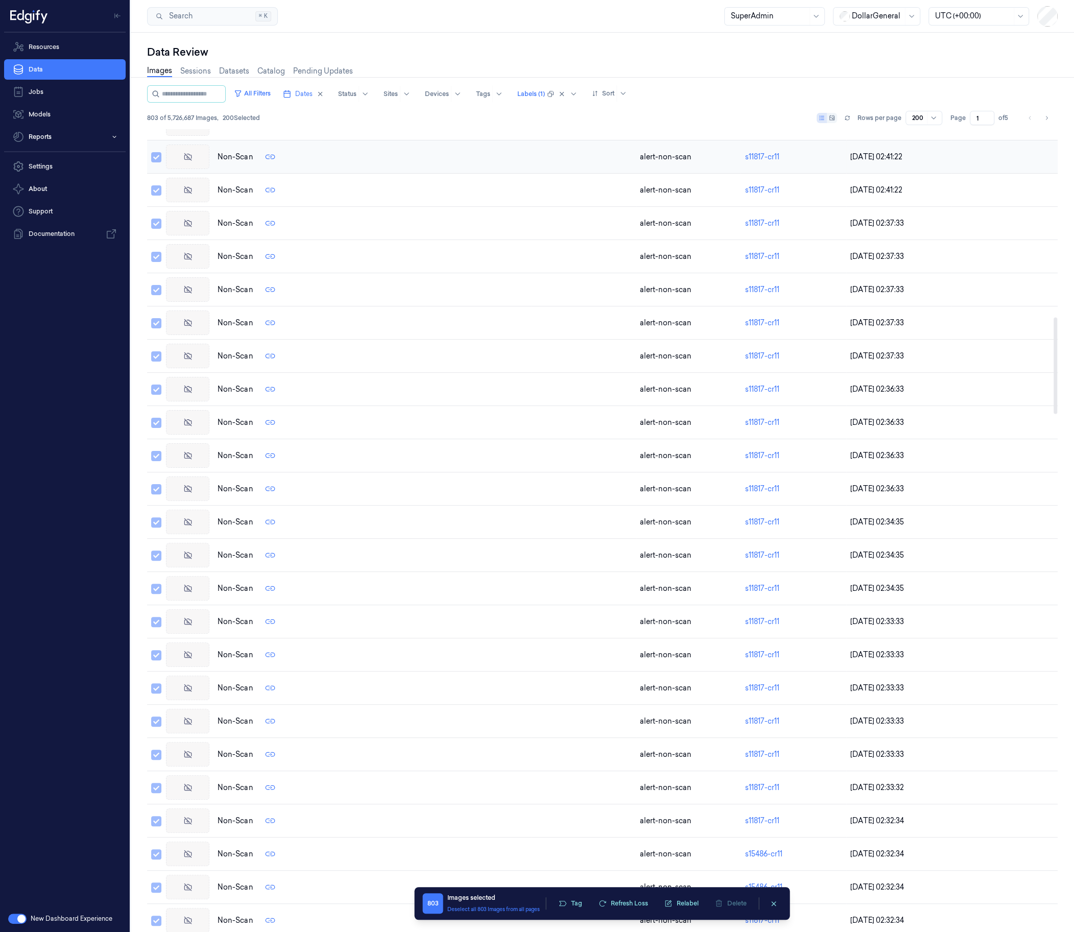
scroll to position [1335, 0]
click at [1052, 114] on button "Go to next page" at bounding box center [1047, 118] width 14 height 14
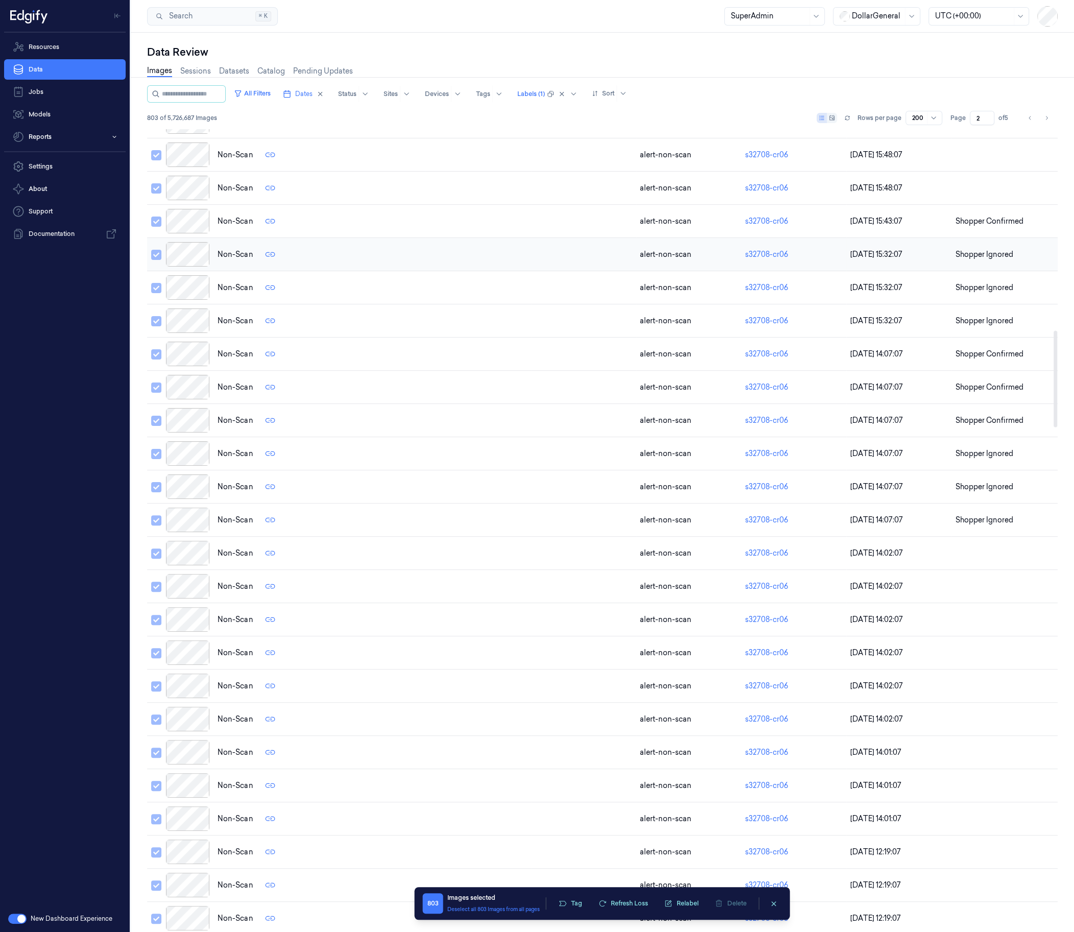
scroll to position [1449, 0]
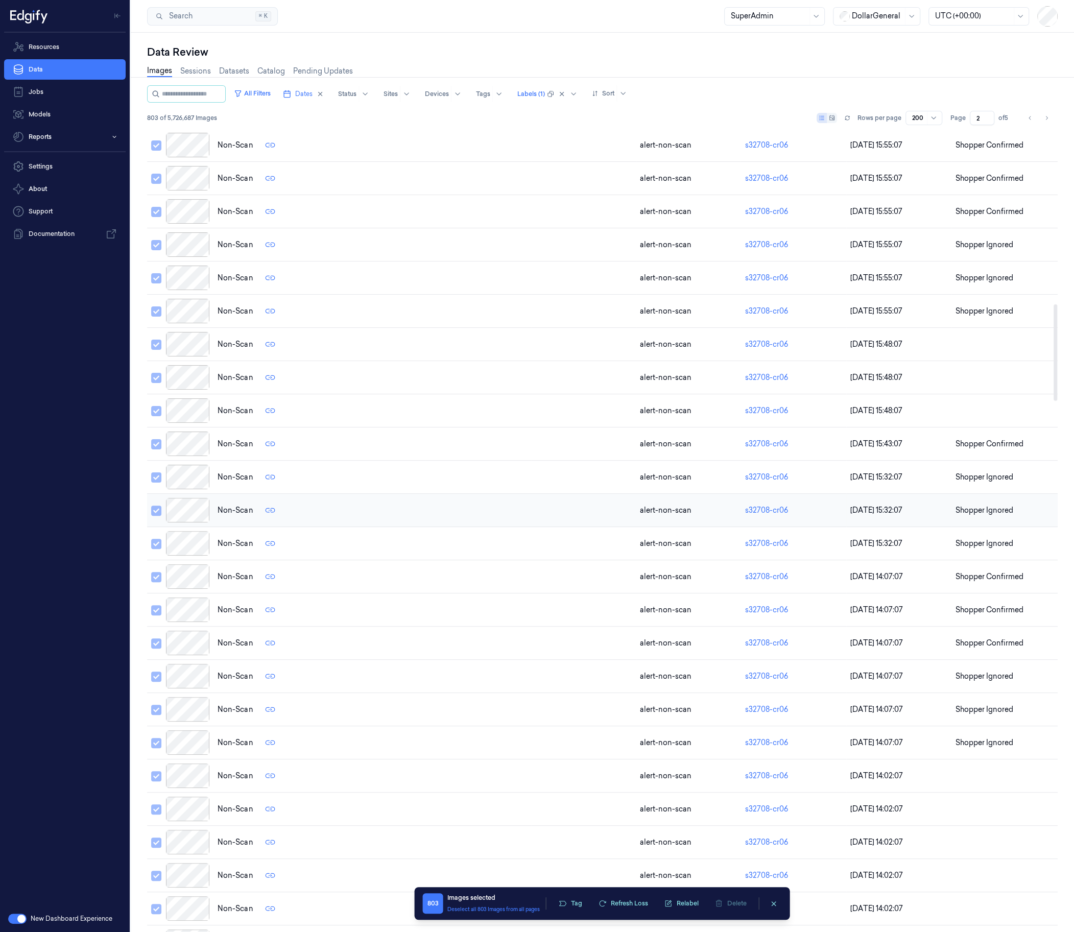
click at [183, 508] on div at bounding box center [187, 510] width 43 height 25
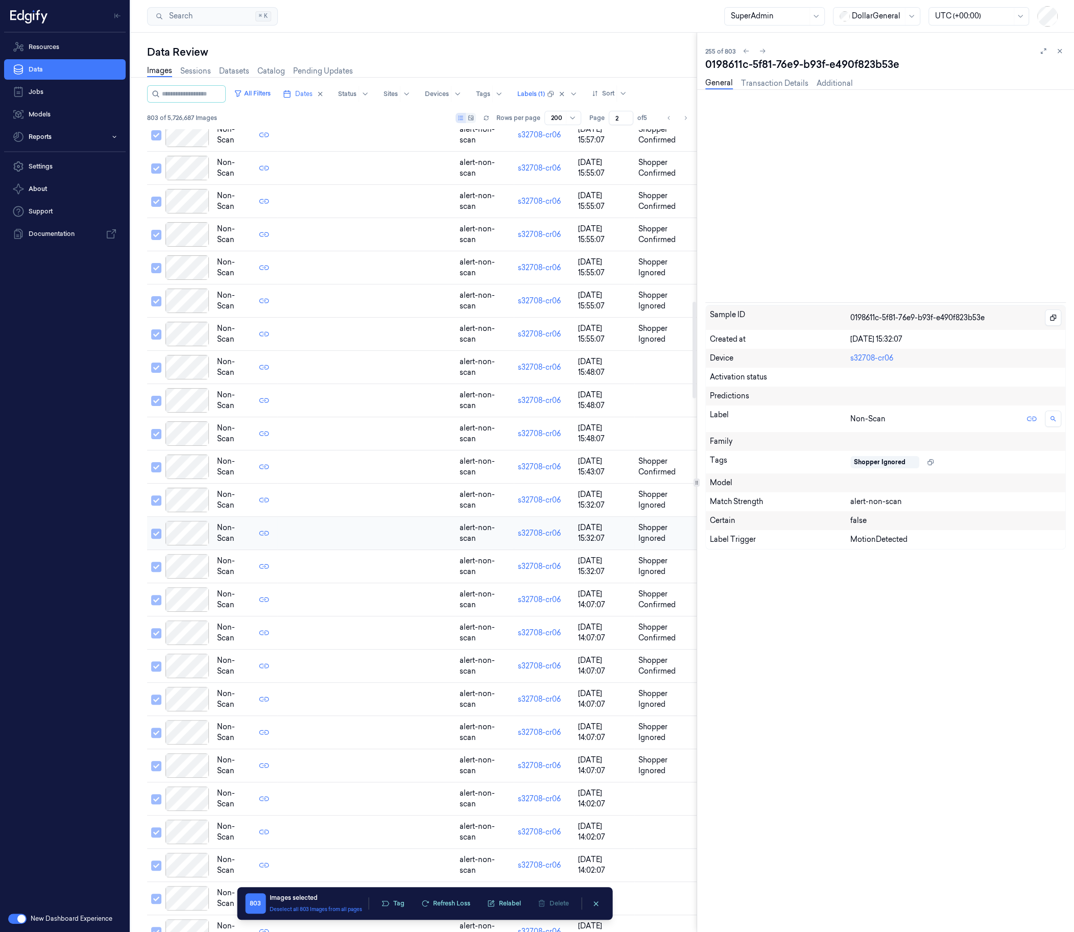
scroll to position [1428, 0]
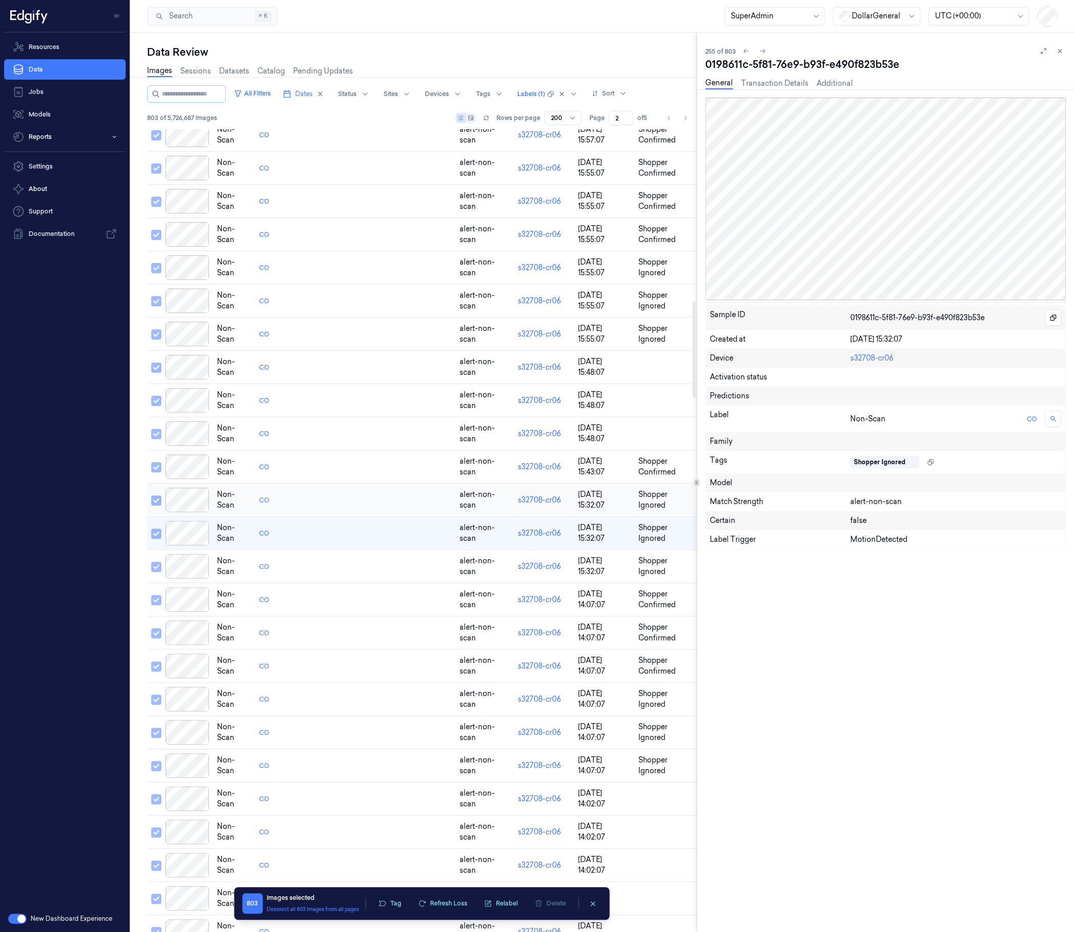
click at [191, 493] on div at bounding box center [187, 500] width 43 height 25
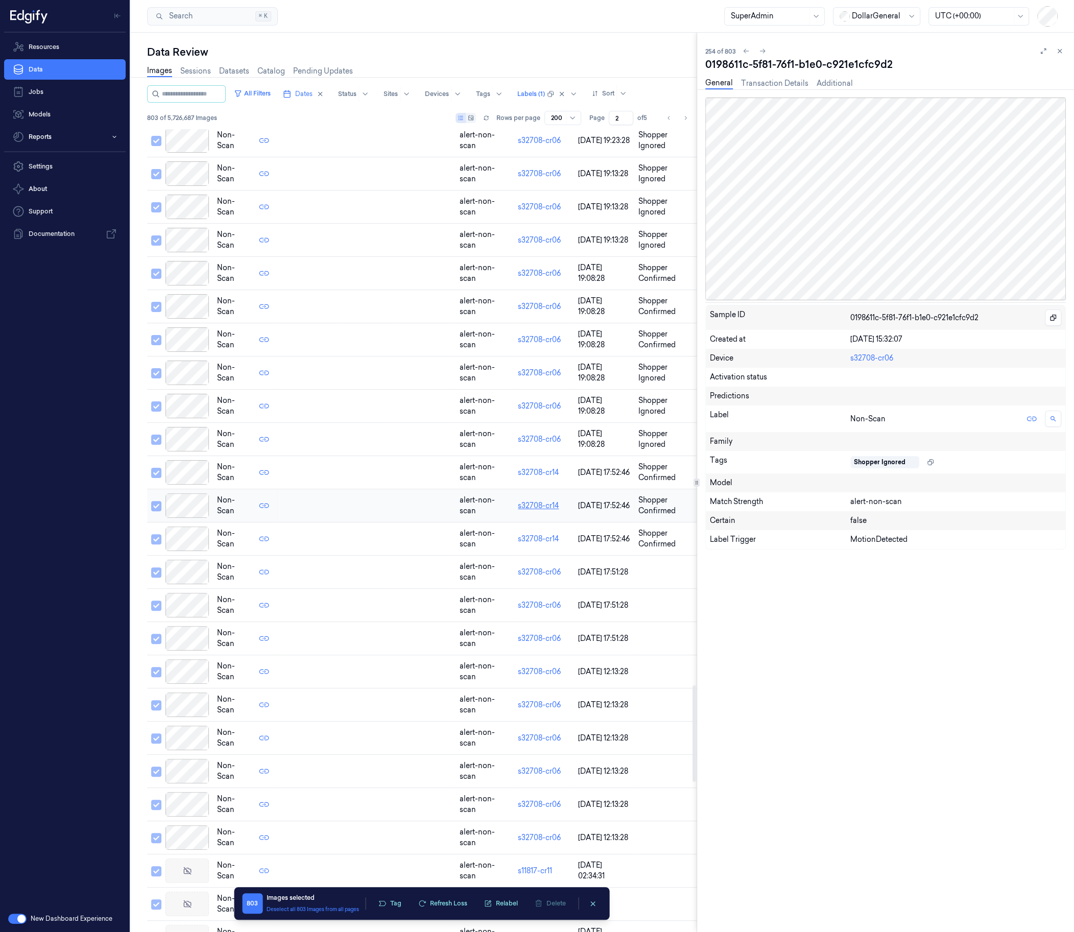
scroll to position [4571, 0]
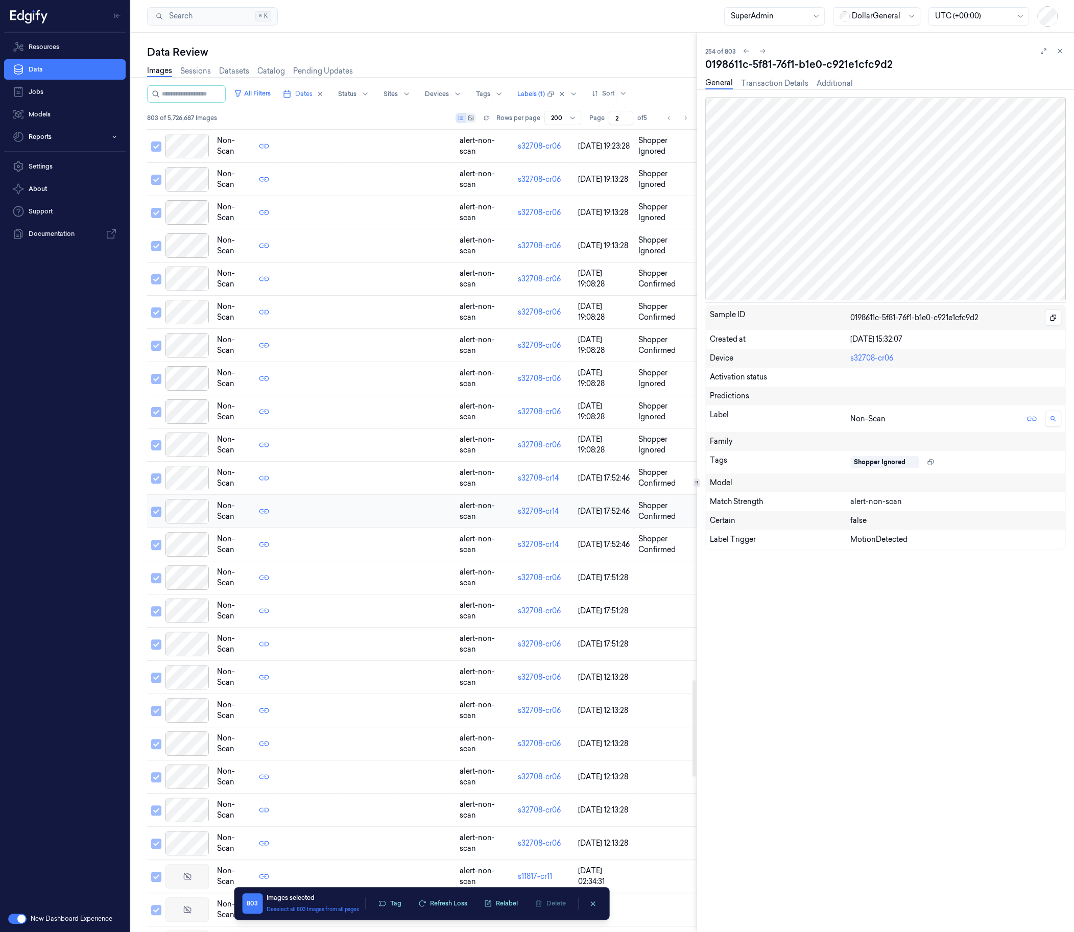
click at [174, 502] on div at bounding box center [187, 511] width 43 height 25
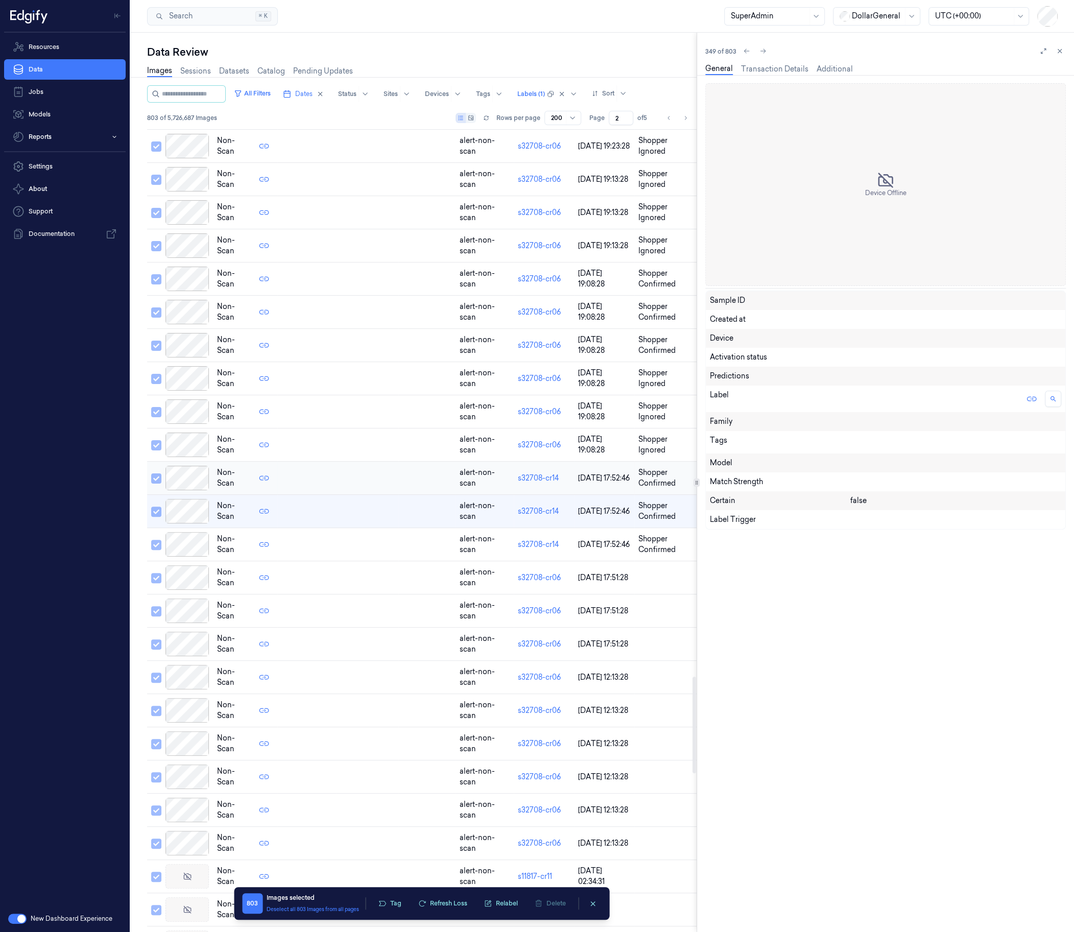
scroll to position [4544, 0]
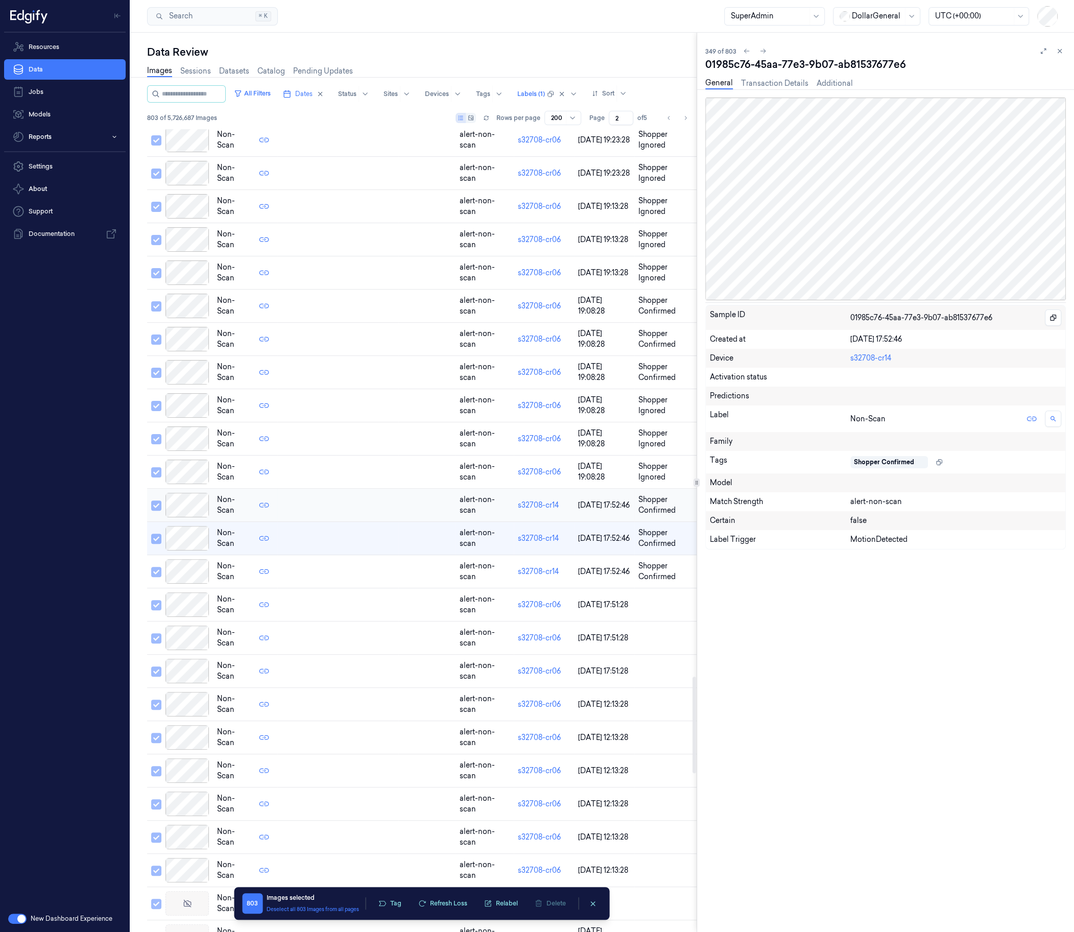
click at [198, 494] on div at bounding box center [187, 505] width 43 height 25
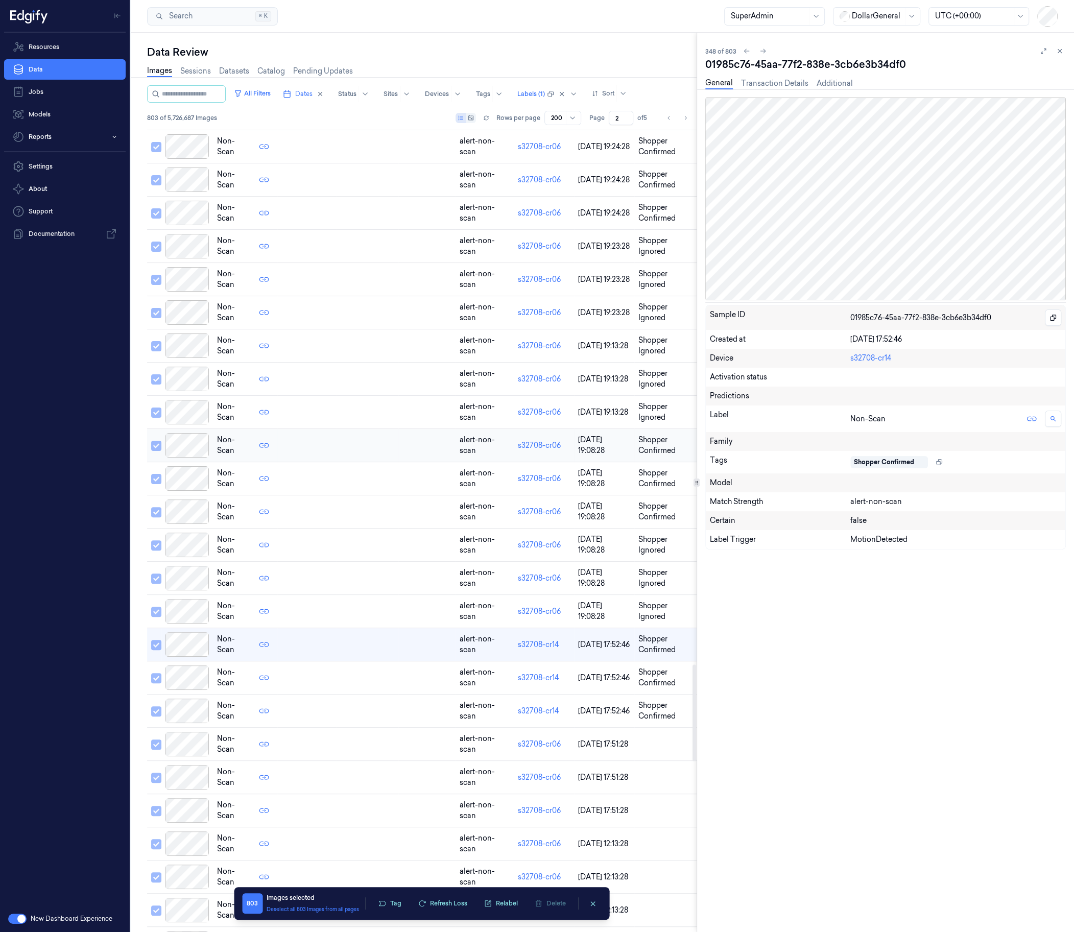
scroll to position [4399, 0]
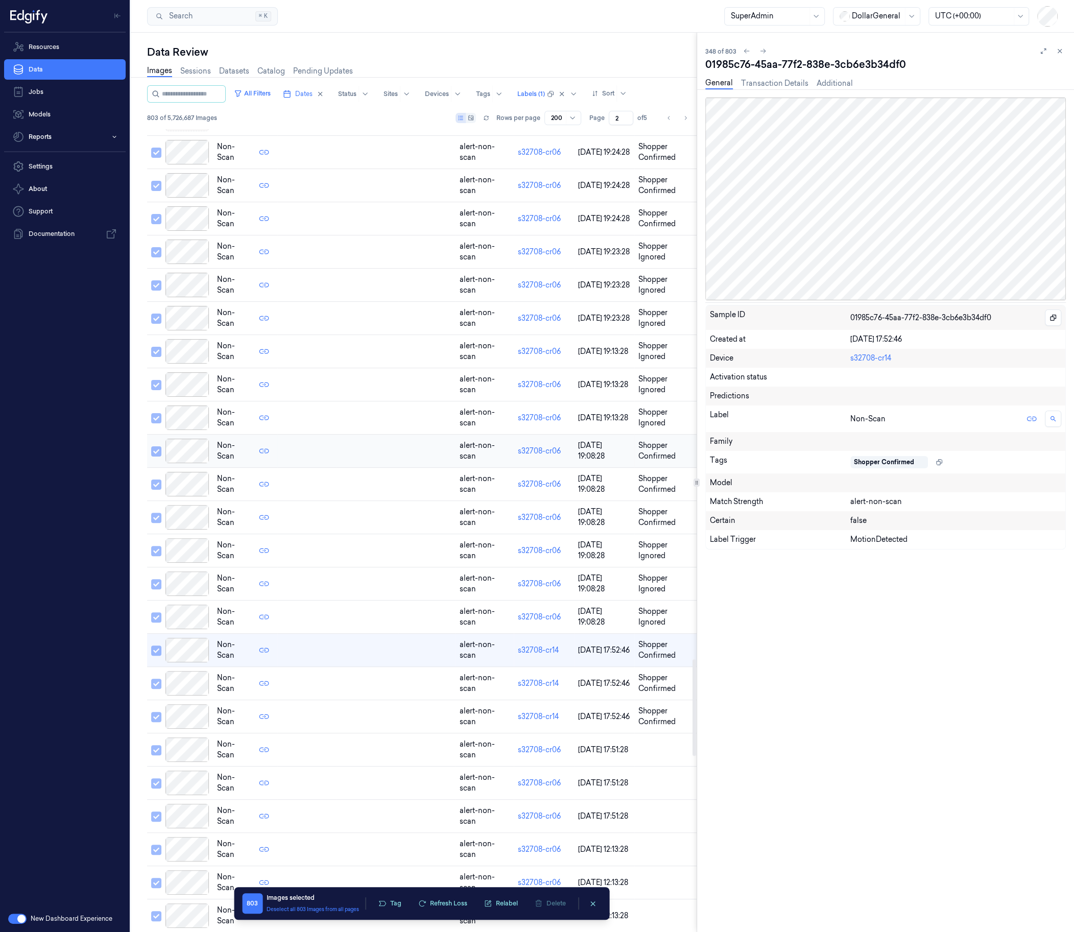
click at [209, 442] on td at bounding box center [187, 451] width 52 height 33
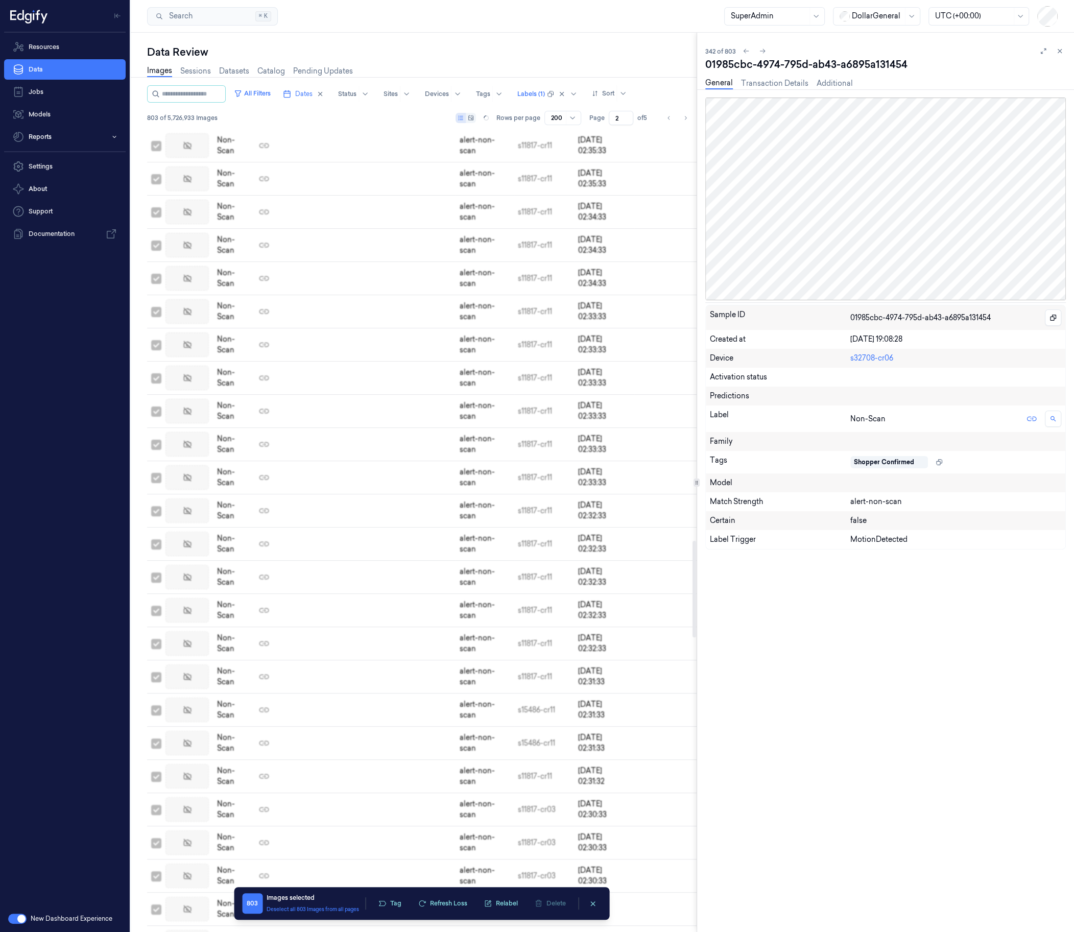
scroll to position [3142, 0]
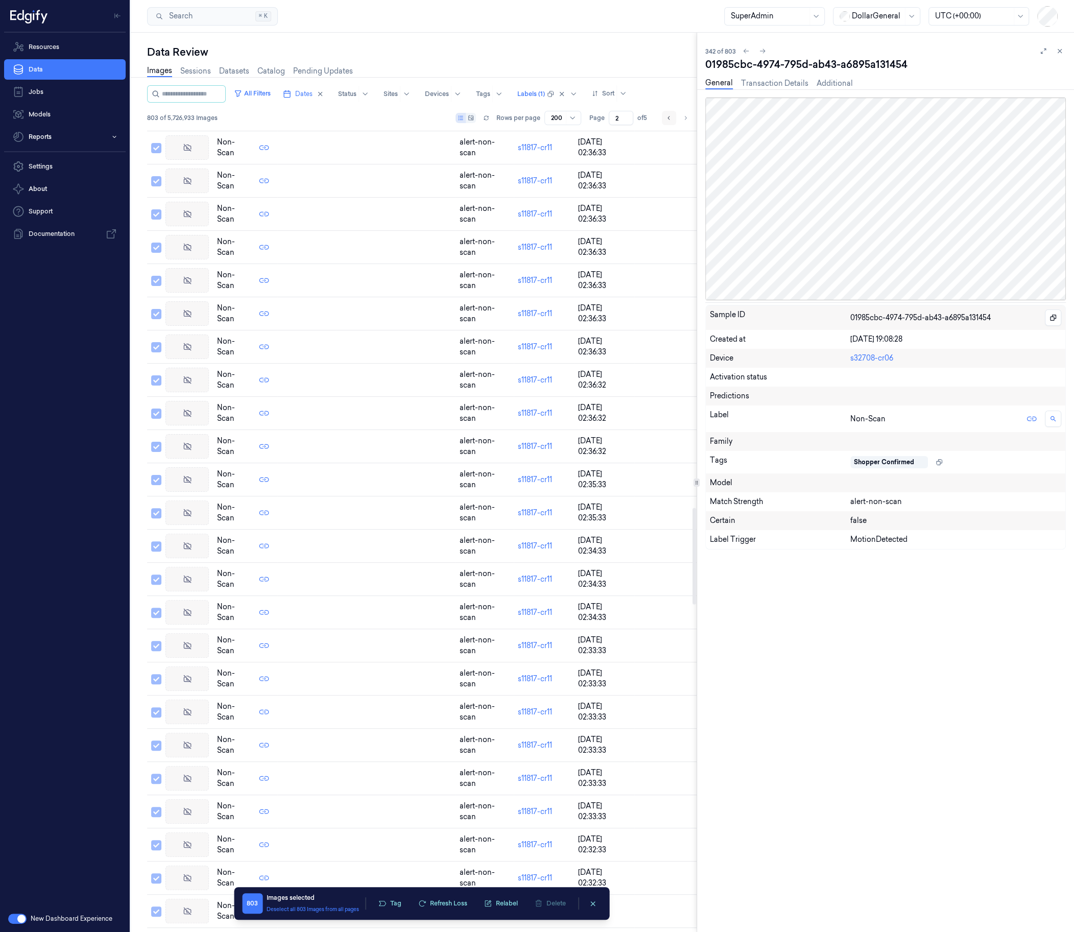
click at [669, 120] on icon "Go to previous page" at bounding box center [669, 118] width 6 height 8
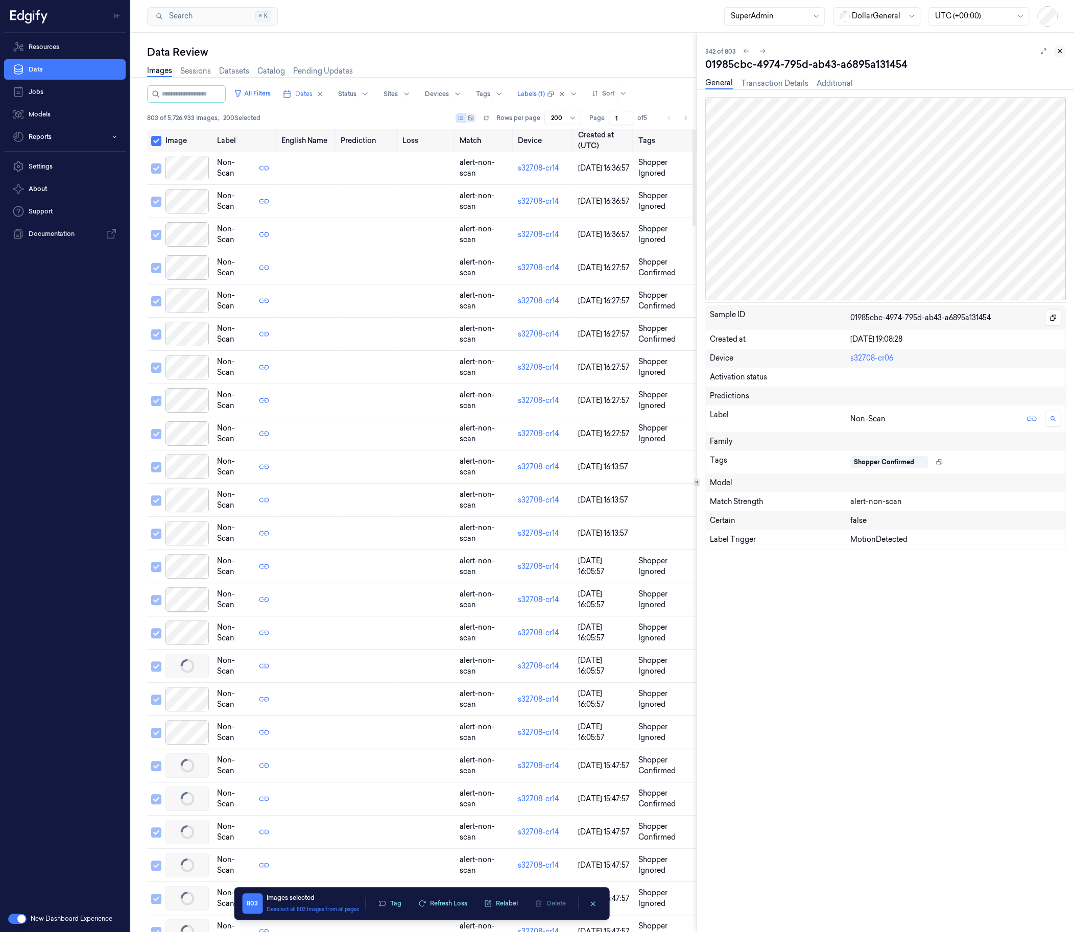
click at [1060, 49] on icon at bounding box center [1059, 51] width 7 height 7
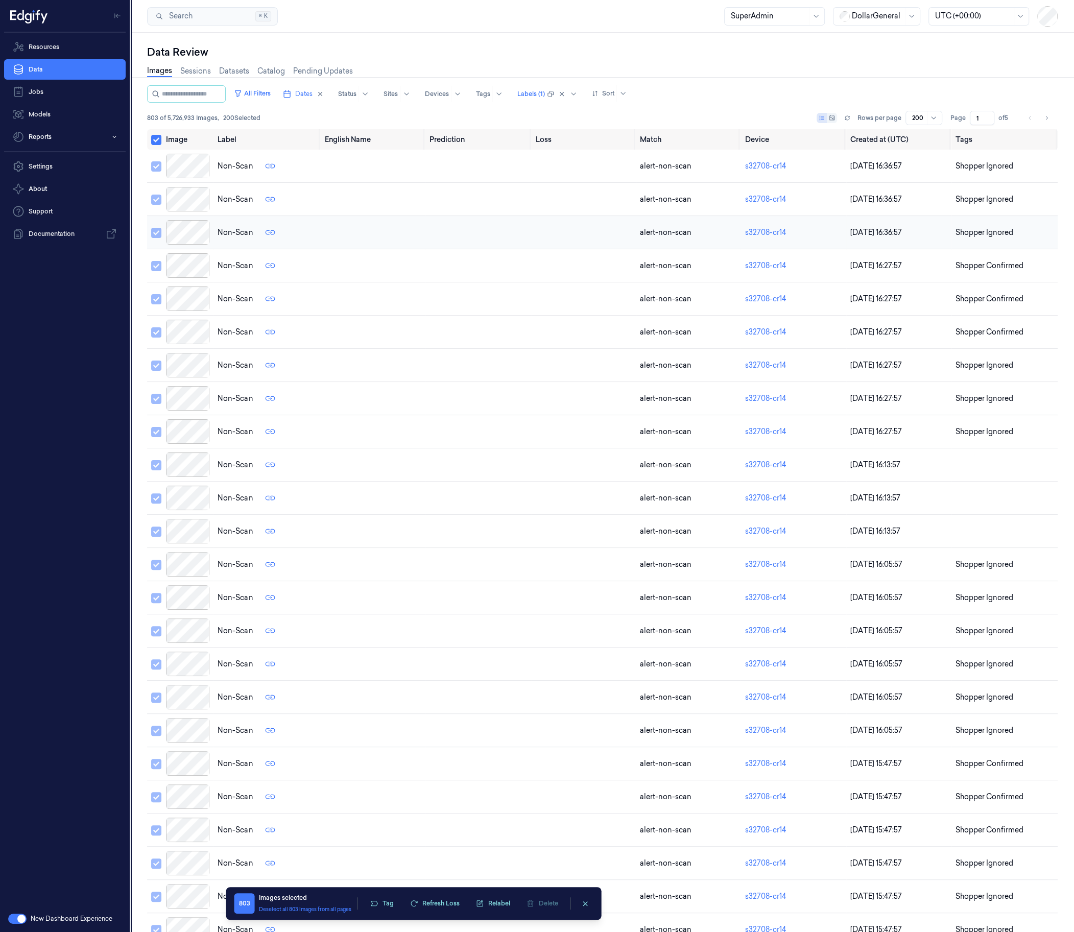
click at [200, 237] on div at bounding box center [187, 232] width 43 height 25
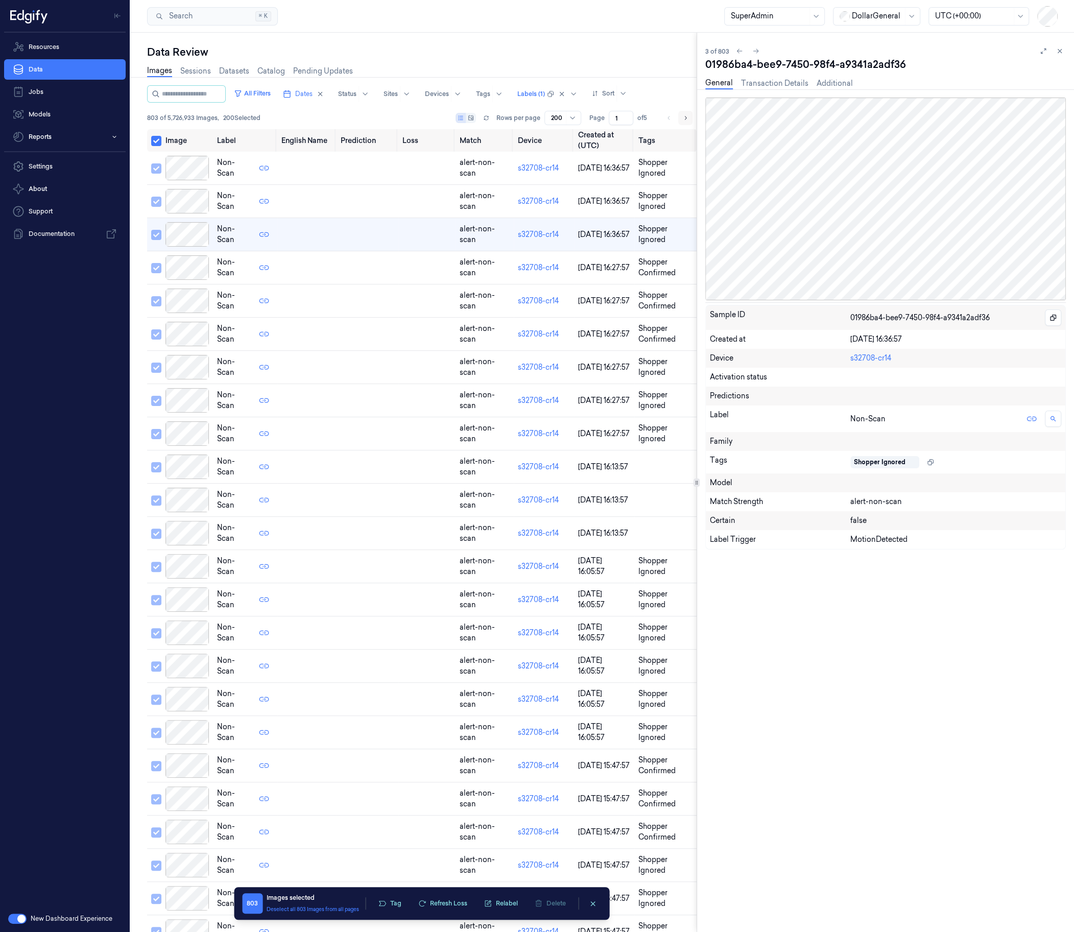
click at [687, 118] on icon "Go to next page" at bounding box center [686, 118] width 6 height 8
type input "2"
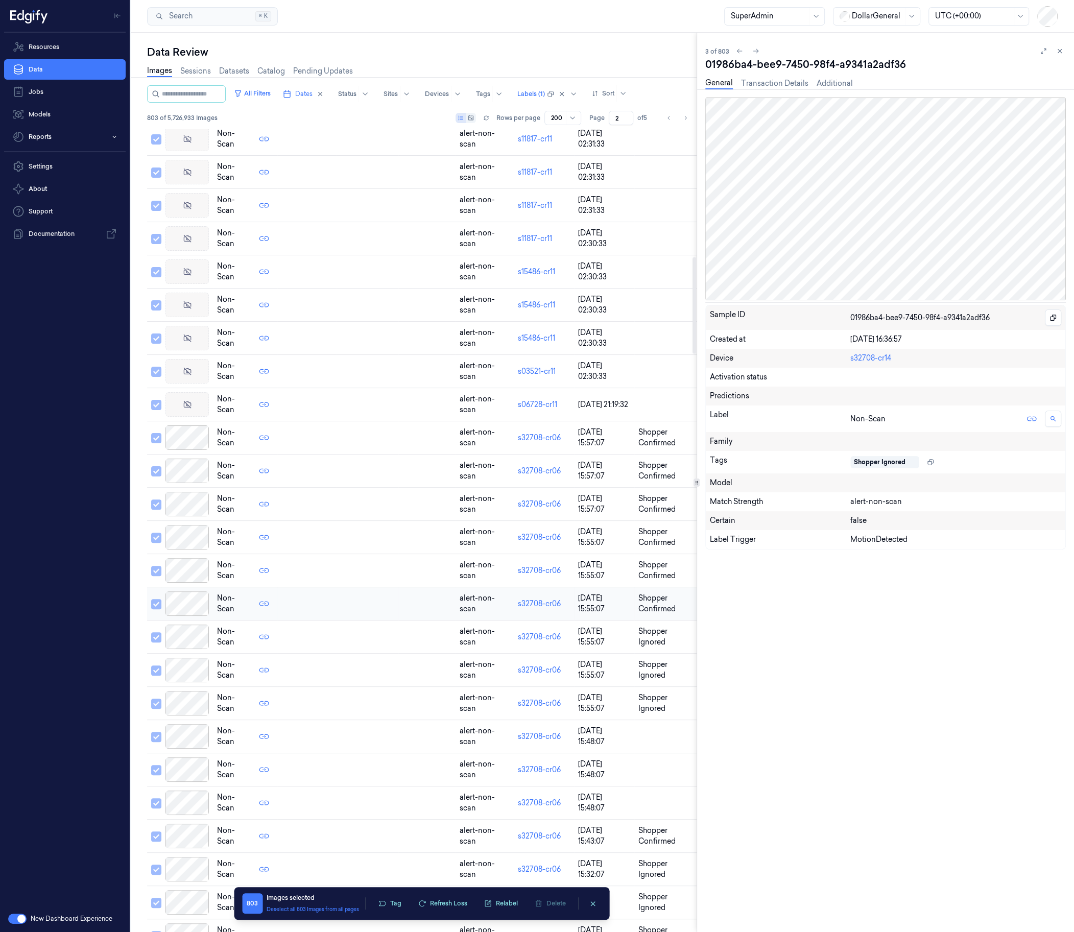
click at [196, 598] on div at bounding box center [187, 604] width 43 height 25
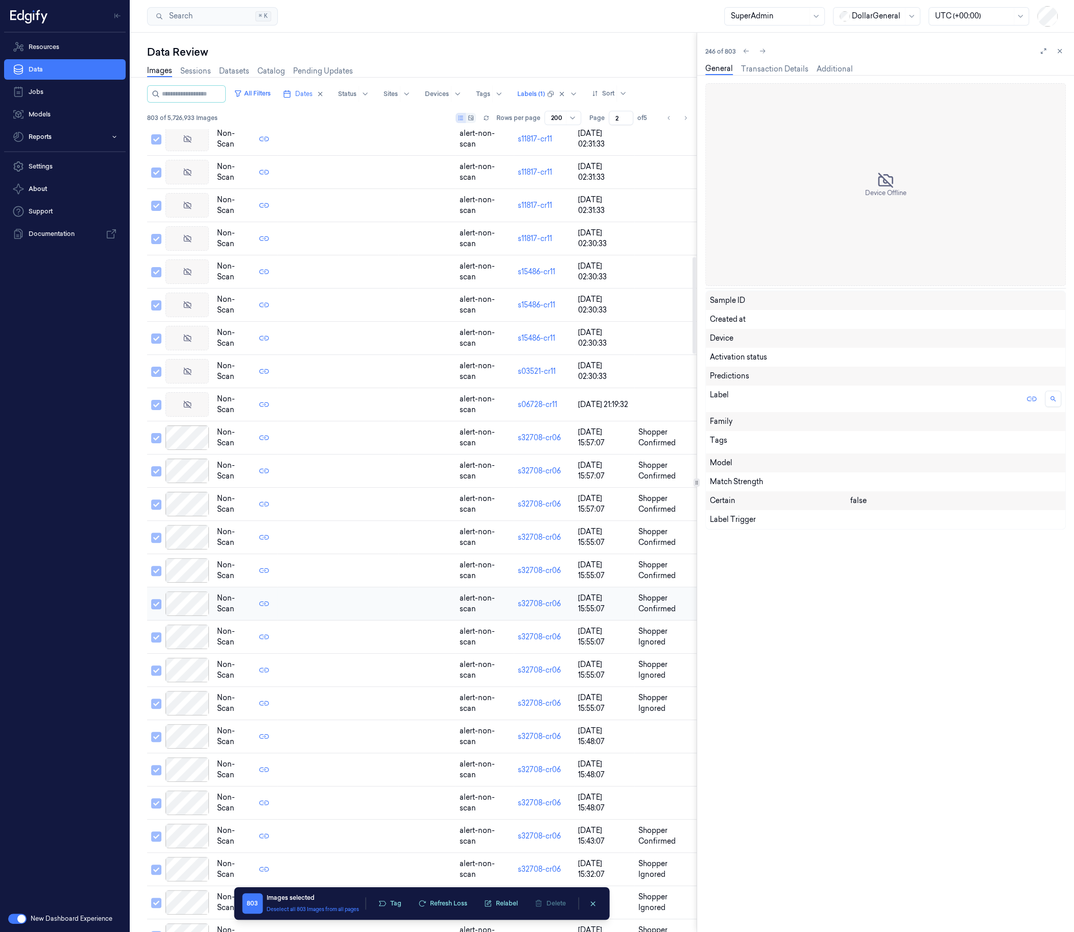
scroll to position [1129, 0]
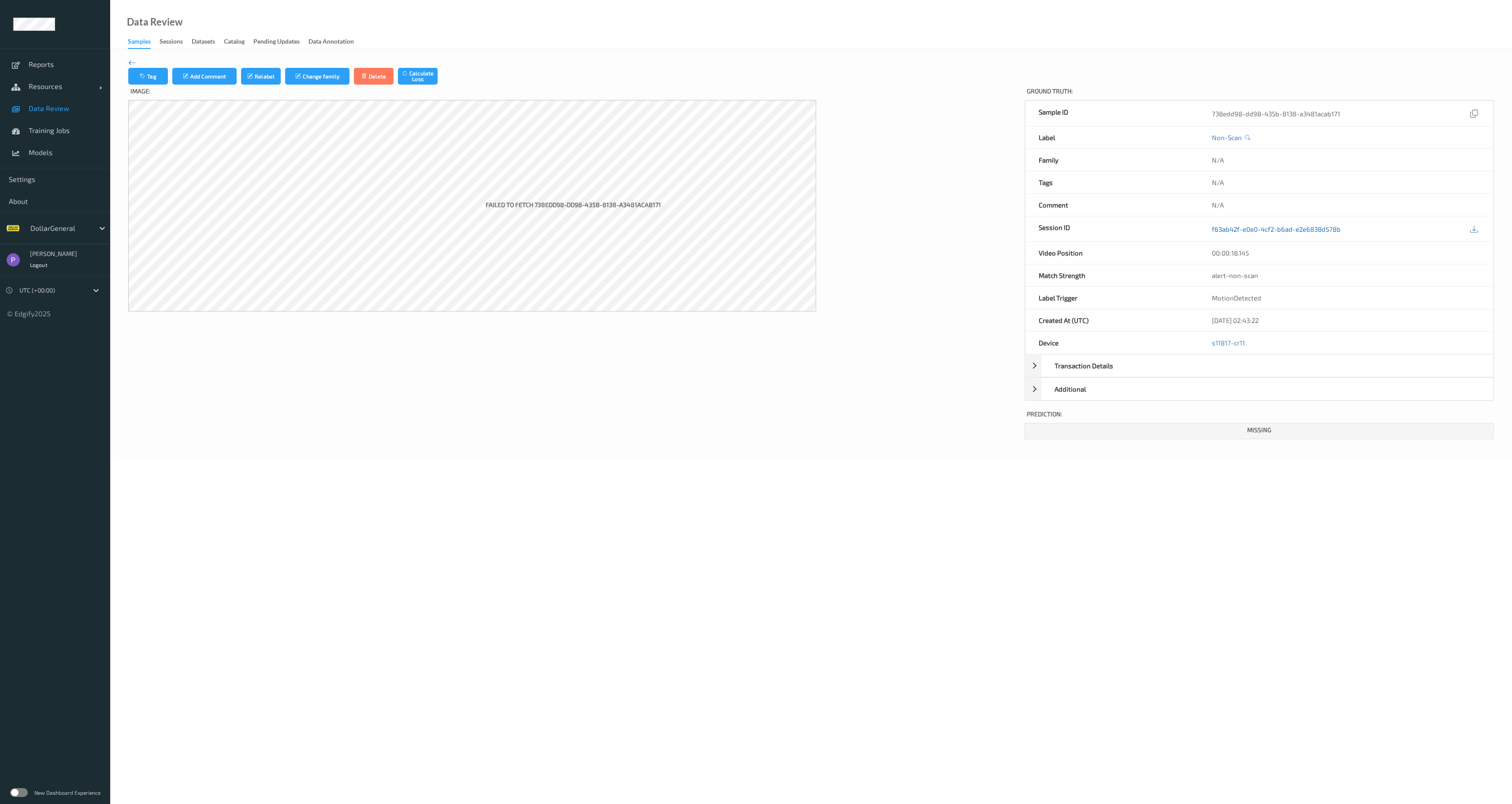
click at [1212, 232] on link "f63ab42f-e0e0-4cf2-b6ad-e2e6838d578b" at bounding box center [1276, 229] width 129 height 9
